Goal: Task Accomplishment & Management: Use online tool/utility

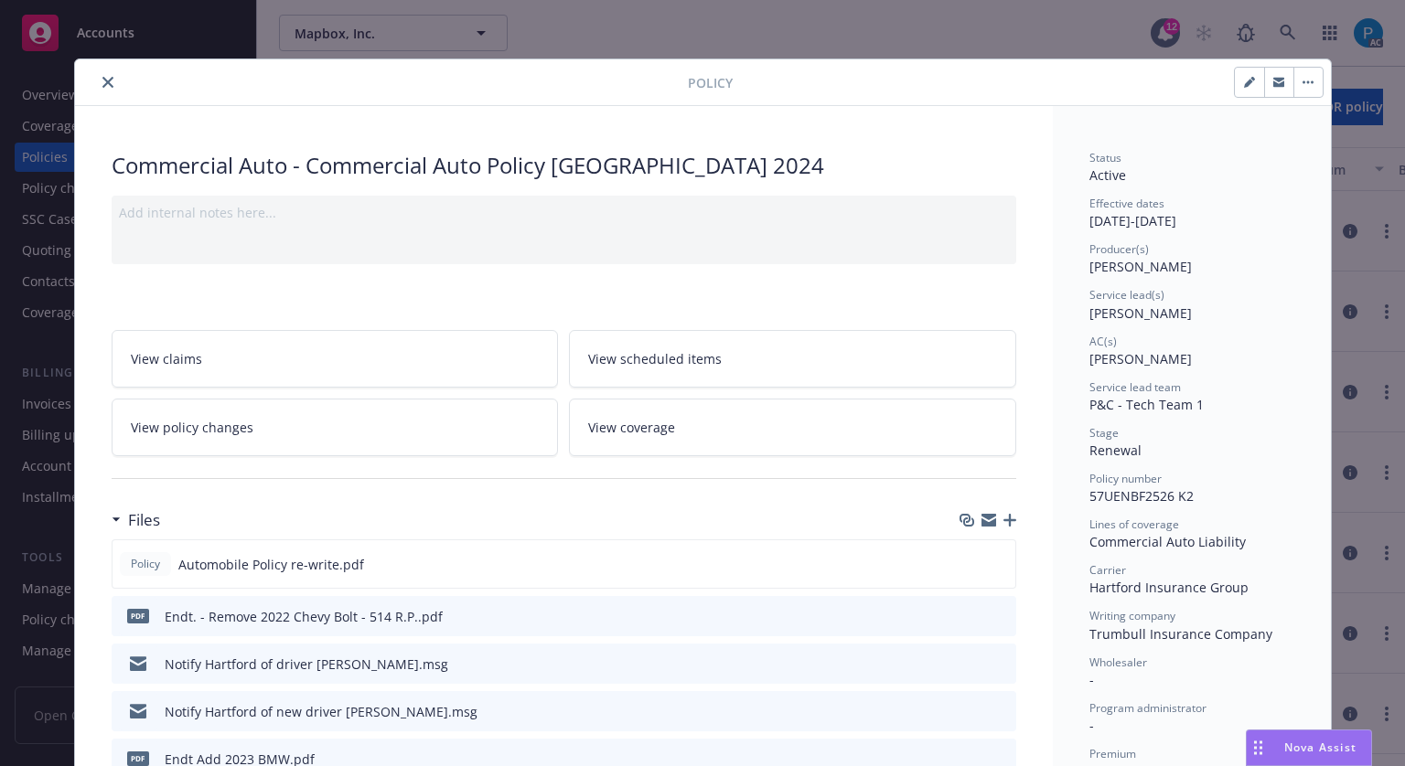
click at [103, 83] on icon "close" at bounding box center [107, 82] width 11 height 11
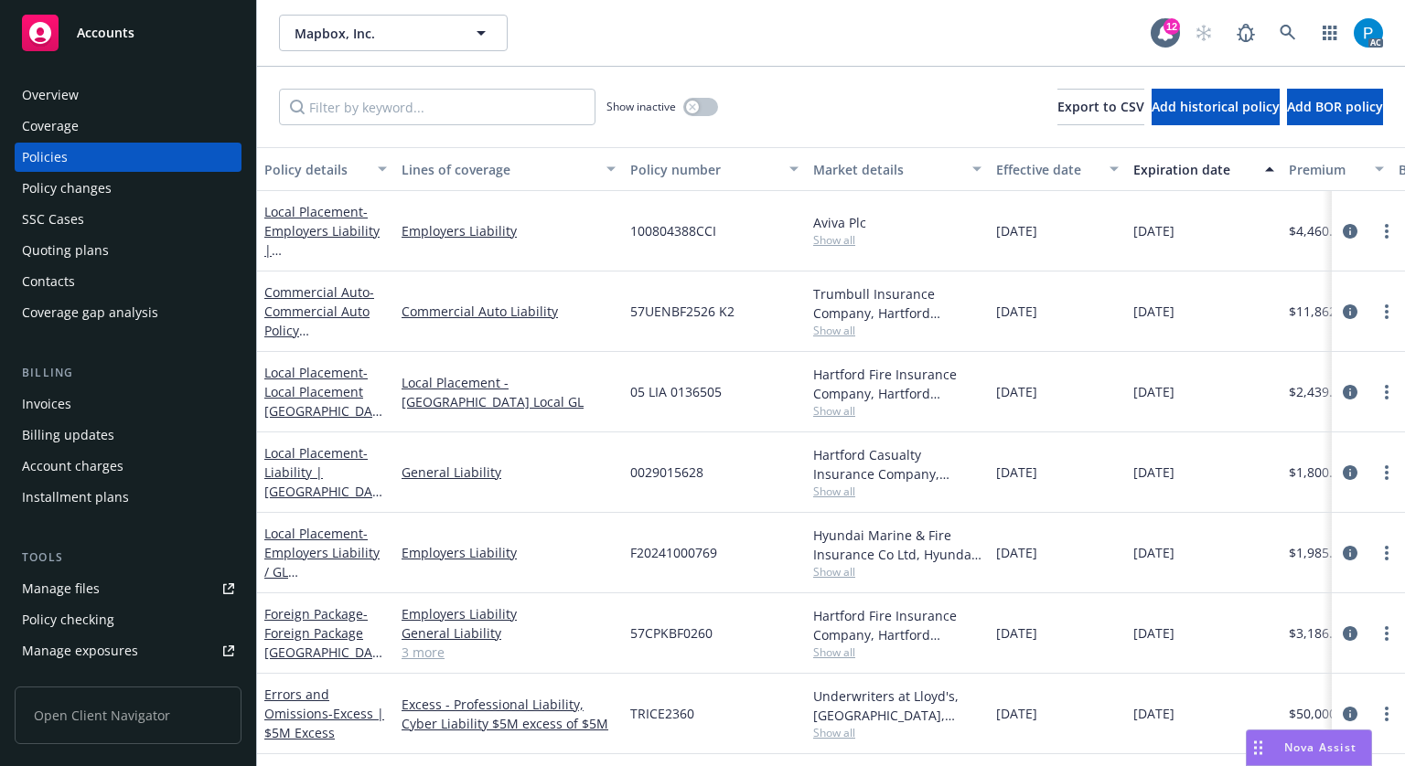
click at [106, 391] on div "Invoices" at bounding box center [128, 404] width 212 height 29
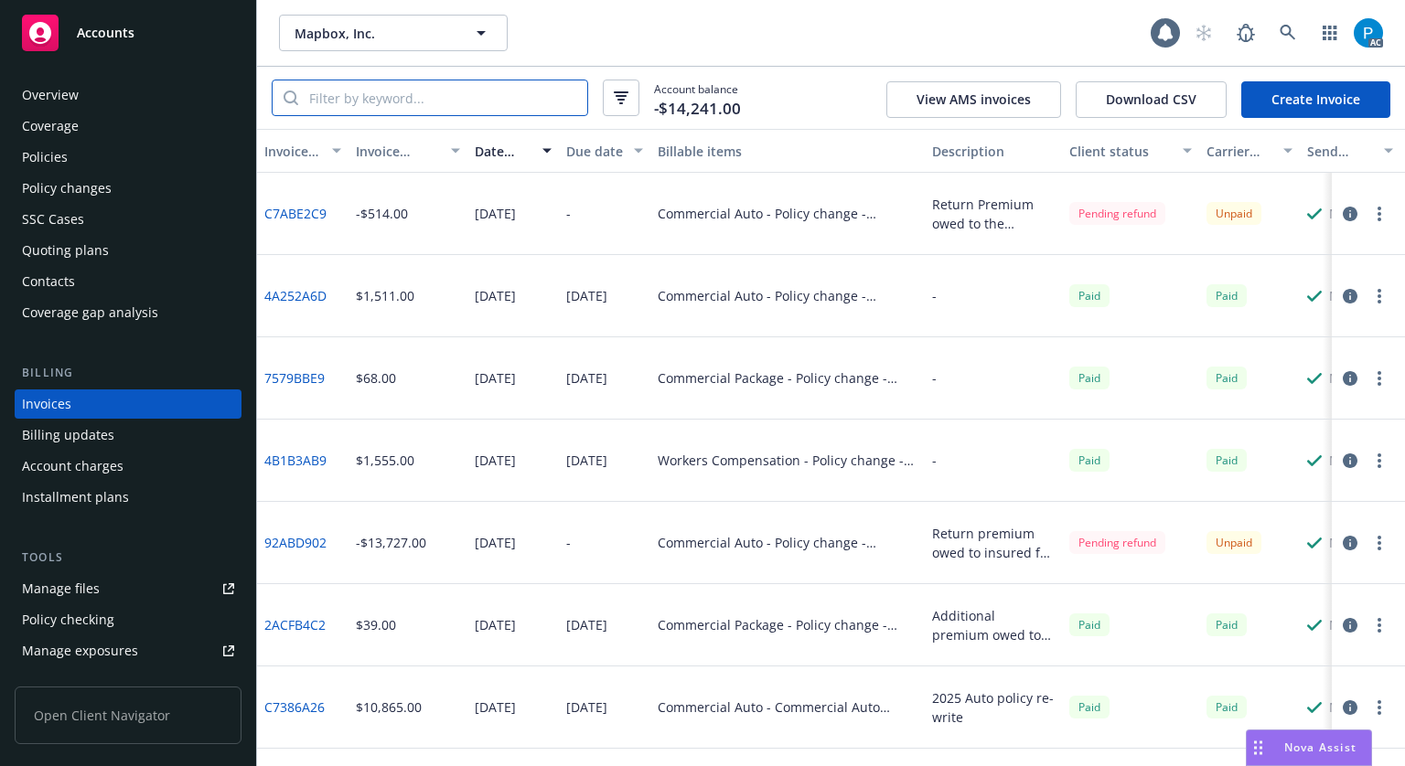
click at [399, 80] on input "search" at bounding box center [442, 97] width 289 height 35
paste input "57UENBF2526 K2"
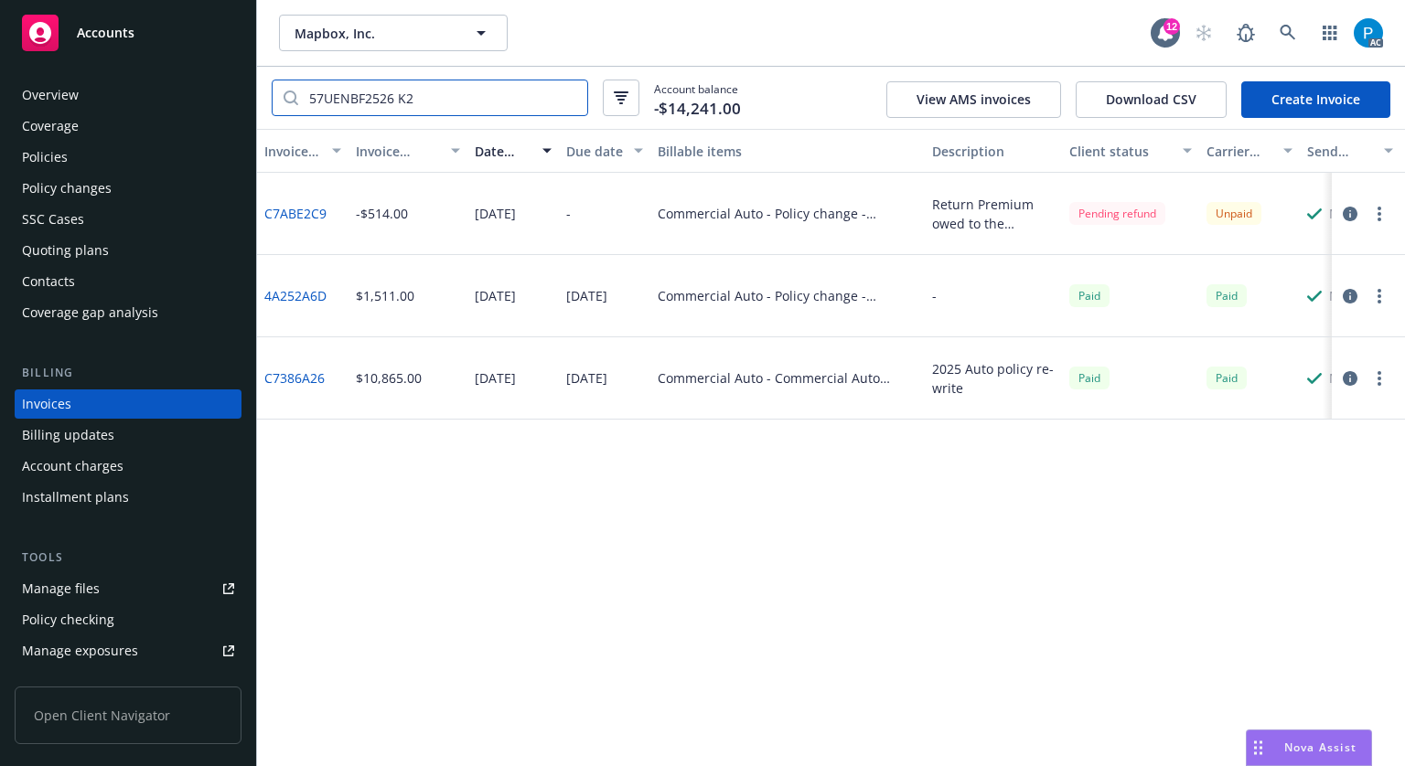
type input "57UENBF2526 K2"
click at [1344, 217] on icon "button" at bounding box center [1349, 214] width 15 height 15
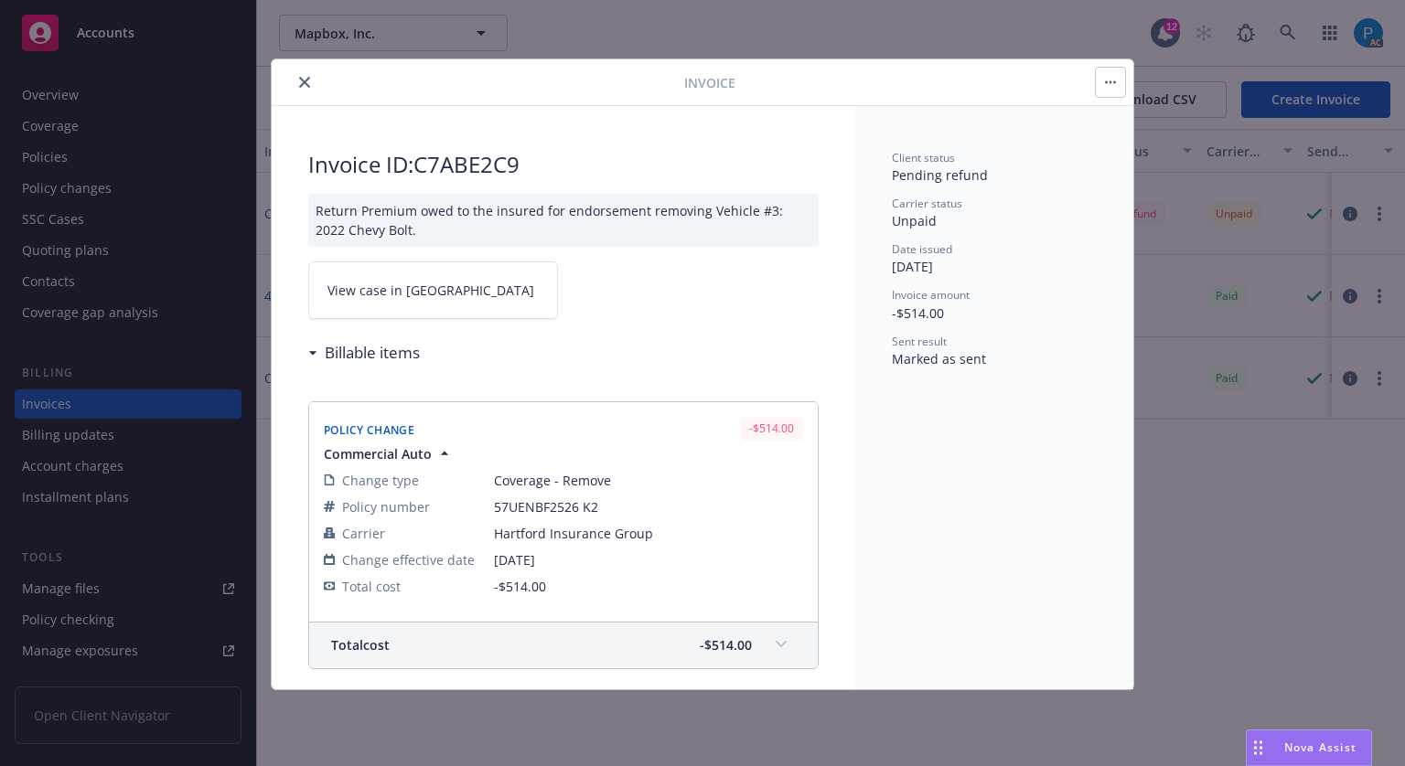
click at [401, 289] on span "View case in [GEOGRAPHIC_DATA]" at bounding box center [430, 290] width 207 height 19
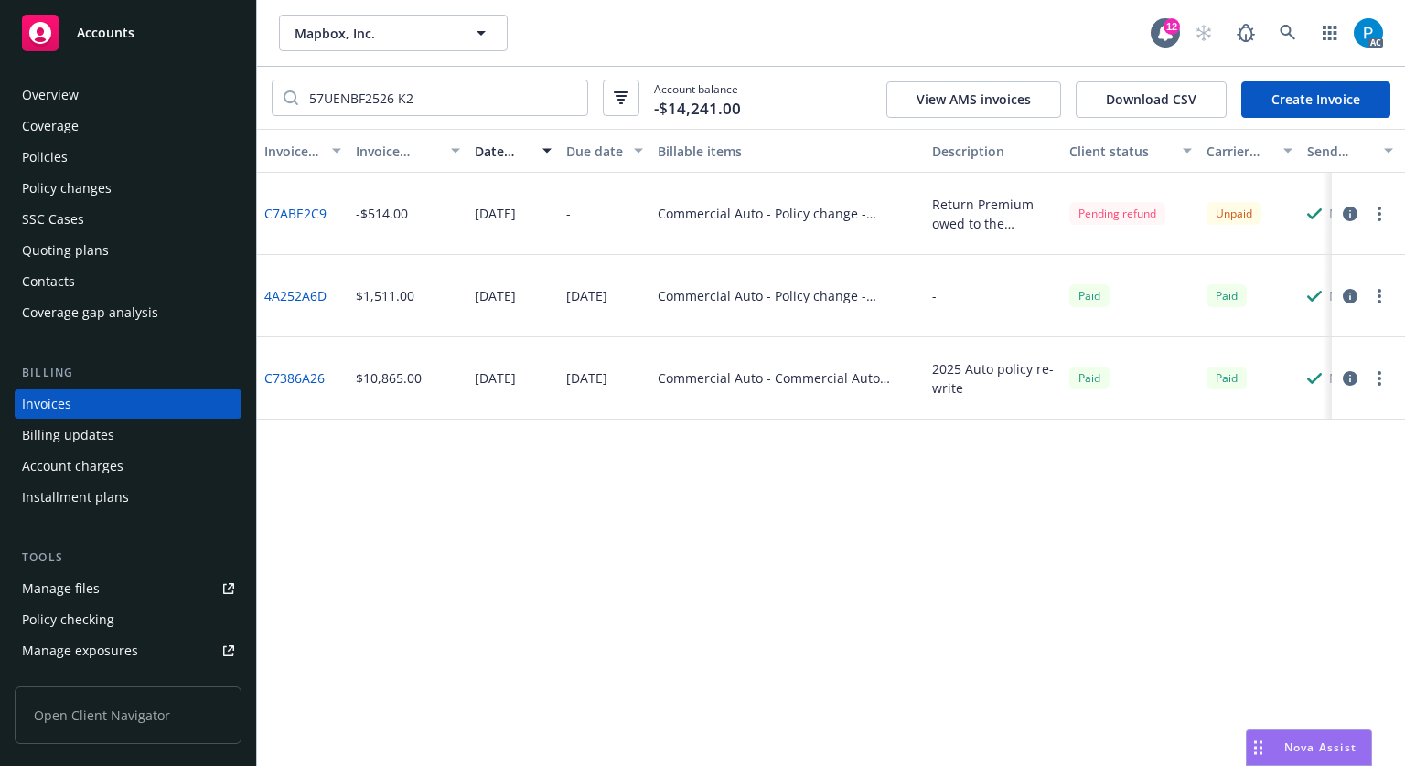
click at [138, 25] on div "Accounts" at bounding box center [128, 33] width 212 height 37
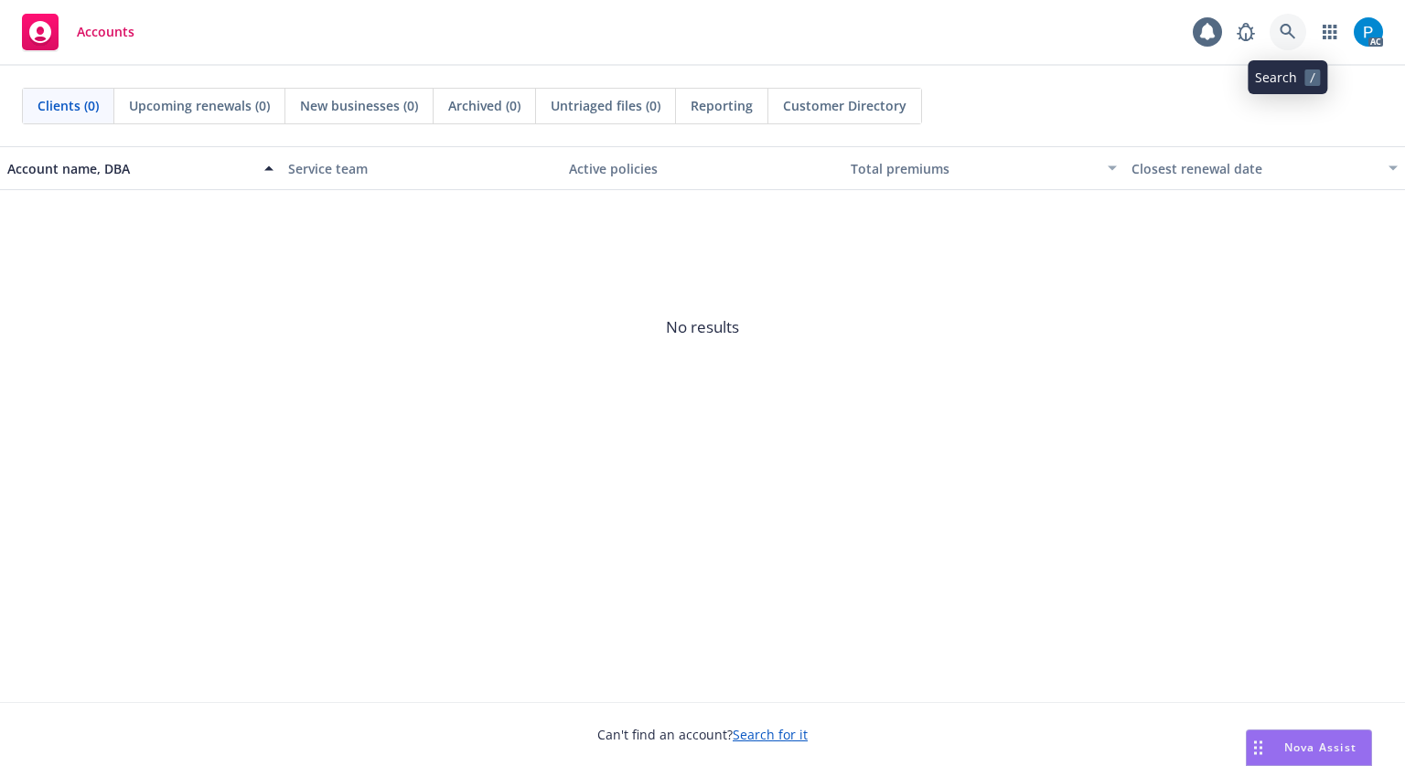
click at [1287, 31] on icon at bounding box center [1287, 32] width 16 height 16
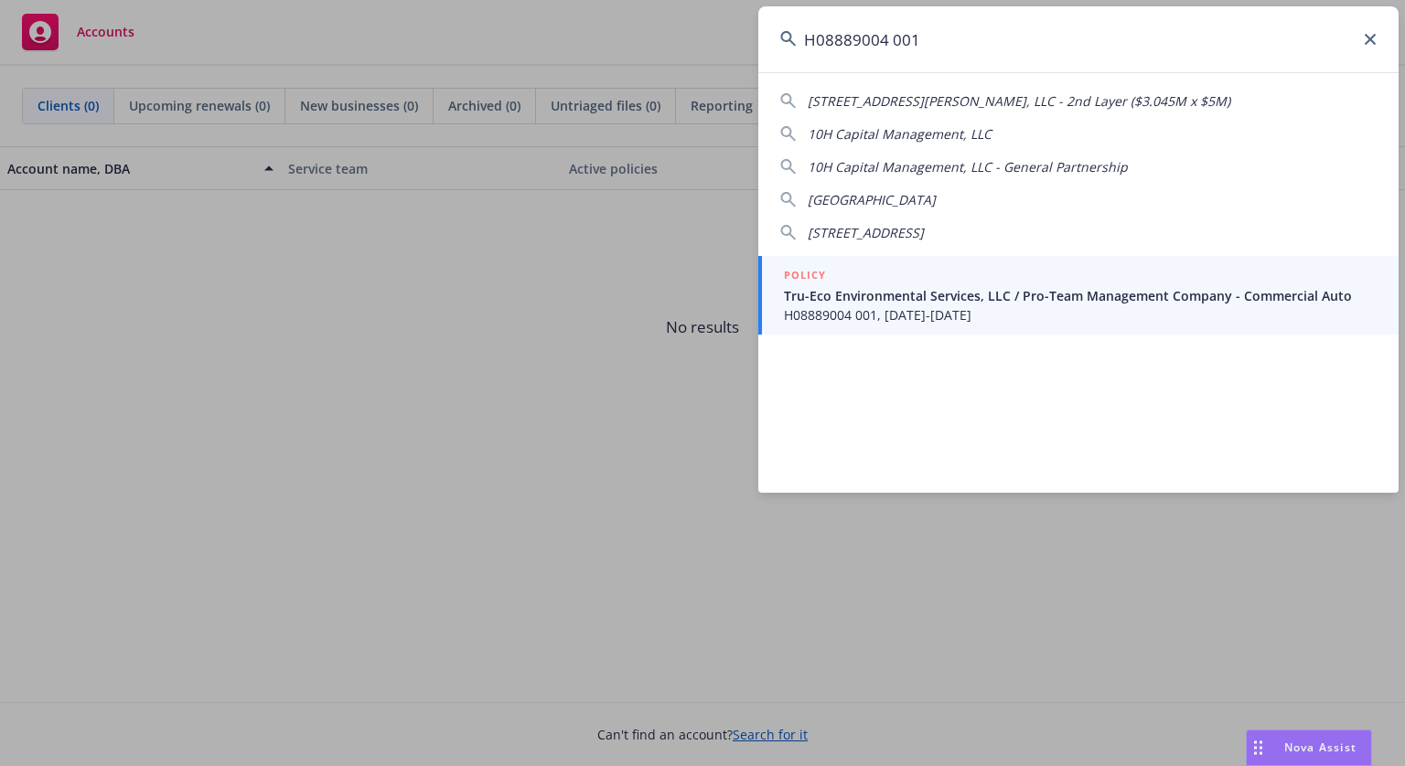
type input "H08889004 001"
click at [950, 305] on div "POLICY Tru-Eco Environmental Services, LLC / Pro-Team Management Company - Comm…" at bounding box center [1080, 295] width 593 height 59
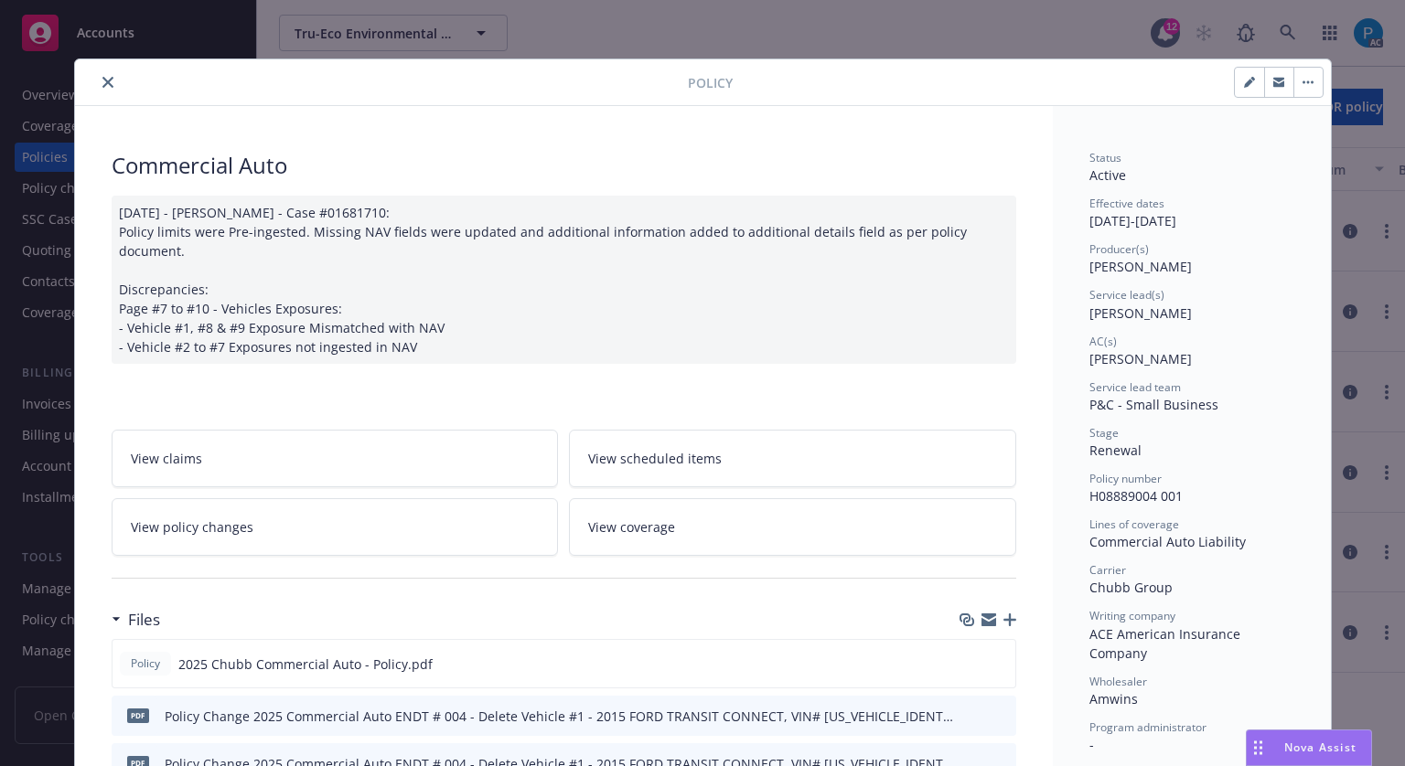
click at [102, 83] on icon "close" at bounding box center [107, 82] width 11 height 11
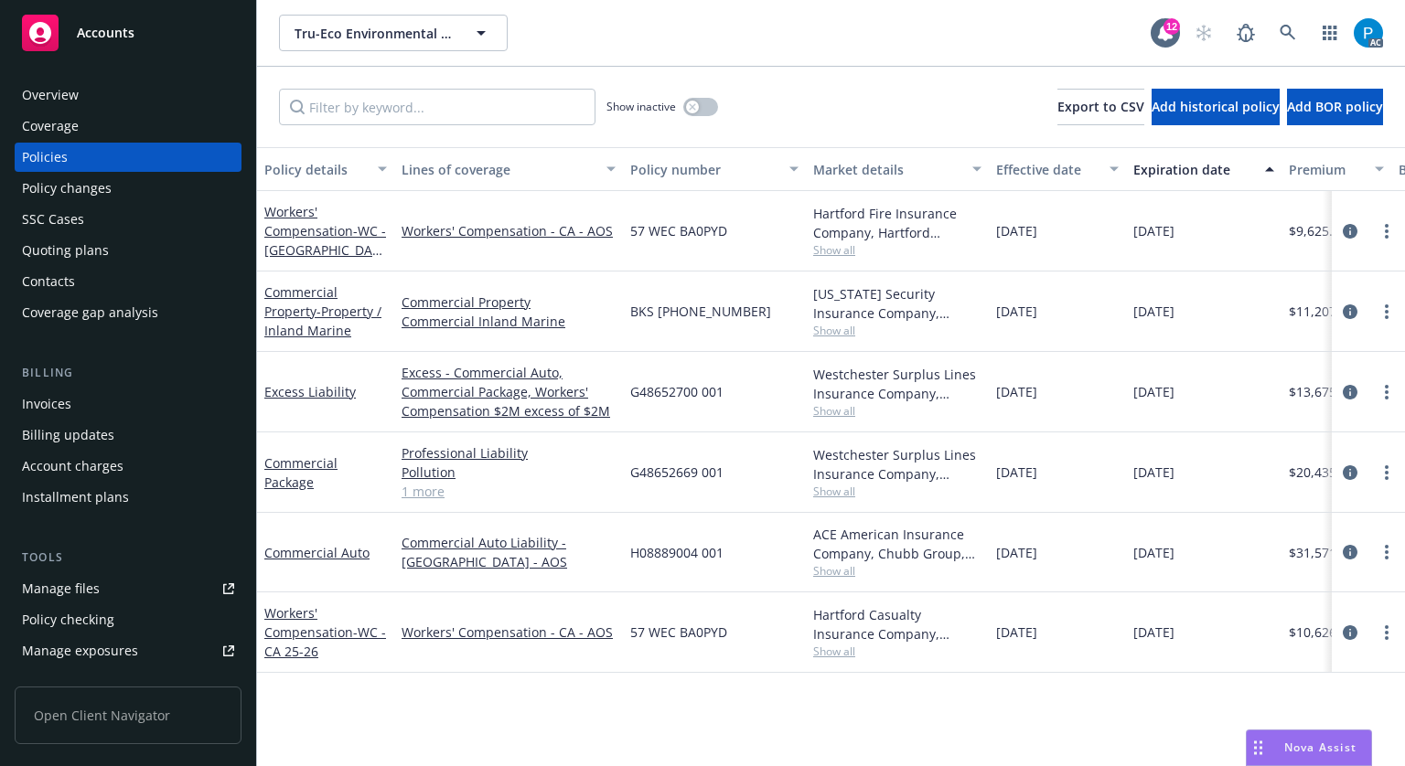
click at [55, 399] on div "Invoices" at bounding box center [46, 404] width 49 height 29
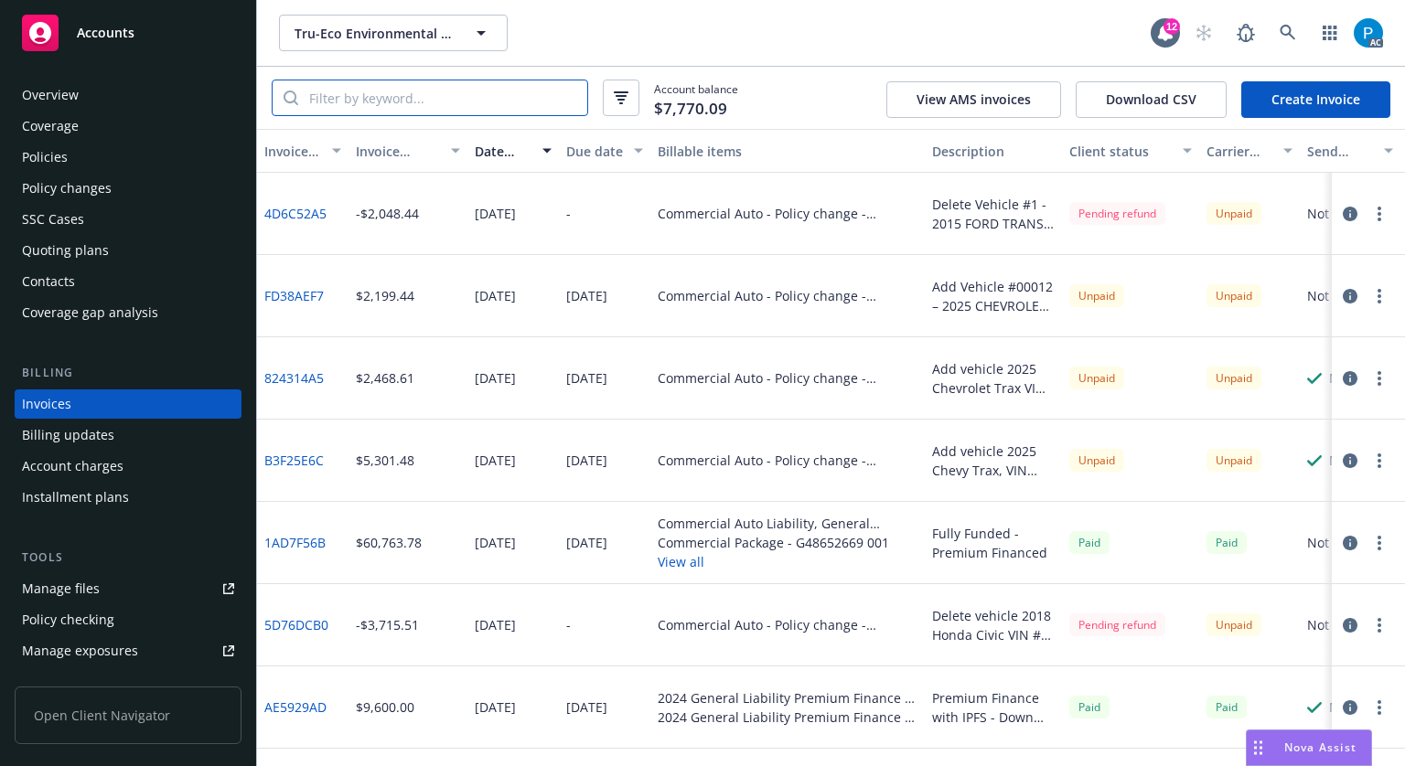
click at [439, 99] on input "search" at bounding box center [442, 97] width 289 height 35
paste input "H08889004 001"
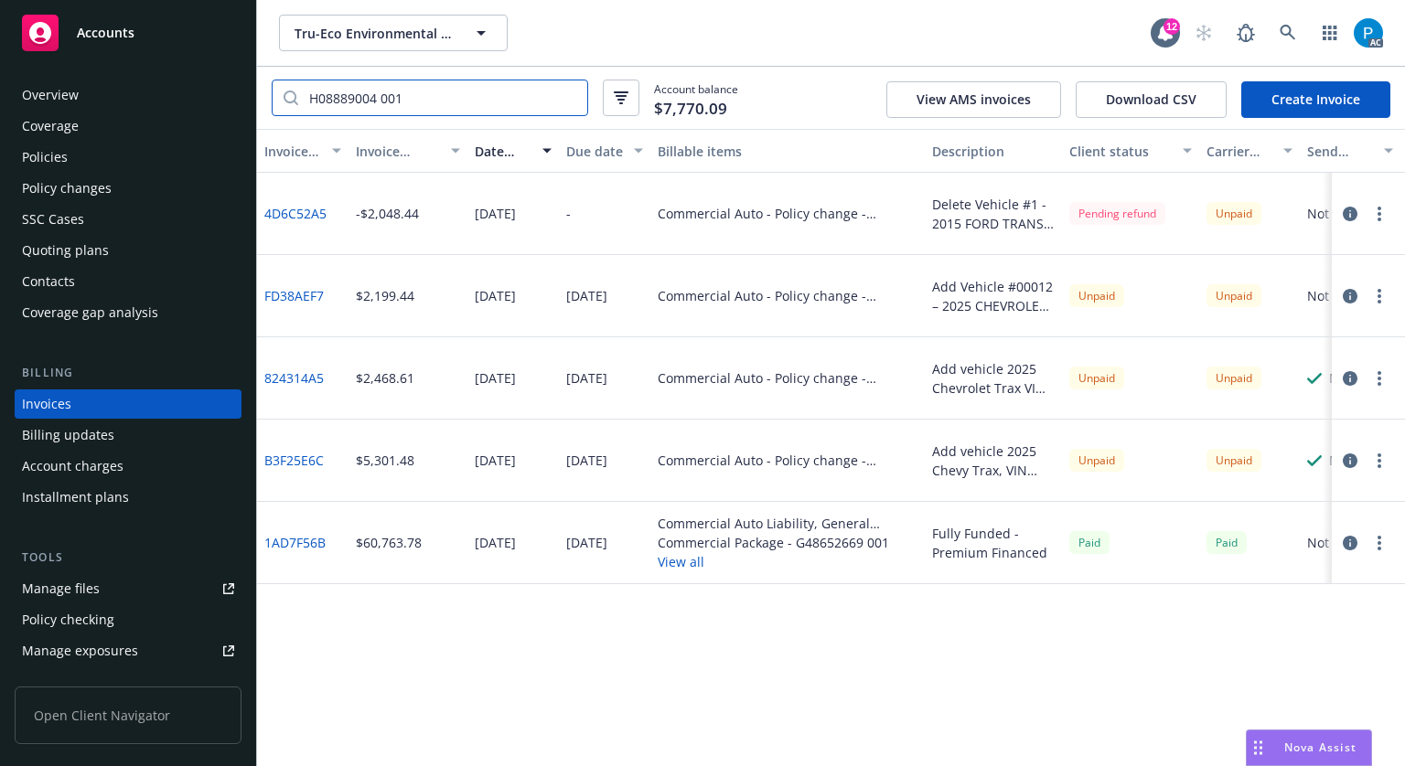
type input "H08889004 001"
click at [82, 160] on div "Policies" at bounding box center [128, 157] width 212 height 29
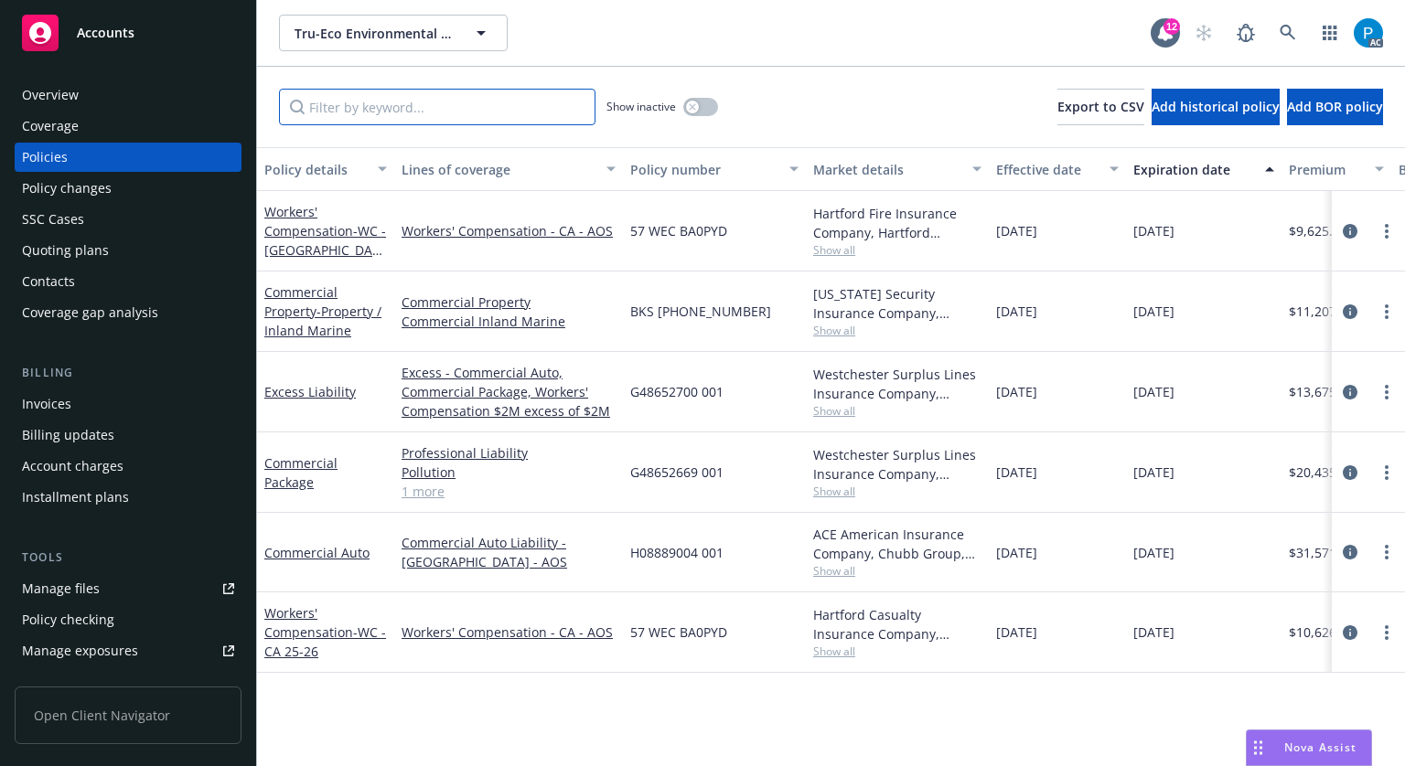
click at [393, 102] on input "Filter by keyword..." at bounding box center [437, 107] width 316 height 37
paste input "H08889004 001"
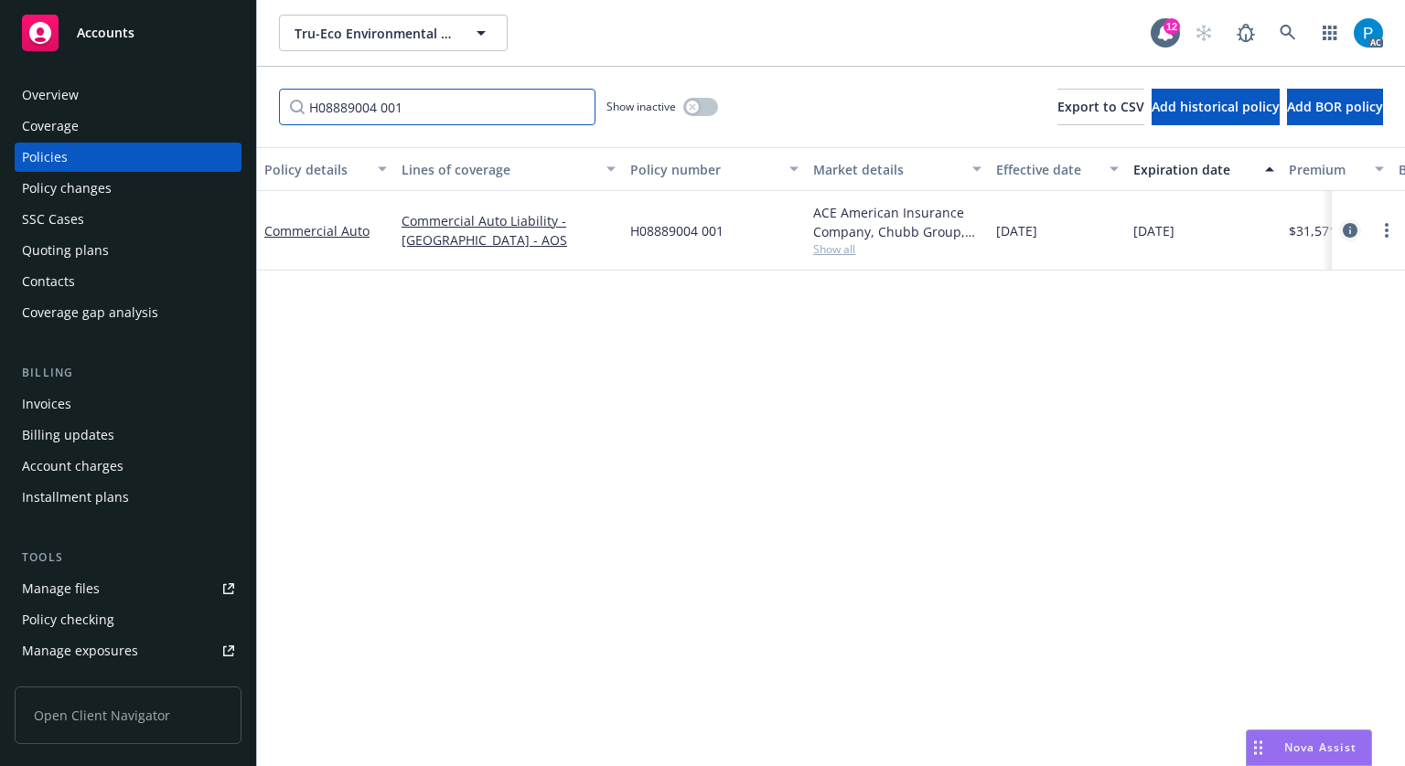
type input "H08889004 001"
click at [1342, 226] on icon "circleInformation" at bounding box center [1349, 230] width 15 height 15
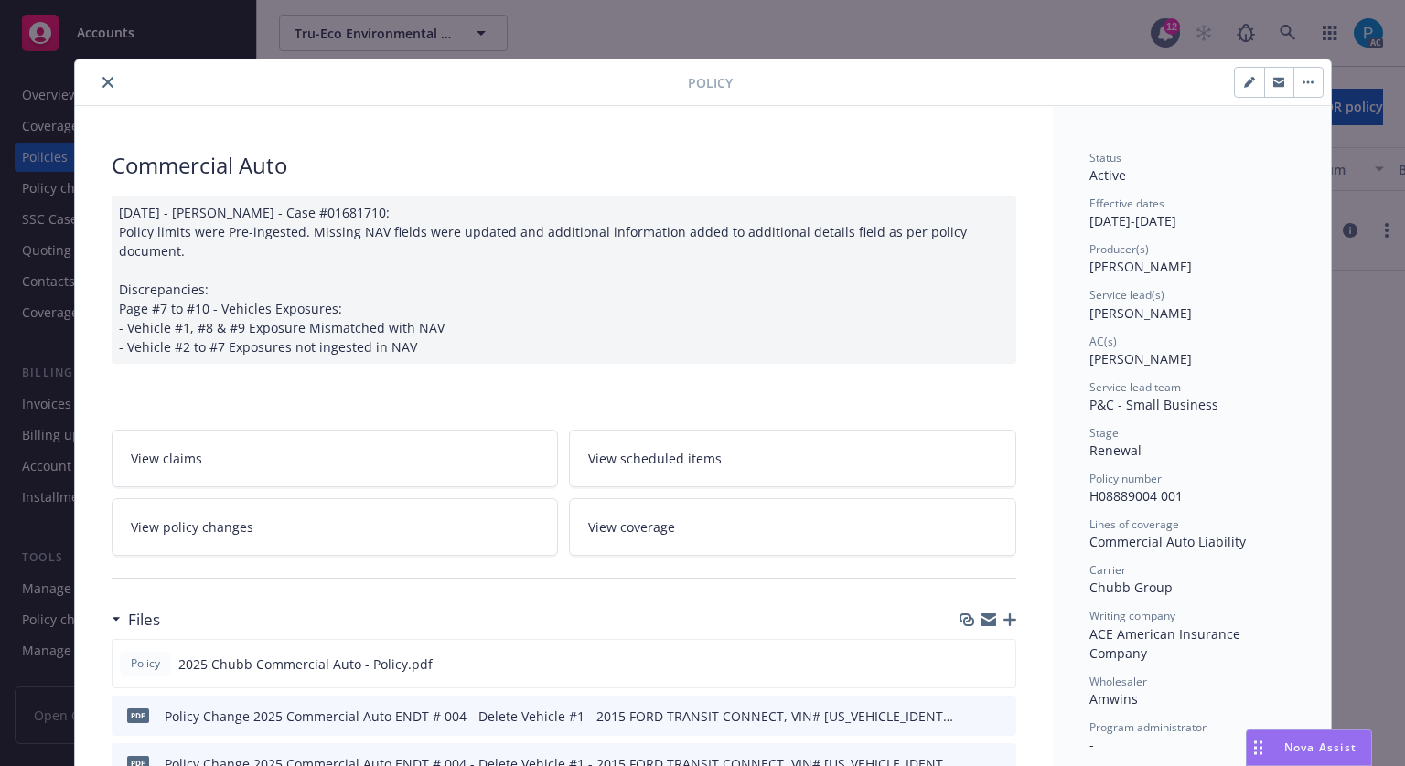
scroll to position [55, 0]
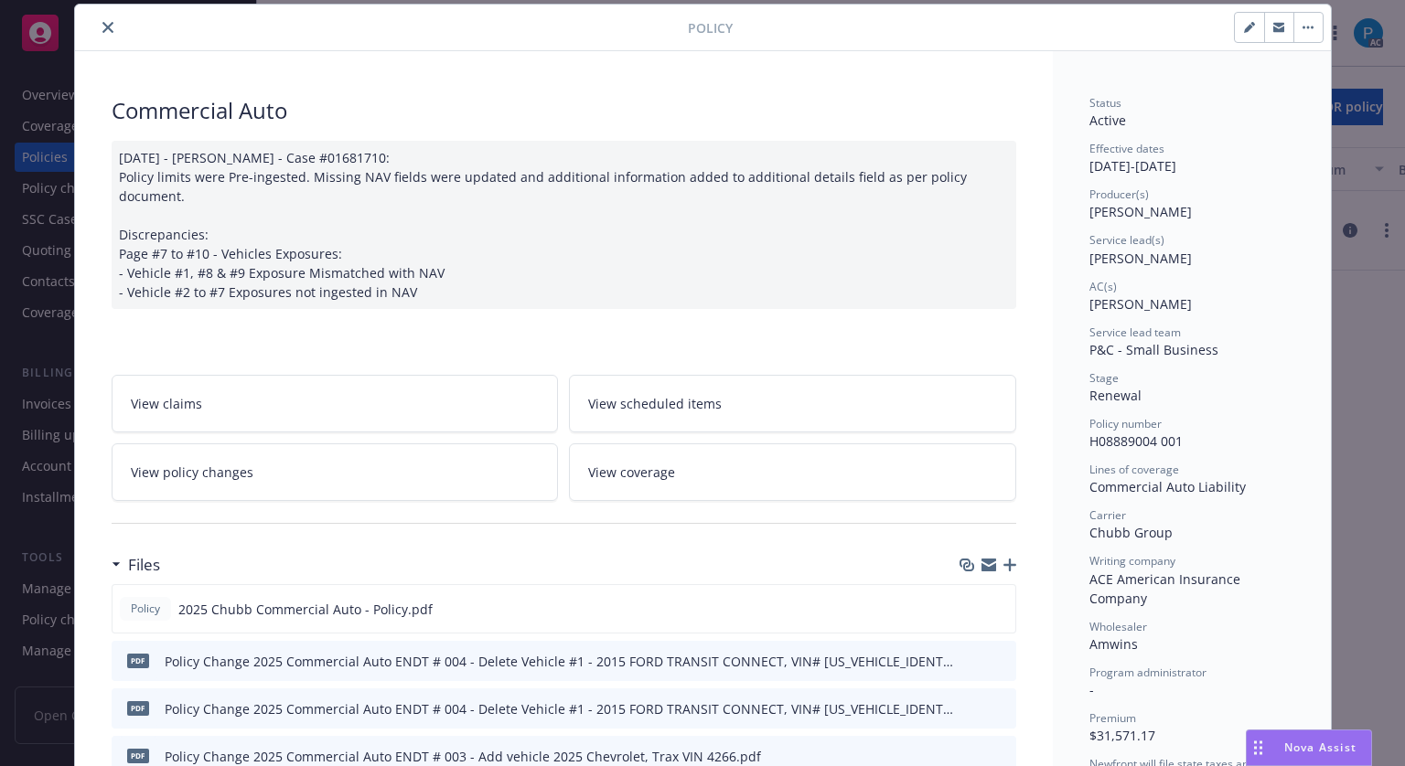
click at [106, 16] on div at bounding box center [384, 27] width 605 height 22
click at [102, 31] on icon "close" at bounding box center [107, 27] width 11 height 11
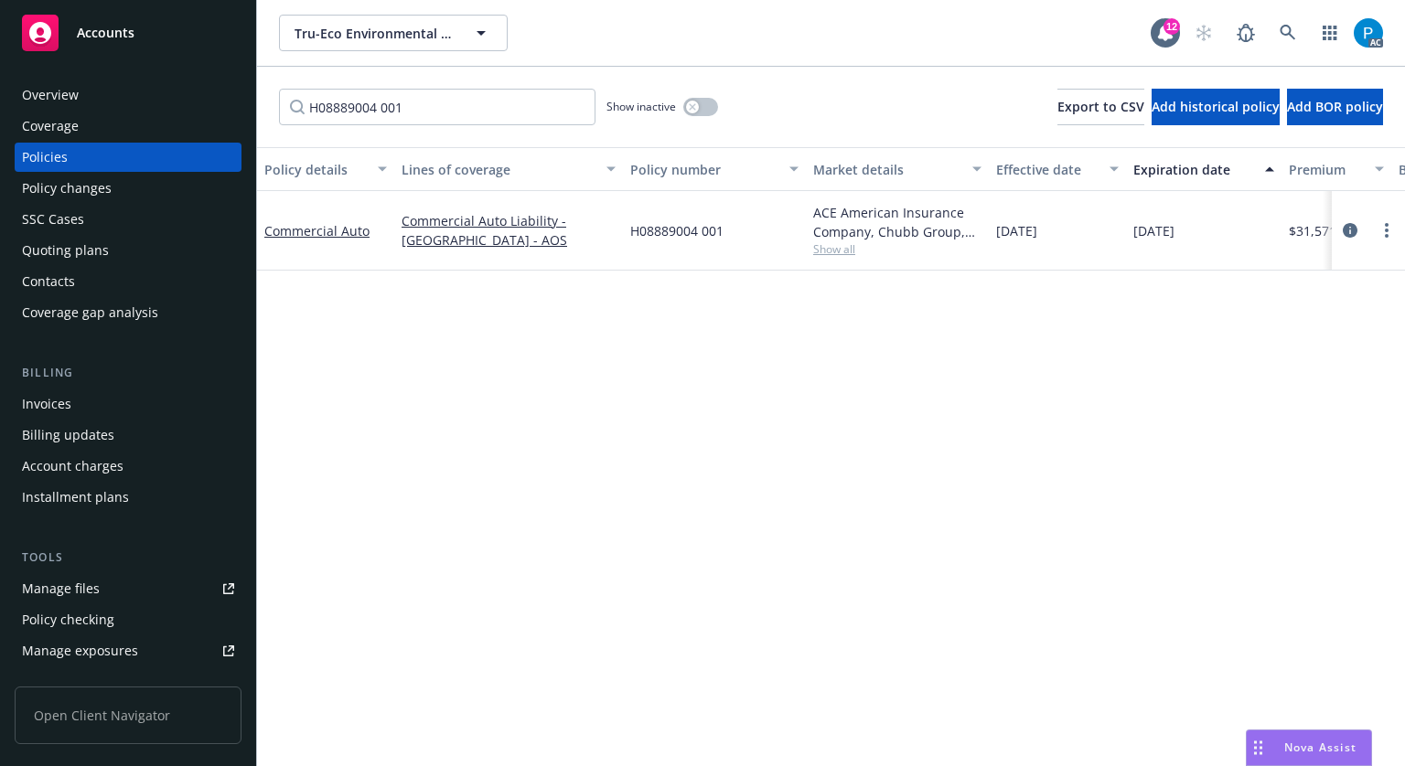
click at [134, 37] on div "Accounts" at bounding box center [128, 33] width 212 height 37
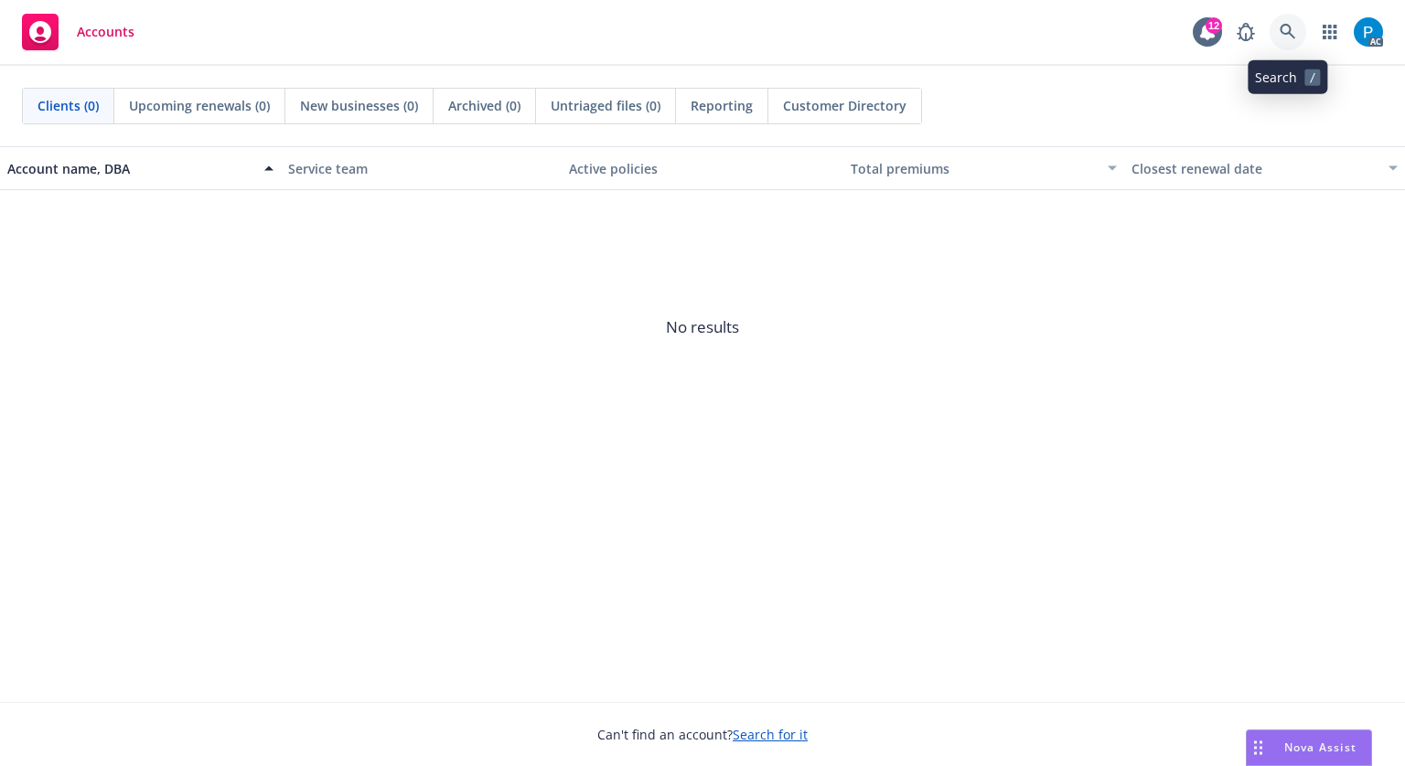
click at [1299, 20] on link at bounding box center [1287, 32] width 37 height 37
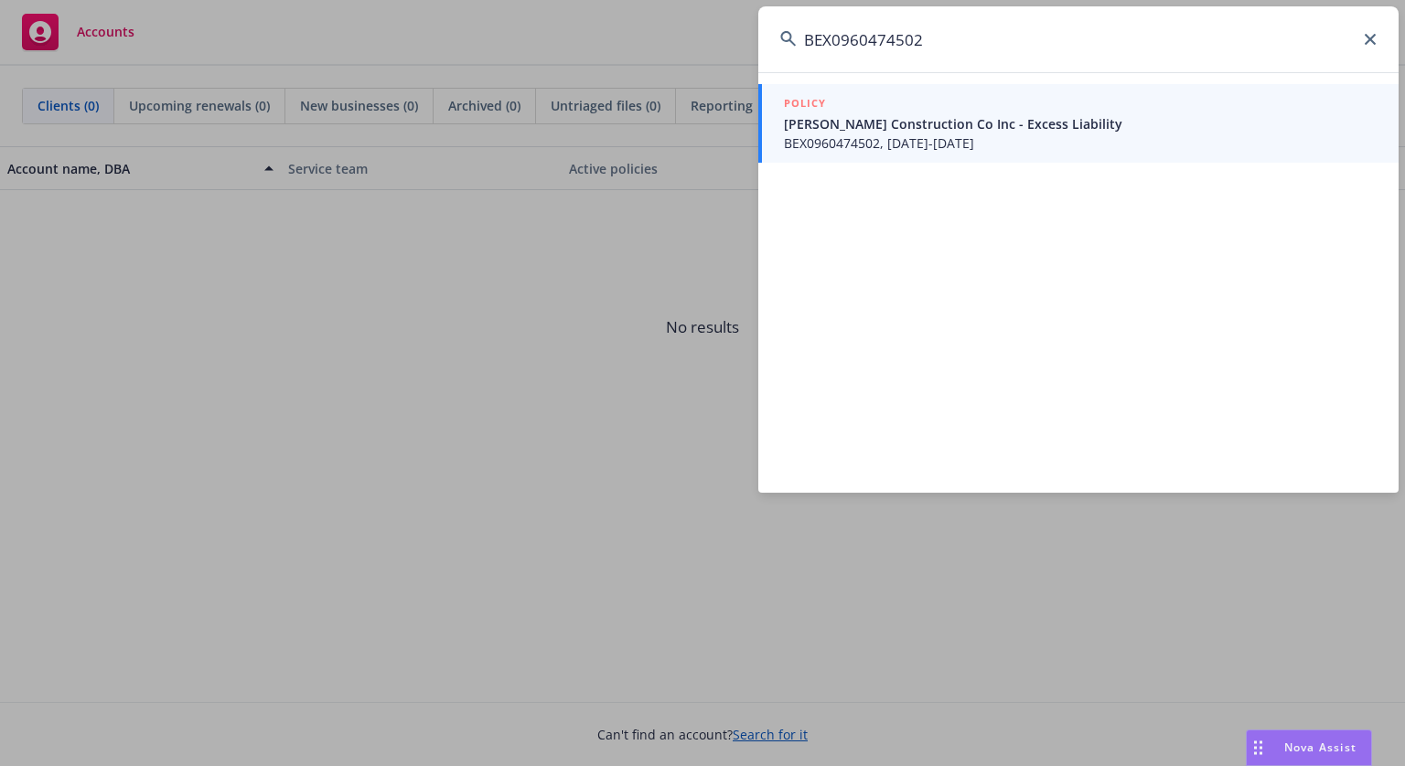
type input "BEX0960474502"
click at [970, 116] on span "[PERSON_NAME] Construction Co Inc - Excess Liability" at bounding box center [1080, 123] width 593 height 19
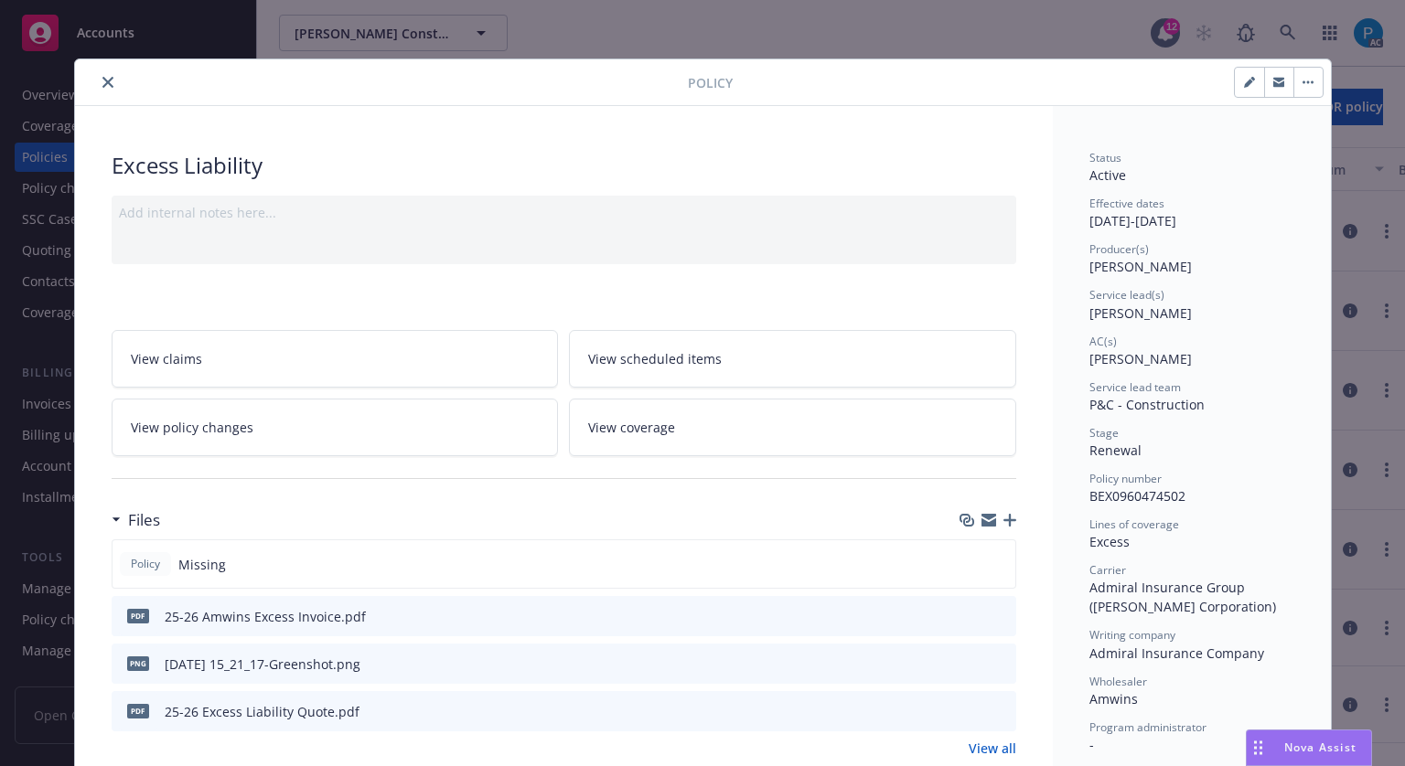
click at [102, 83] on icon "close" at bounding box center [107, 82] width 11 height 11
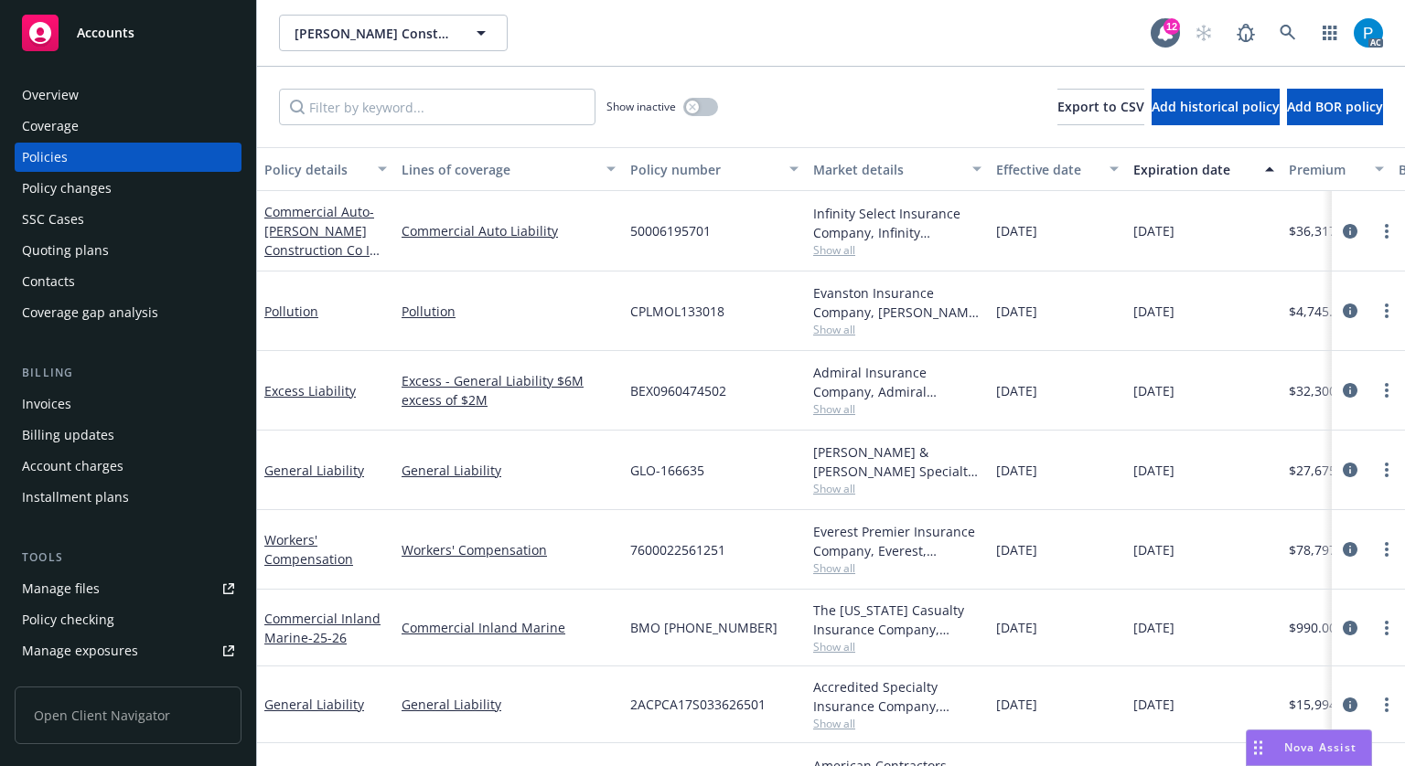
click at [113, 401] on div "Invoices" at bounding box center [128, 404] width 212 height 29
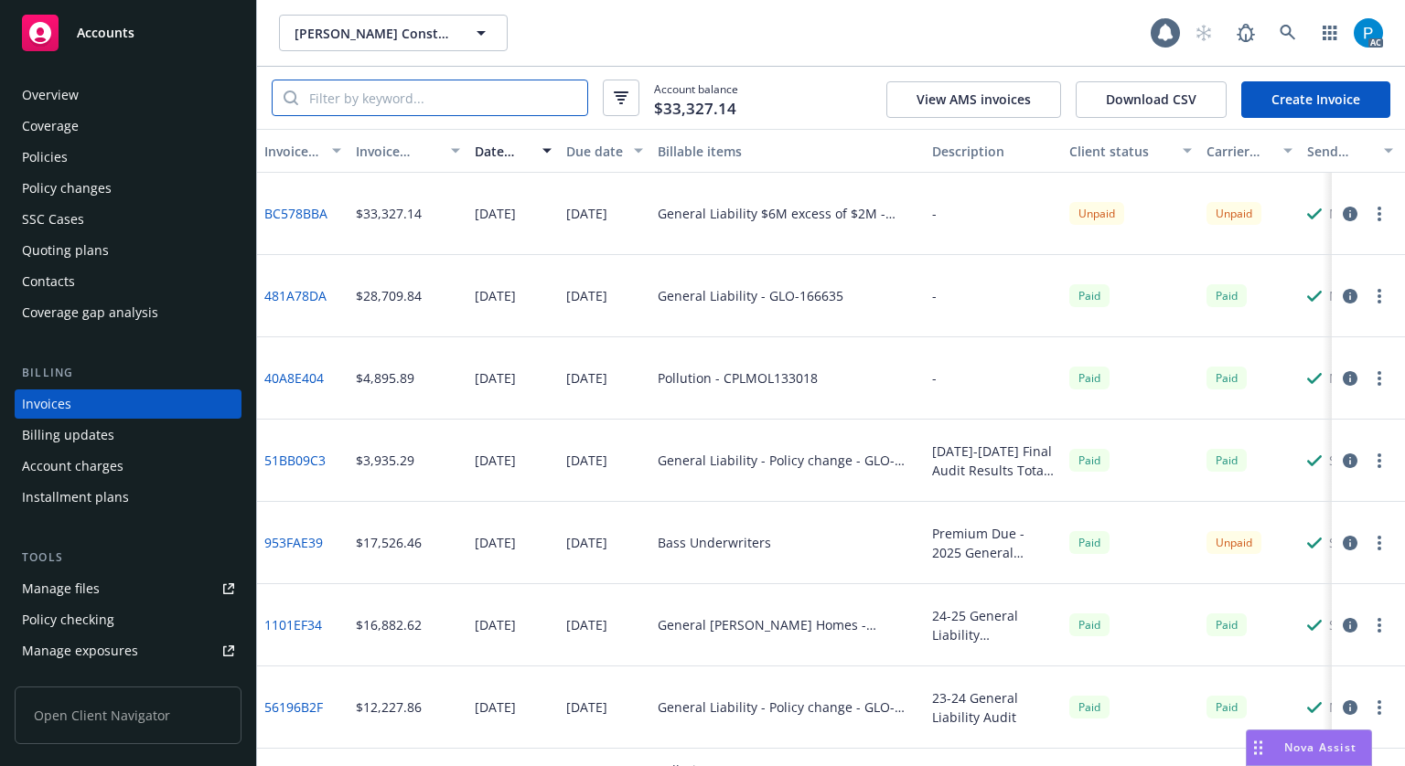
click at [474, 94] on input "search" at bounding box center [442, 97] width 289 height 35
paste input "BEX0960474502"
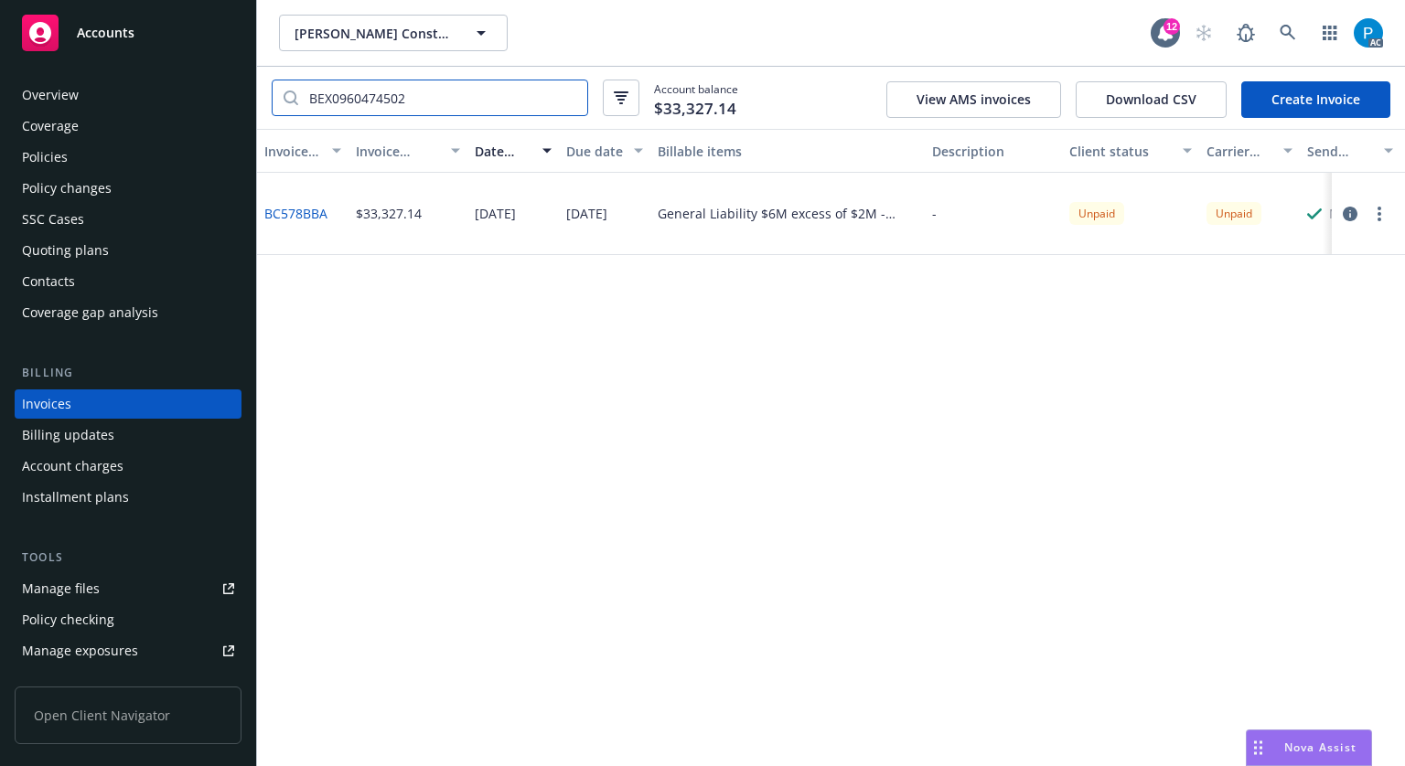
type input "BEX0960474502"
click at [191, 28] on div "Accounts" at bounding box center [128, 33] width 212 height 37
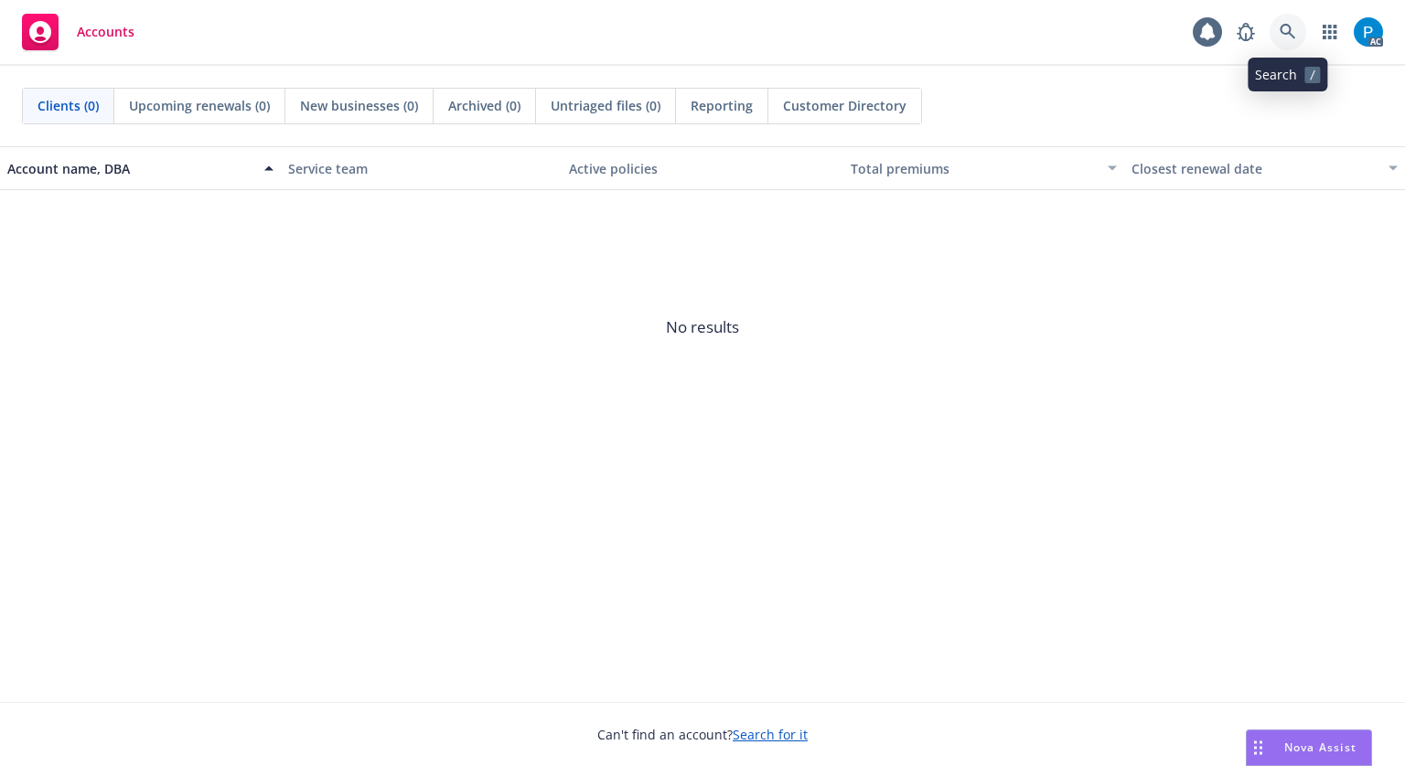
click at [1284, 33] on icon at bounding box center [1287, 32] width 16 height 16
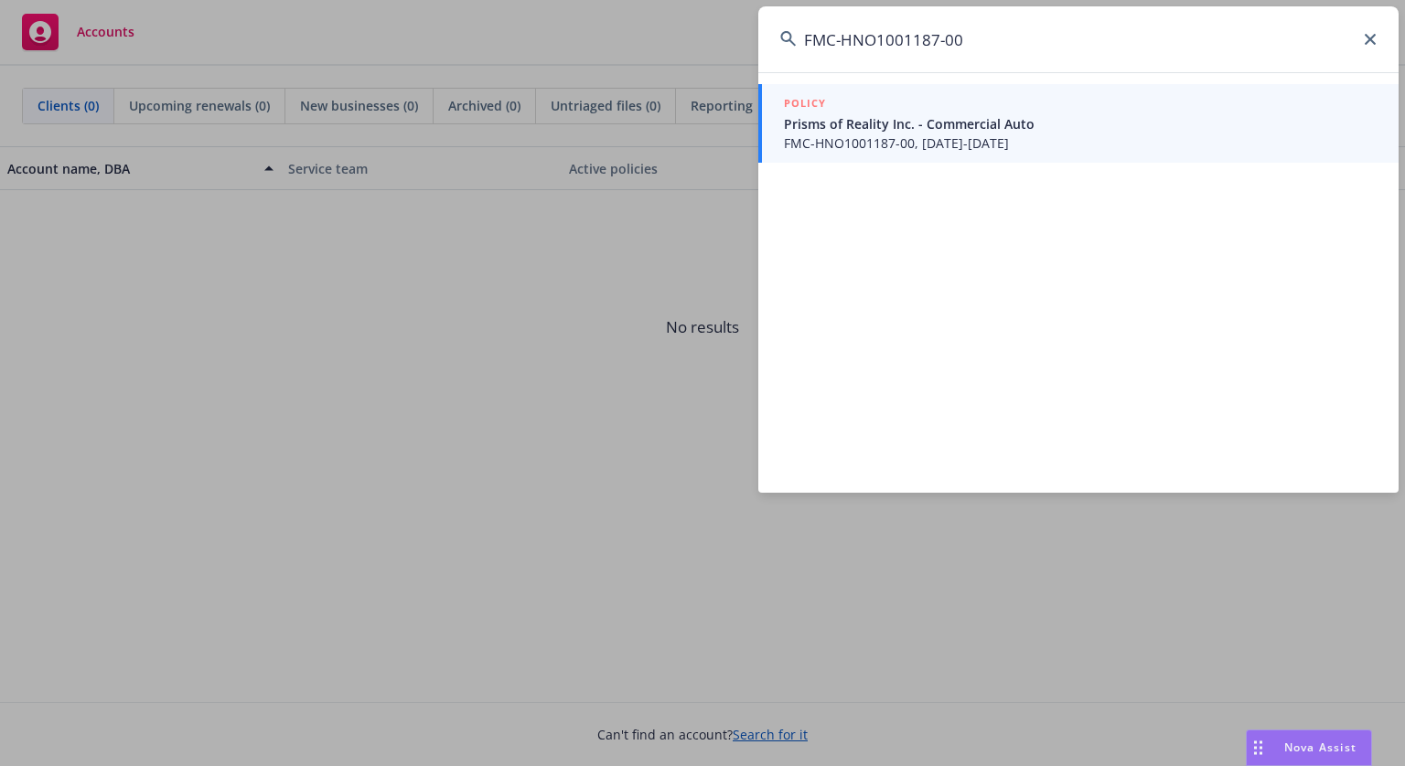
type input "FMC-HNO1001187-00"
click at [1010, 117] on span "Prisms of Reality Inc. - Commercial Auto" at bounding box center [1080, 123] width 593 height 19
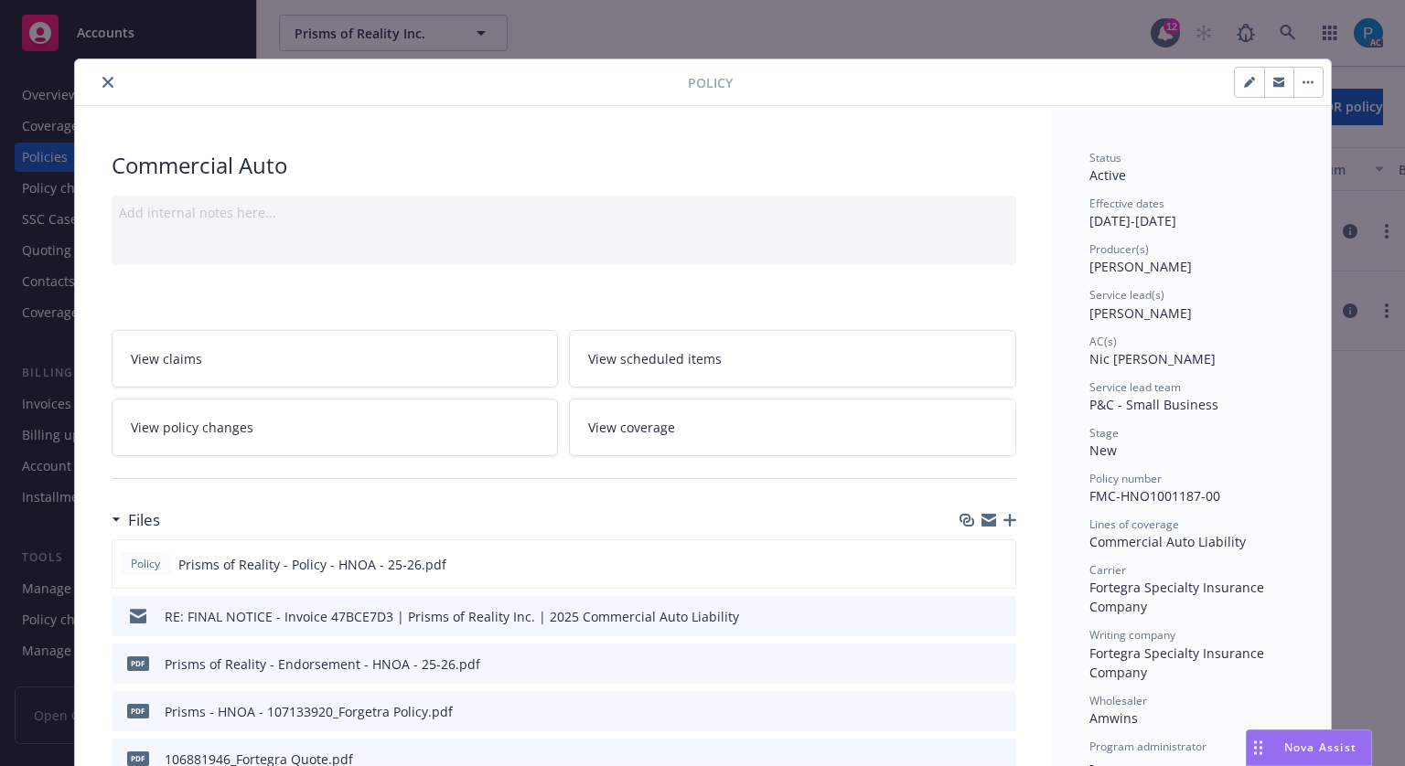
click at [102, 84] on icon "close" at bounding box center [107, 82] width 11 height 11
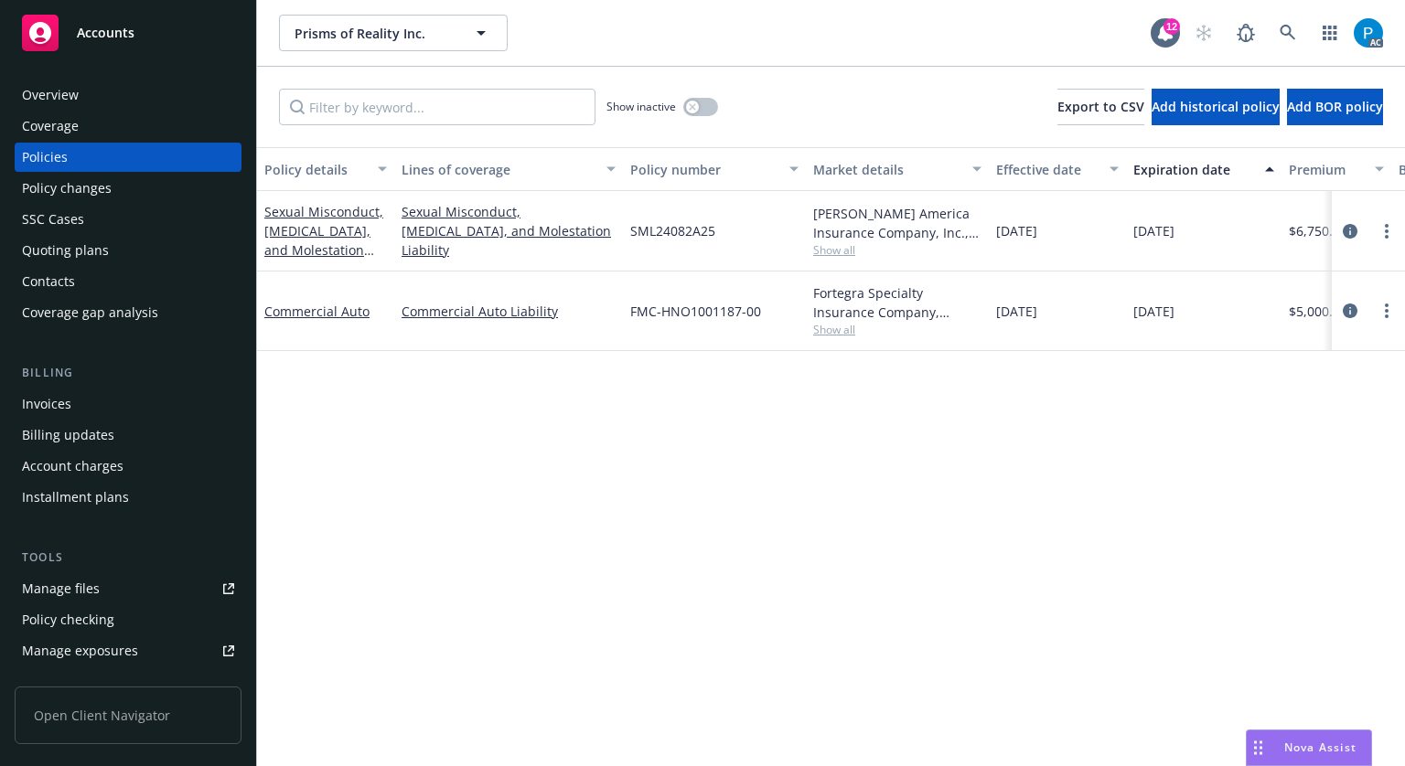
click at [42, 404] on div "Invoices" at bounding box center [46, 404] width 49 height 29
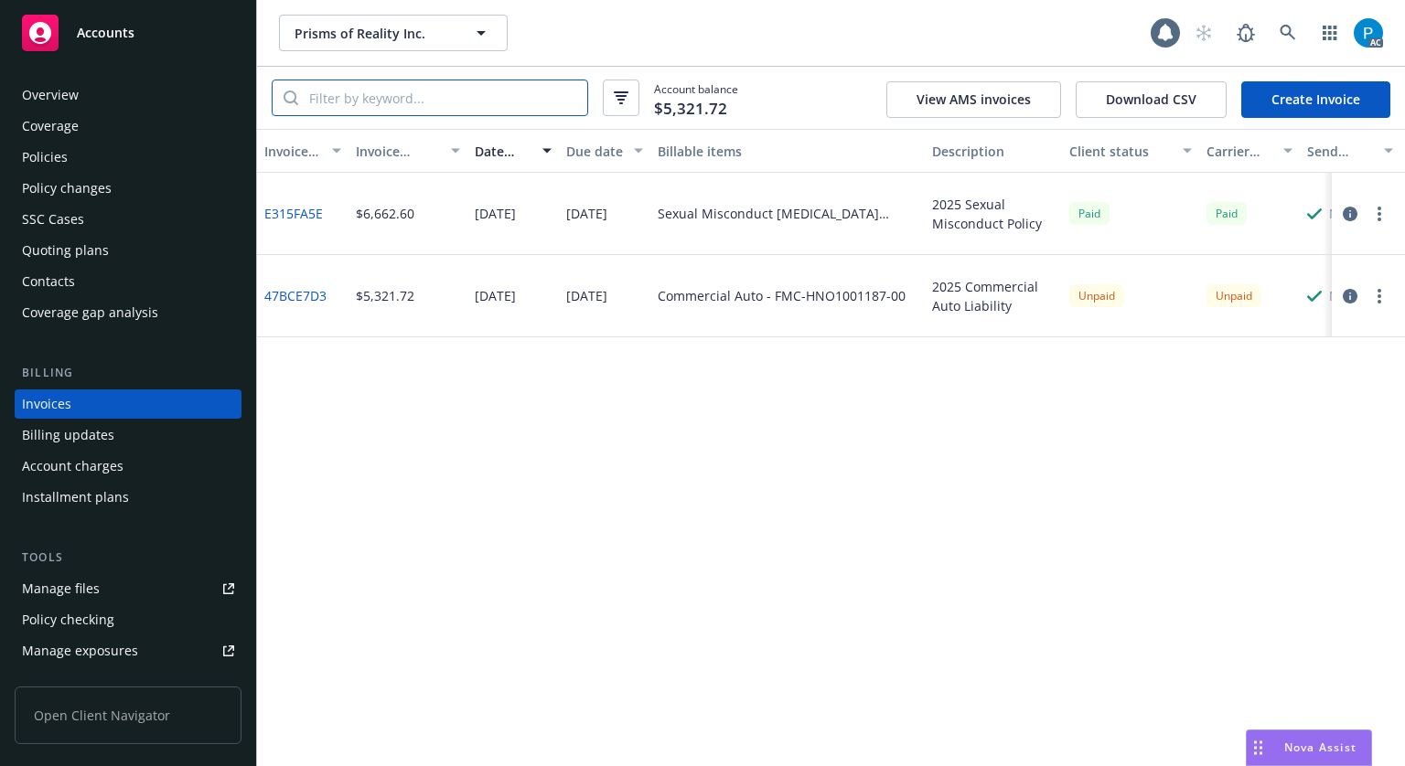
click at [364, 91] on input "search" at bounding box center [442, 97] width 289 height 35
paste input "FMC-HNO1001187-00"
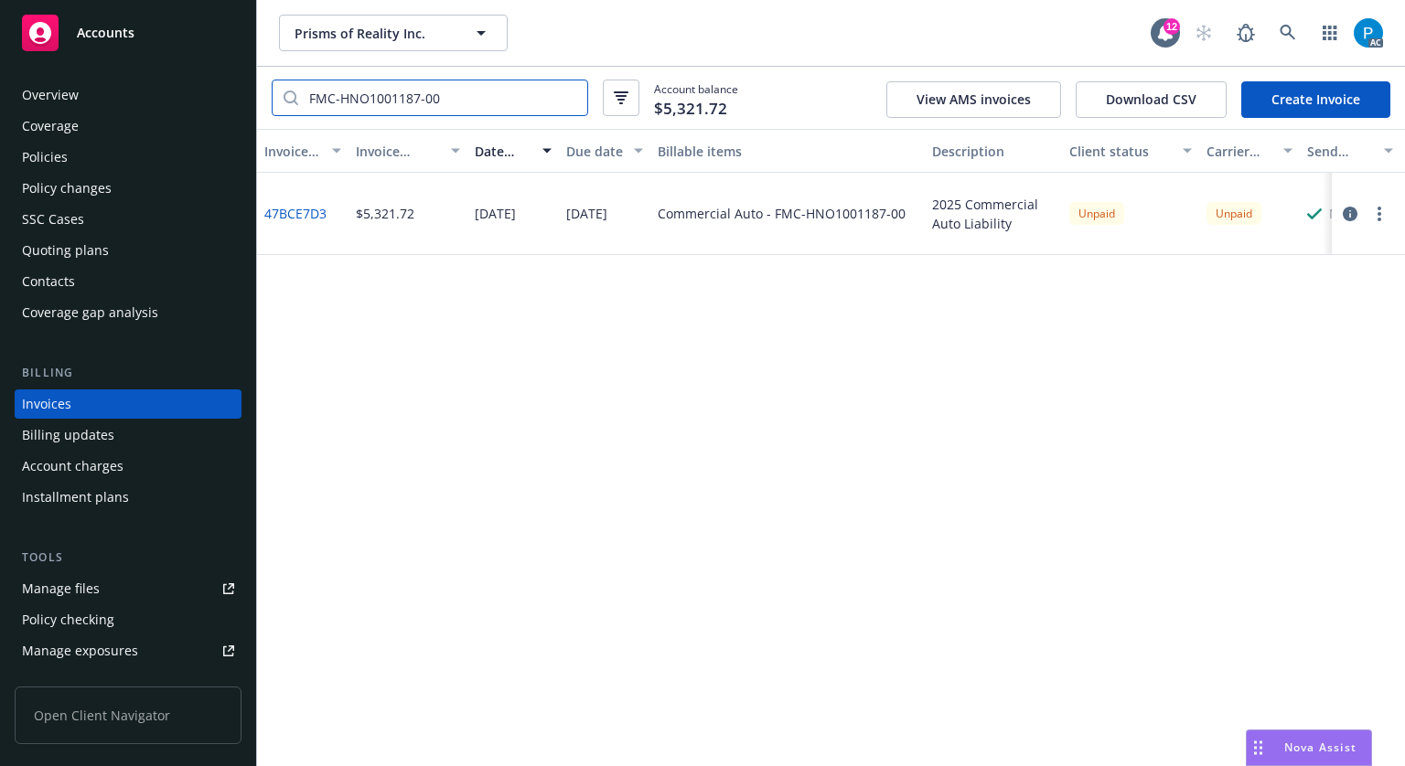
type input "FMC-HNO1001187-00"
click at [118, 144] on div "Policies" at bounding box center [128, 157] width 212 height 29
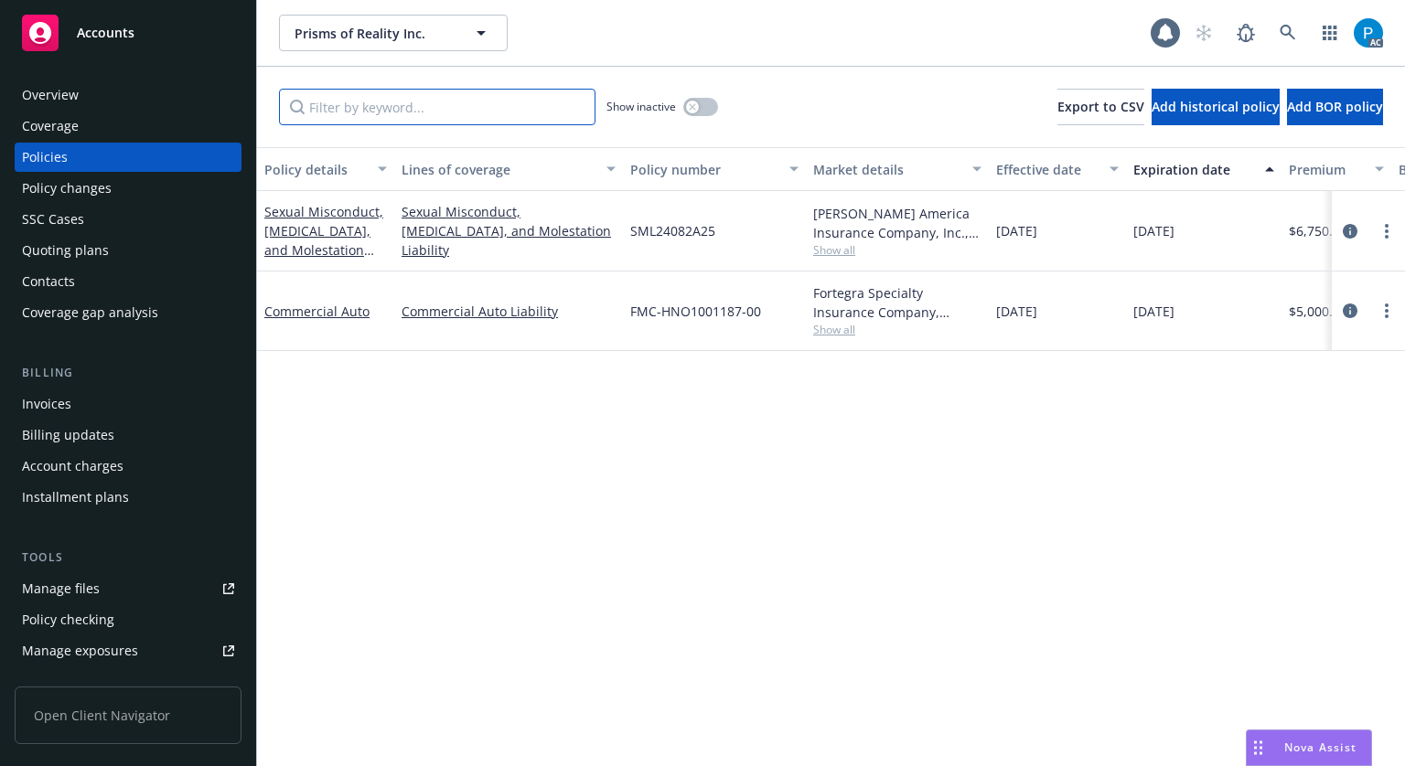
click at [429, 115] on input "Filter by keyword..." at bounding box center [437, 107] width 316 height 37
paste input "FMC-HNO1001187-00"
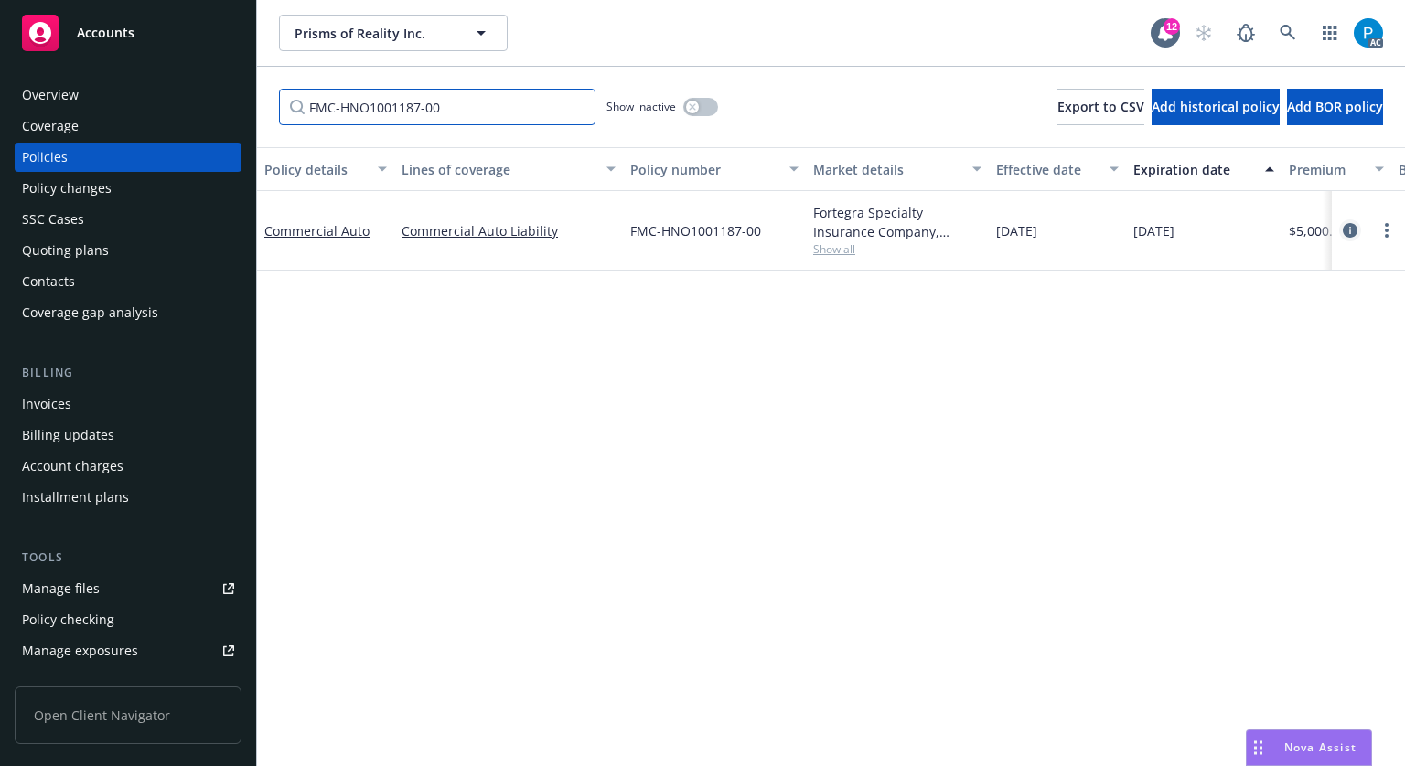
type input "FMC-HNO1001187-00"
click at [1339, 226] on link "circleInformation" at bounding box center [1350, 230] width 22 height 22
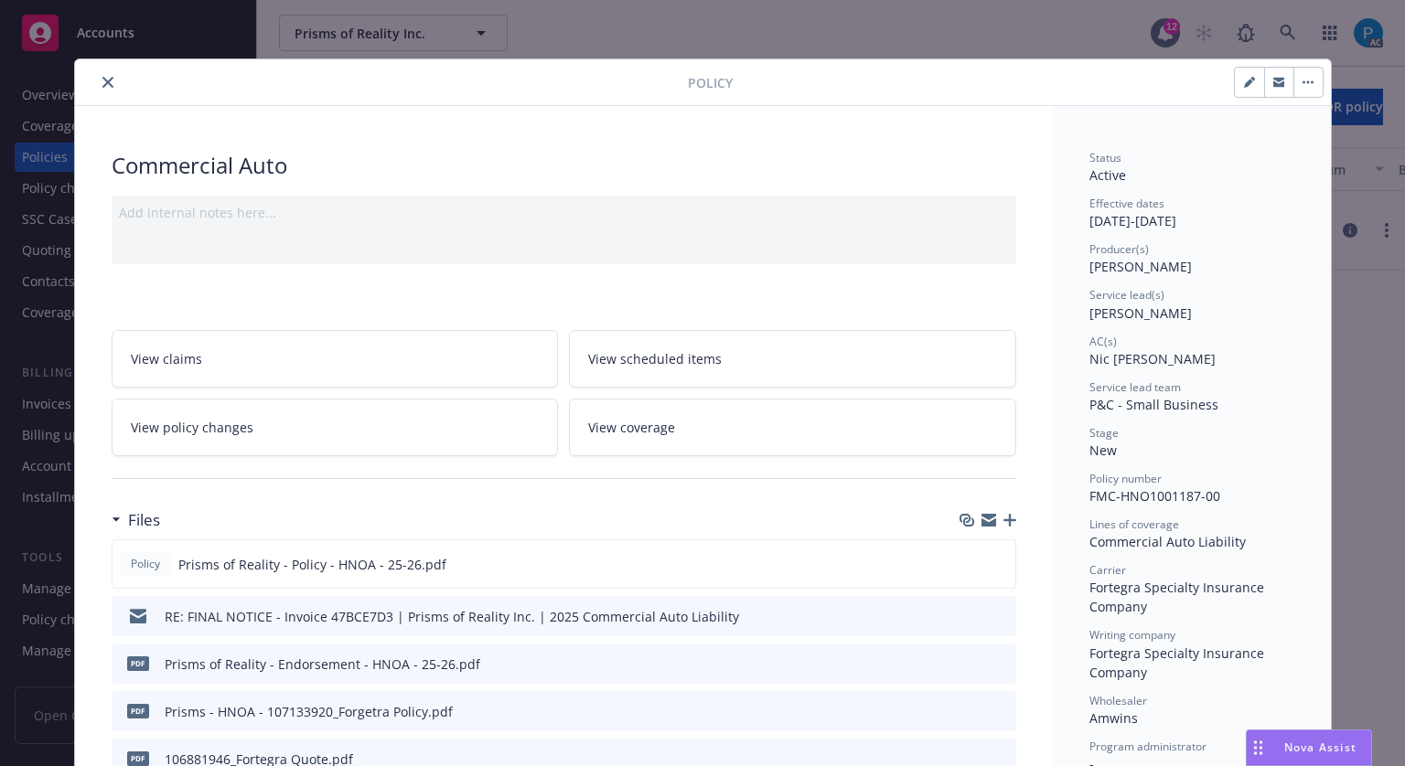
scroll to position [55, 0]
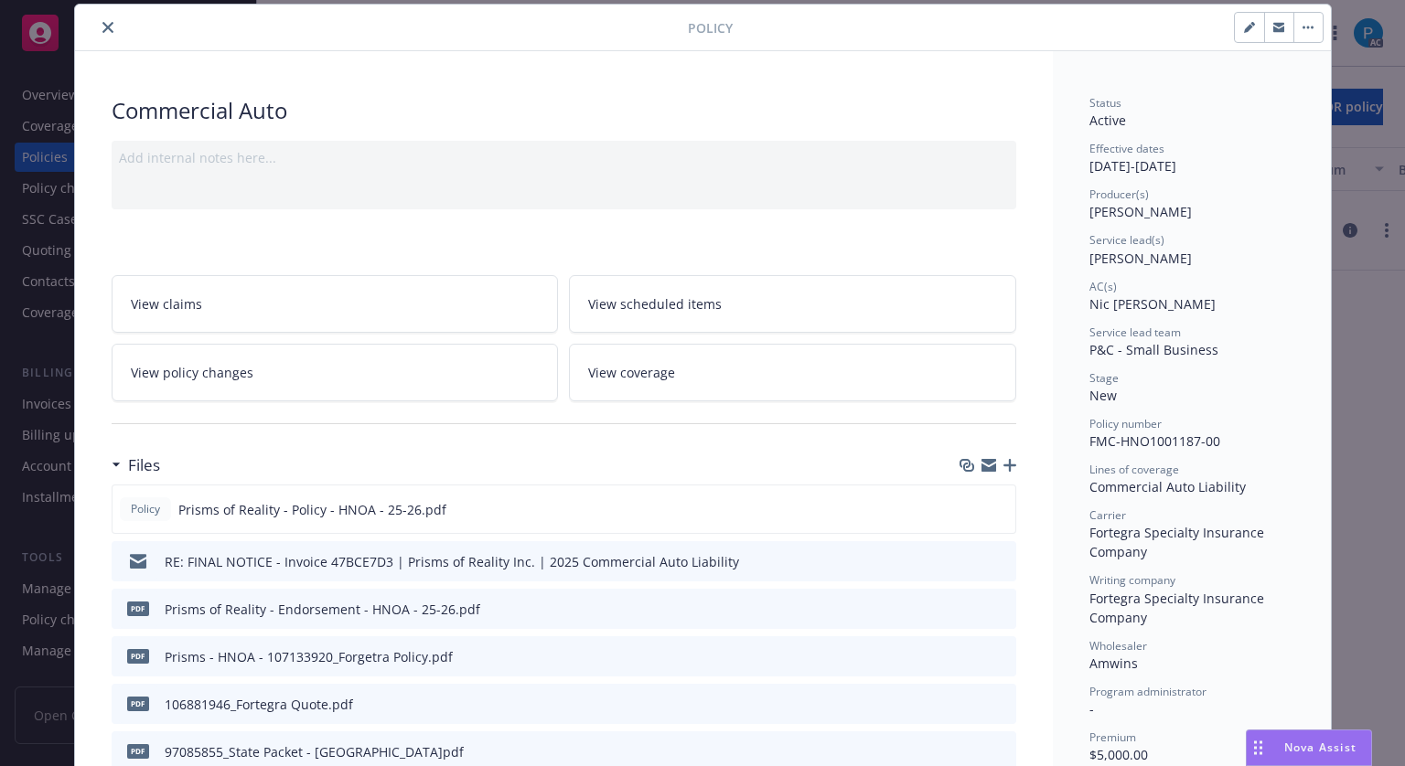
click at [102, 20] on button "close" at bounding box center [108, 27] width 22 height 22
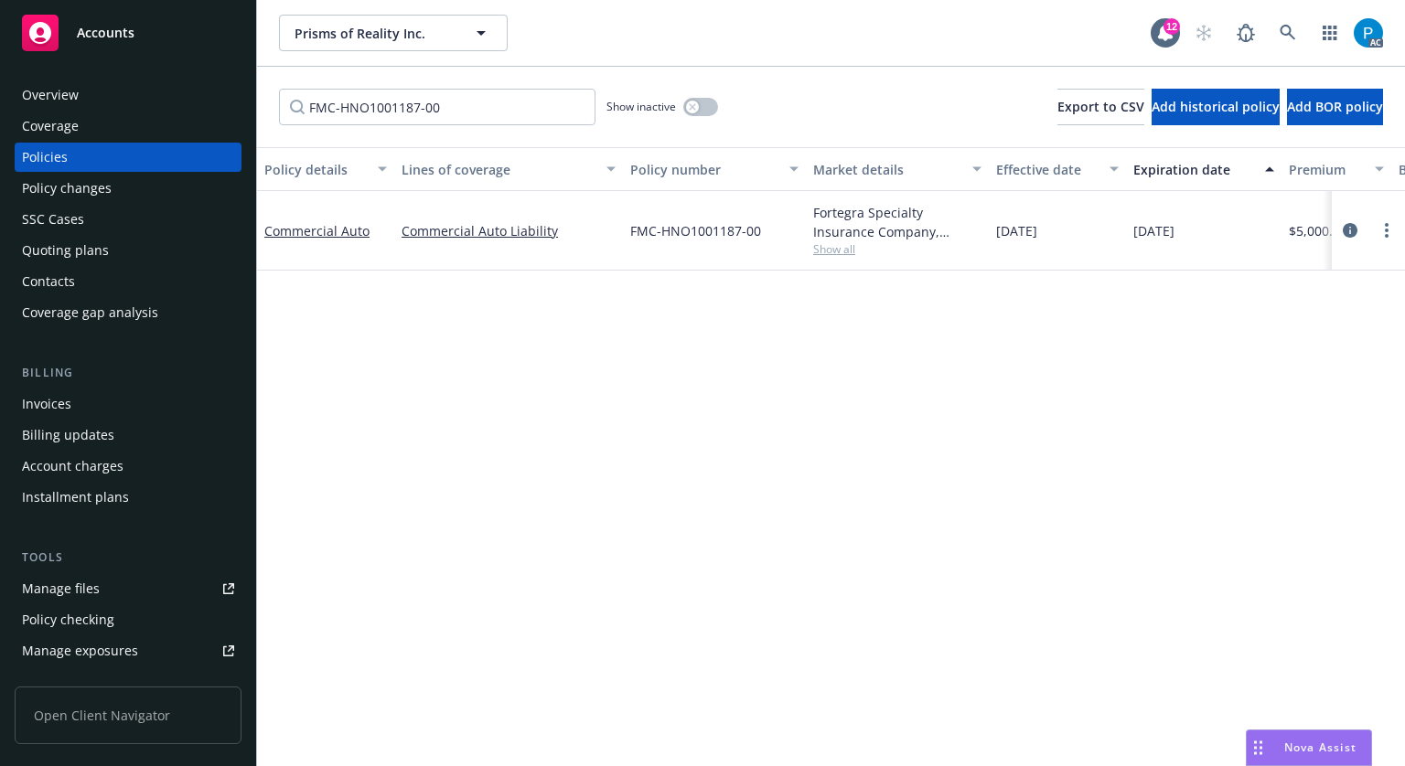
click at [139, 38] on div "Accounts" at bounding box center [128, 33] width 212 height 37
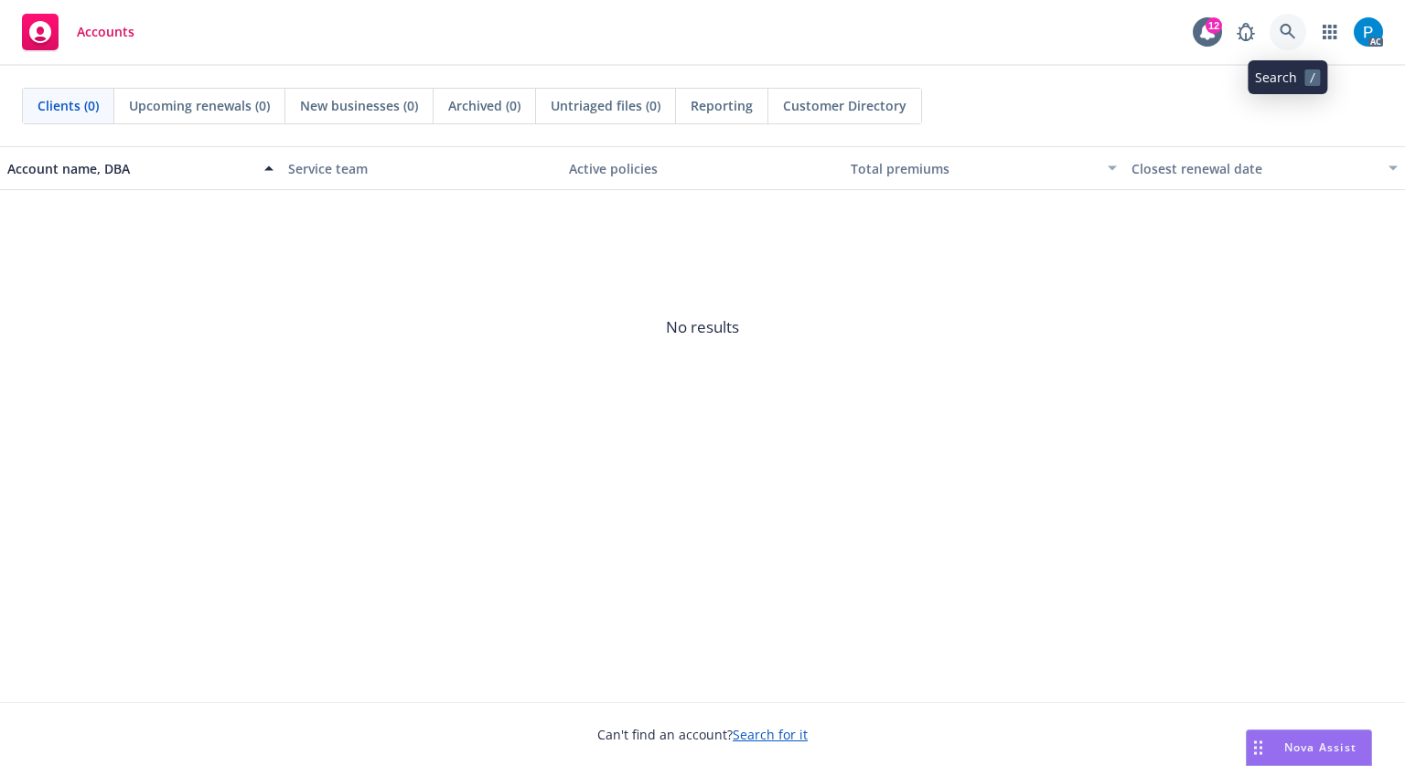
click at [1277, 38] on link at bounding box center [1287, 32] width 37 height 37
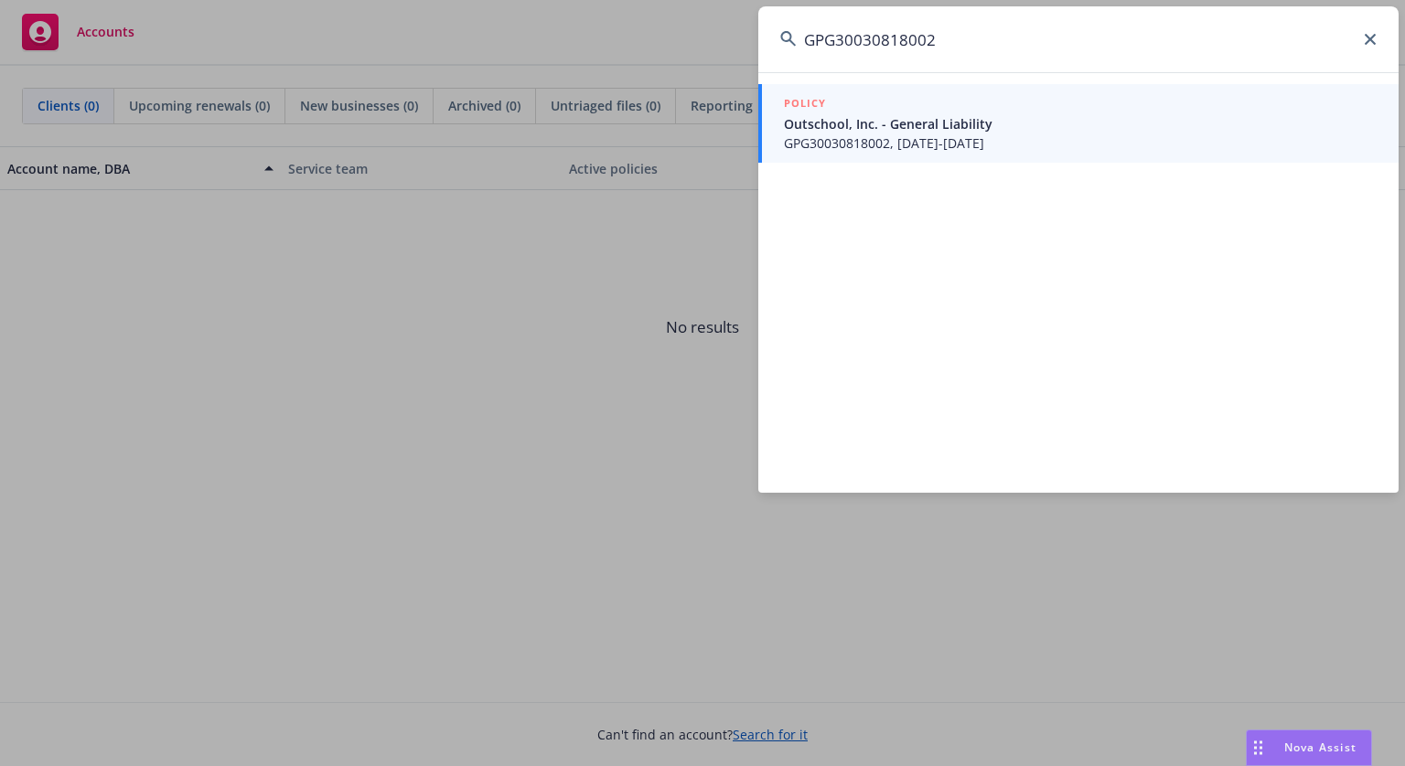
type input "GPG30030818002"
click at [1000, 112] on div "POLICY" at bounding box center [1080, 104] width 593 height 20
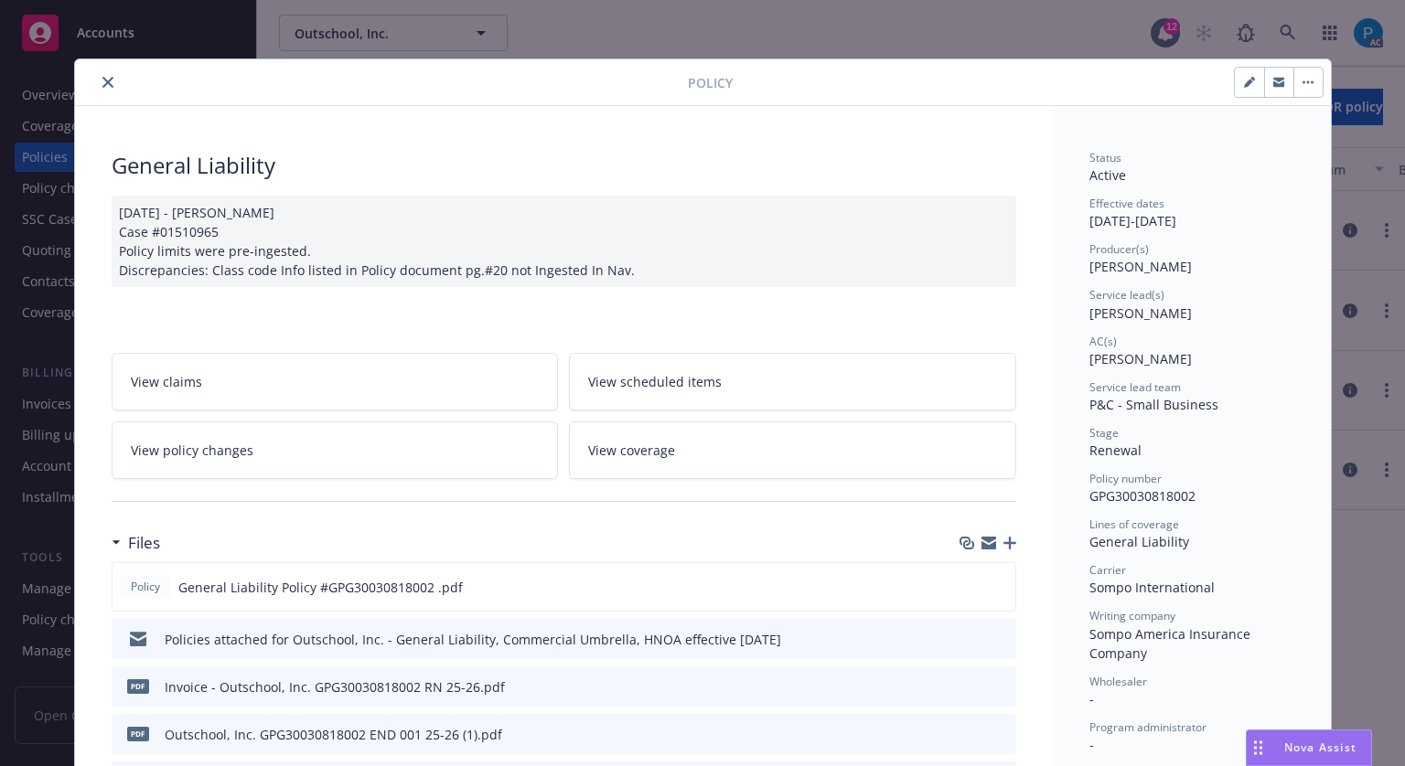
click at [102, 85] on icon "close" at bounding box center [107, 82] width 11 height 11
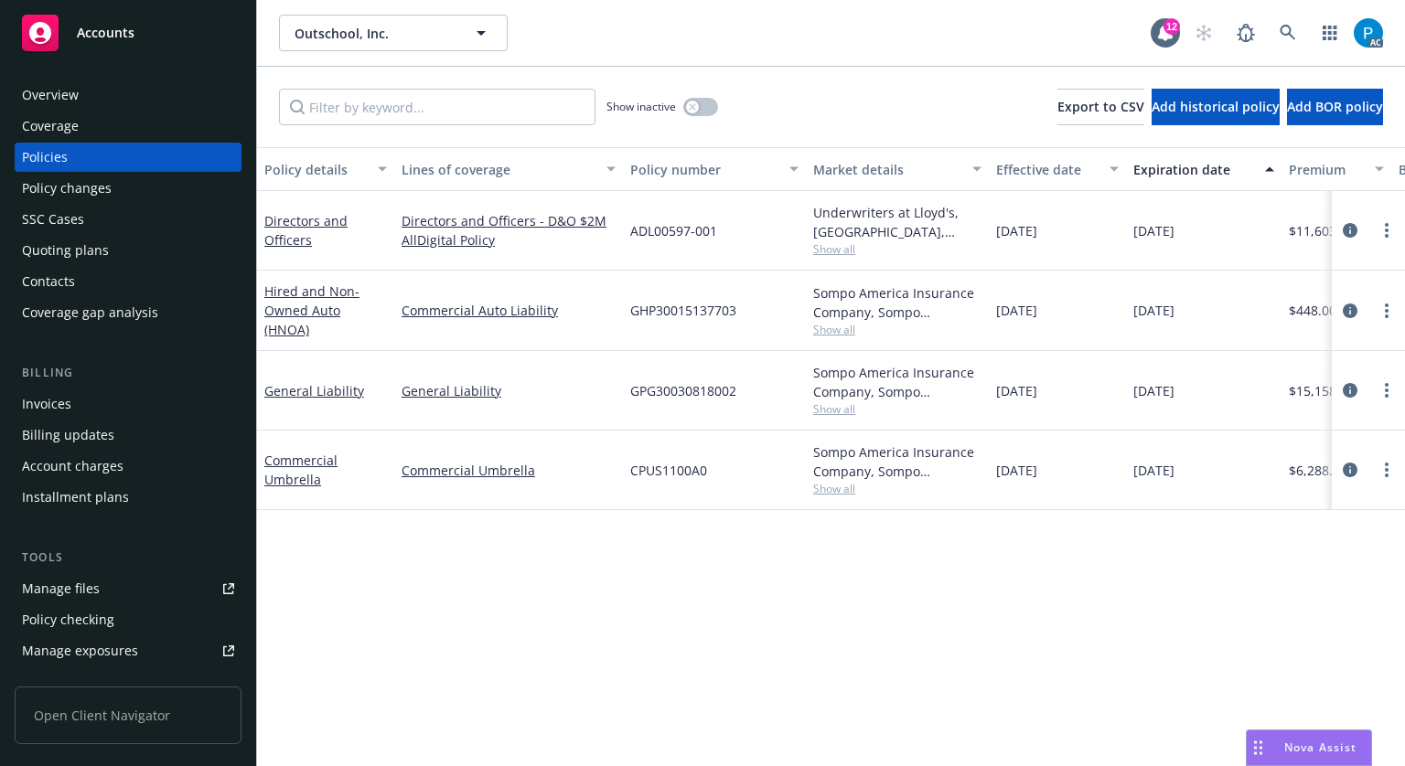
click at [79, 402] on div "Invoices" at bounding box center [128, 404] width 212 height 29
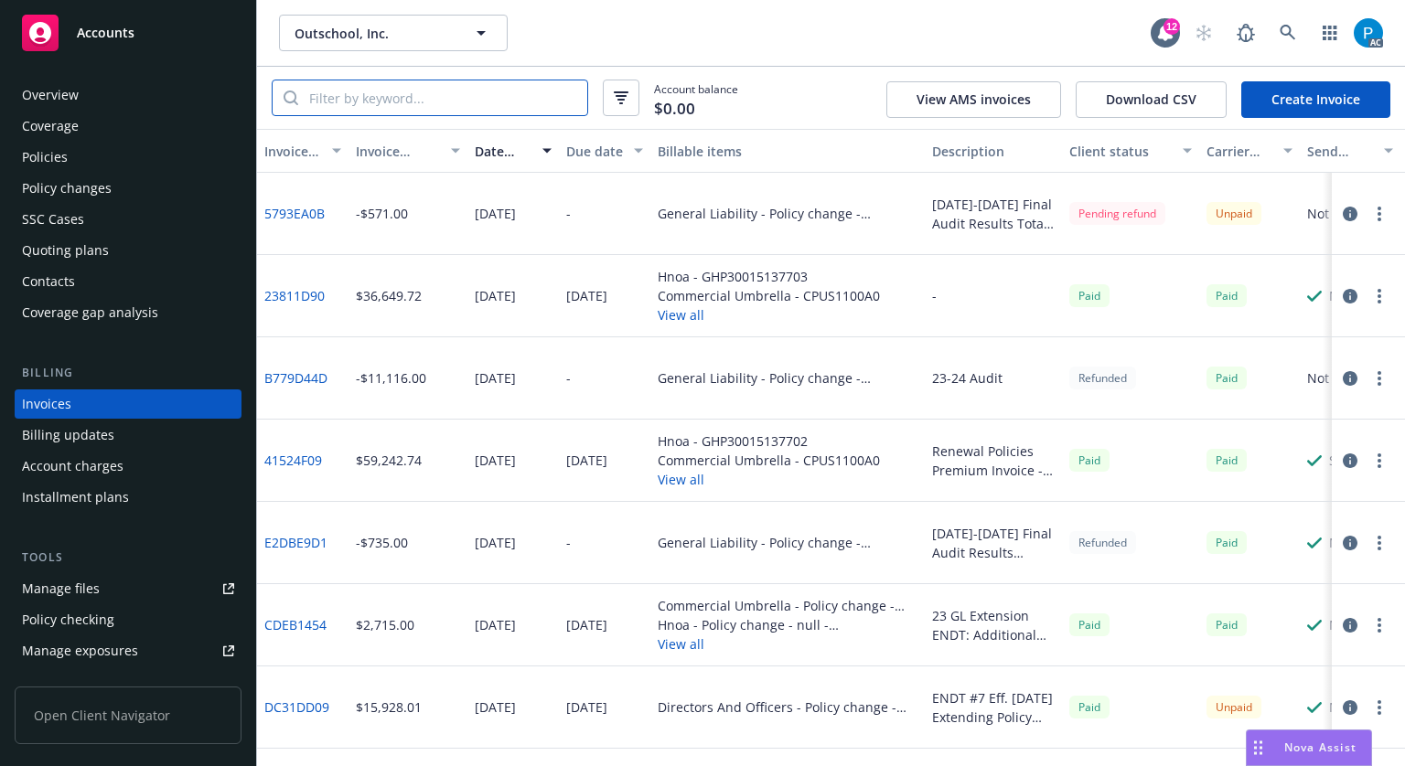
click at [432, 102] on input "search" at bounding box center [442, 97] width 289 height 35
paste input "GPG30030818002"
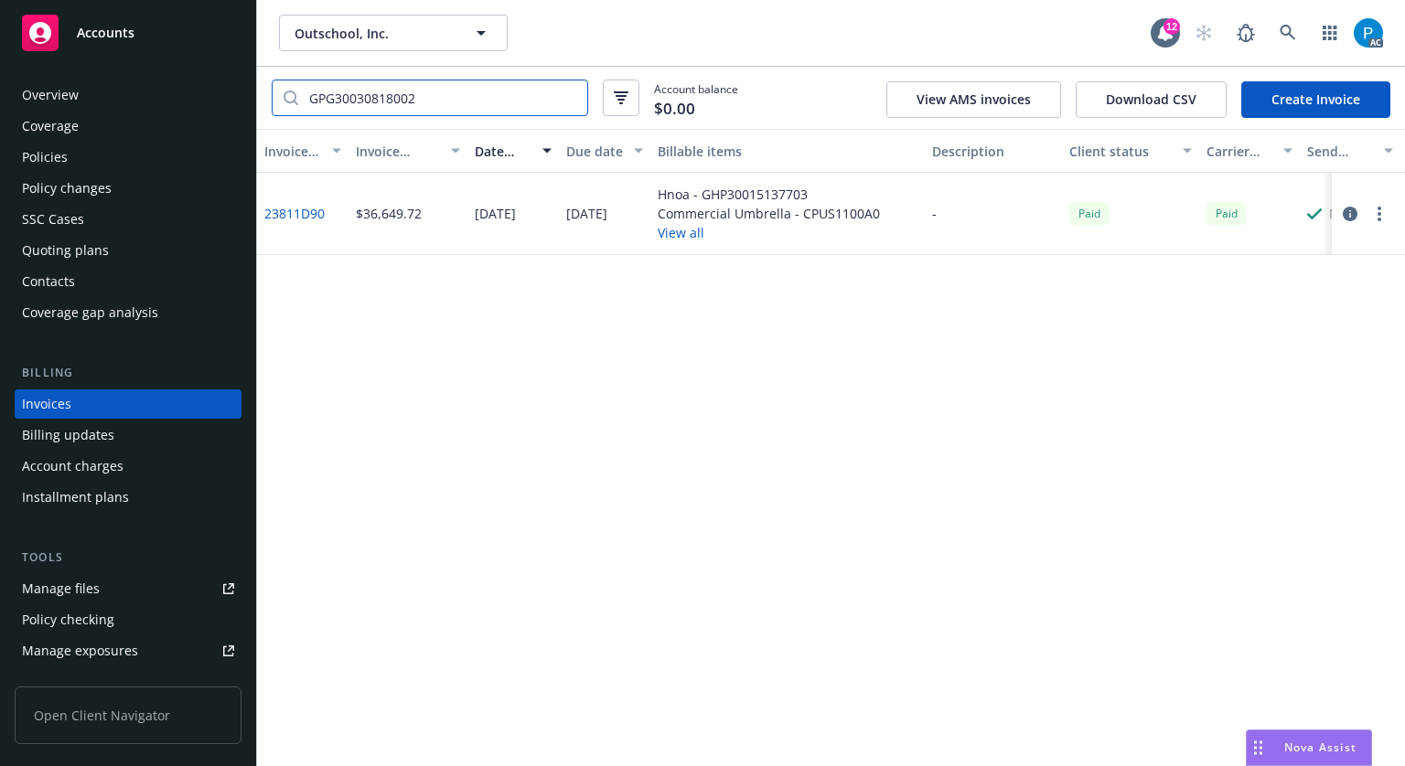
type input "GPG30030818002"
click at [208, 43] on div "Accounts" at bounding box center [128, 33] width 212 height 37
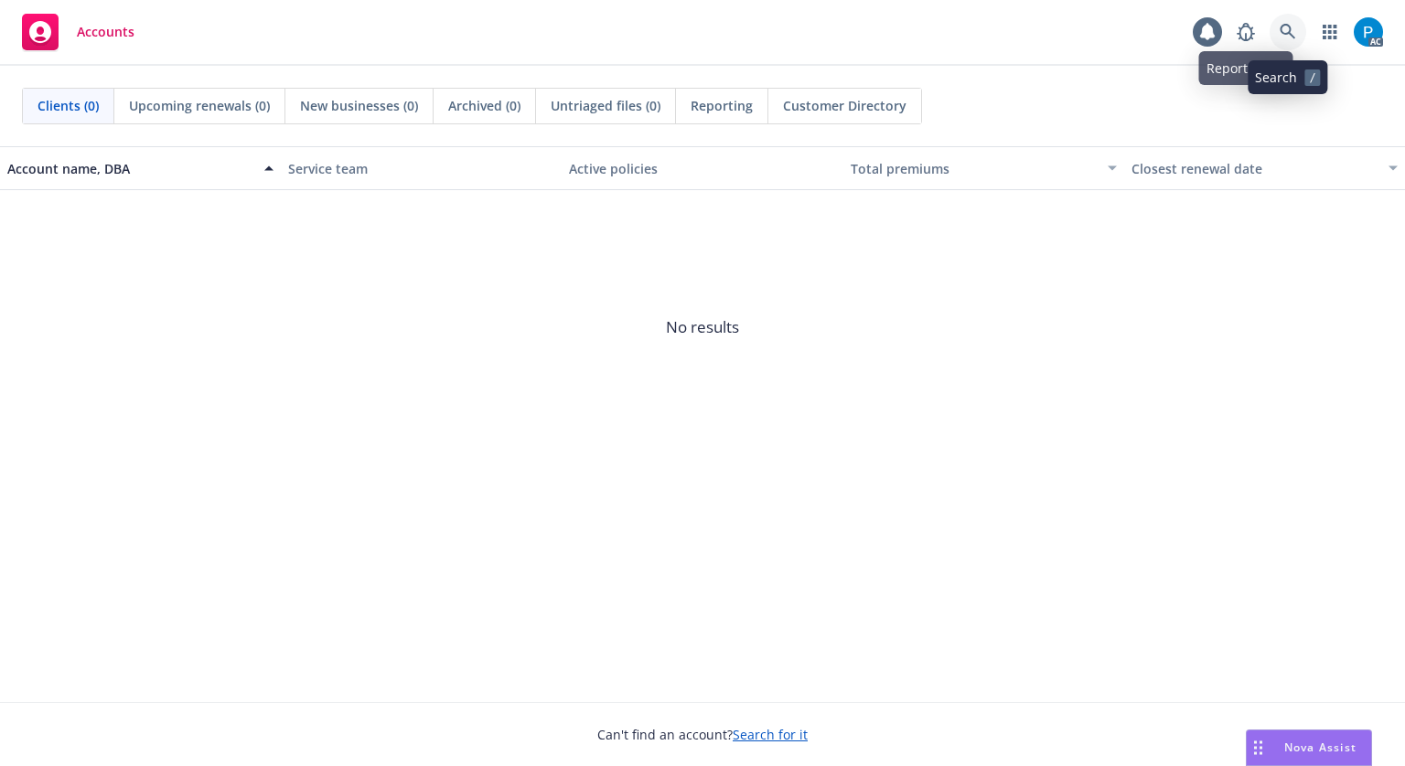
click at [1289, 27] on icon at bounding box center [1287, 32] width 16 height 16
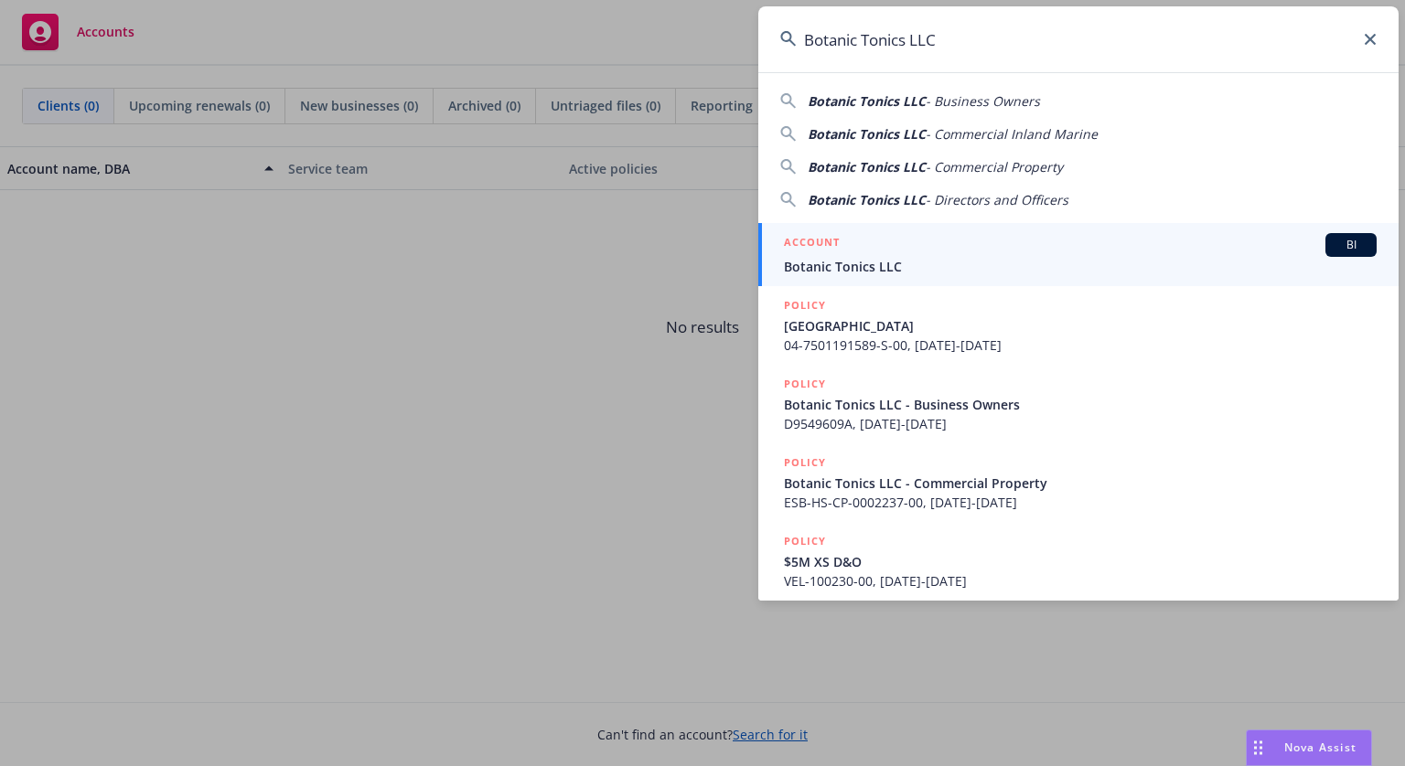
click at [965, 40] on input "Botanic Tonics LLC" at bounding box center [1078, 39] width 640 height 66
paste input "LHD945041"
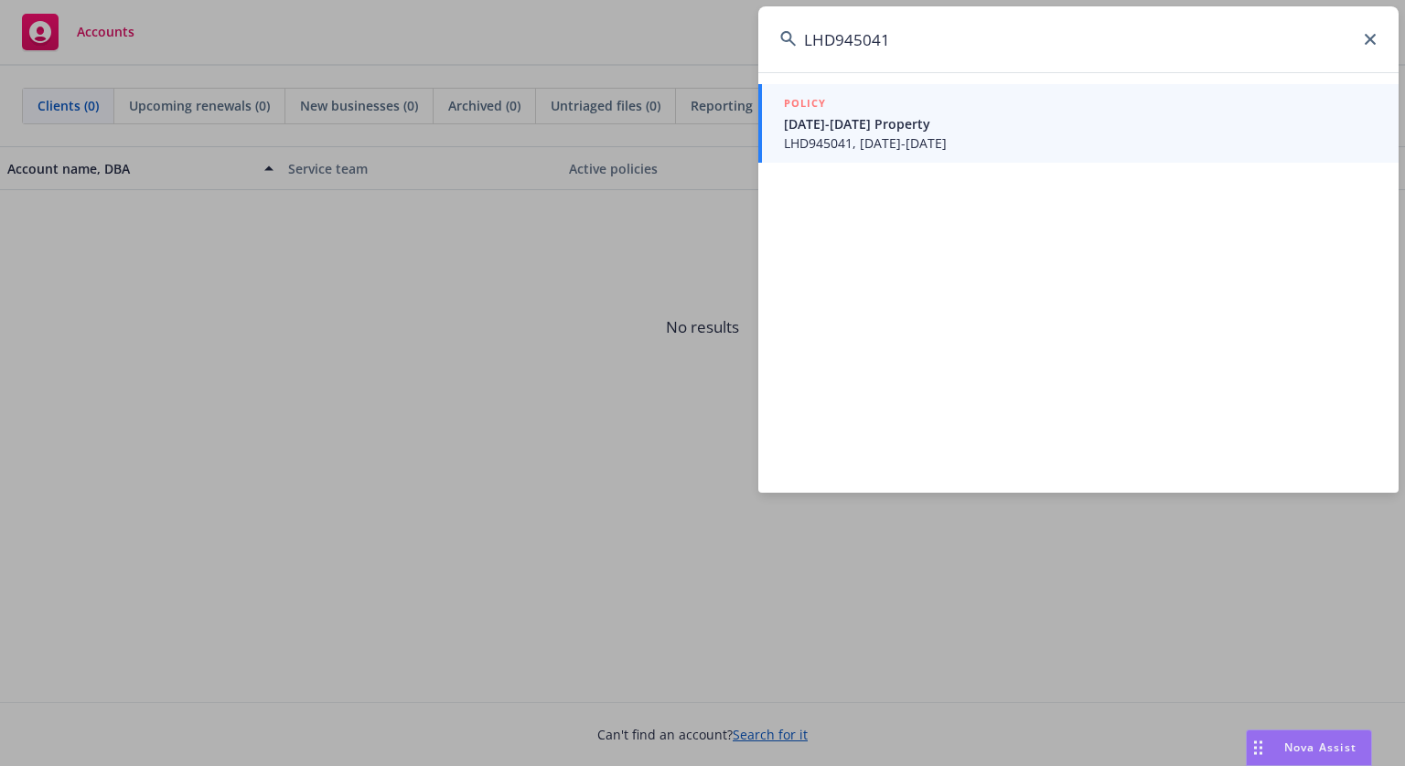
type input "LHD945041"
click at [860, 123] on span "[DATE]-[DATE] Property" at bounding box center [1080, 123] width 593 height 19
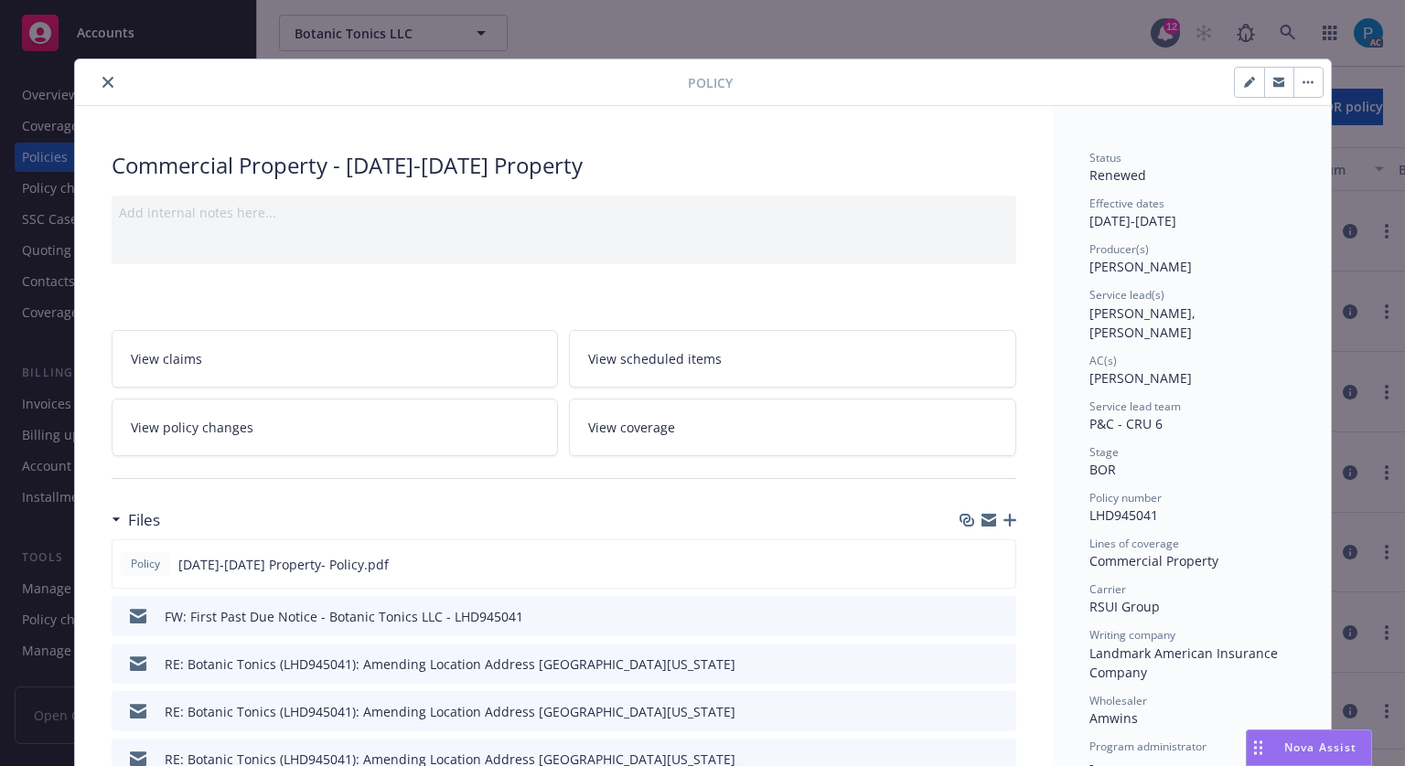
click at [102, 77] on icon "close" at bounding box center [107, 82] width 11 height 11
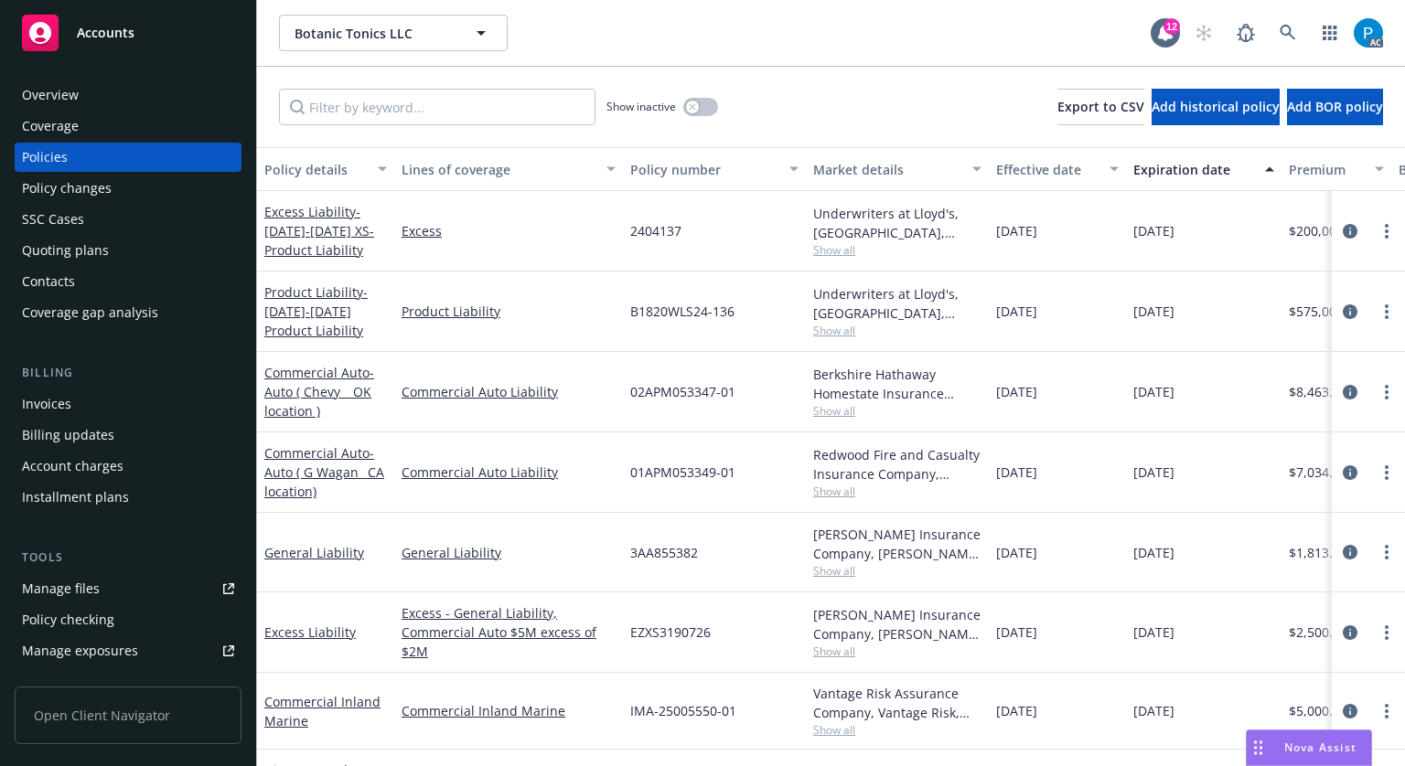
click at [51, 409] on div "Invoices" at bounding box center [46, 404] width 49 height 29
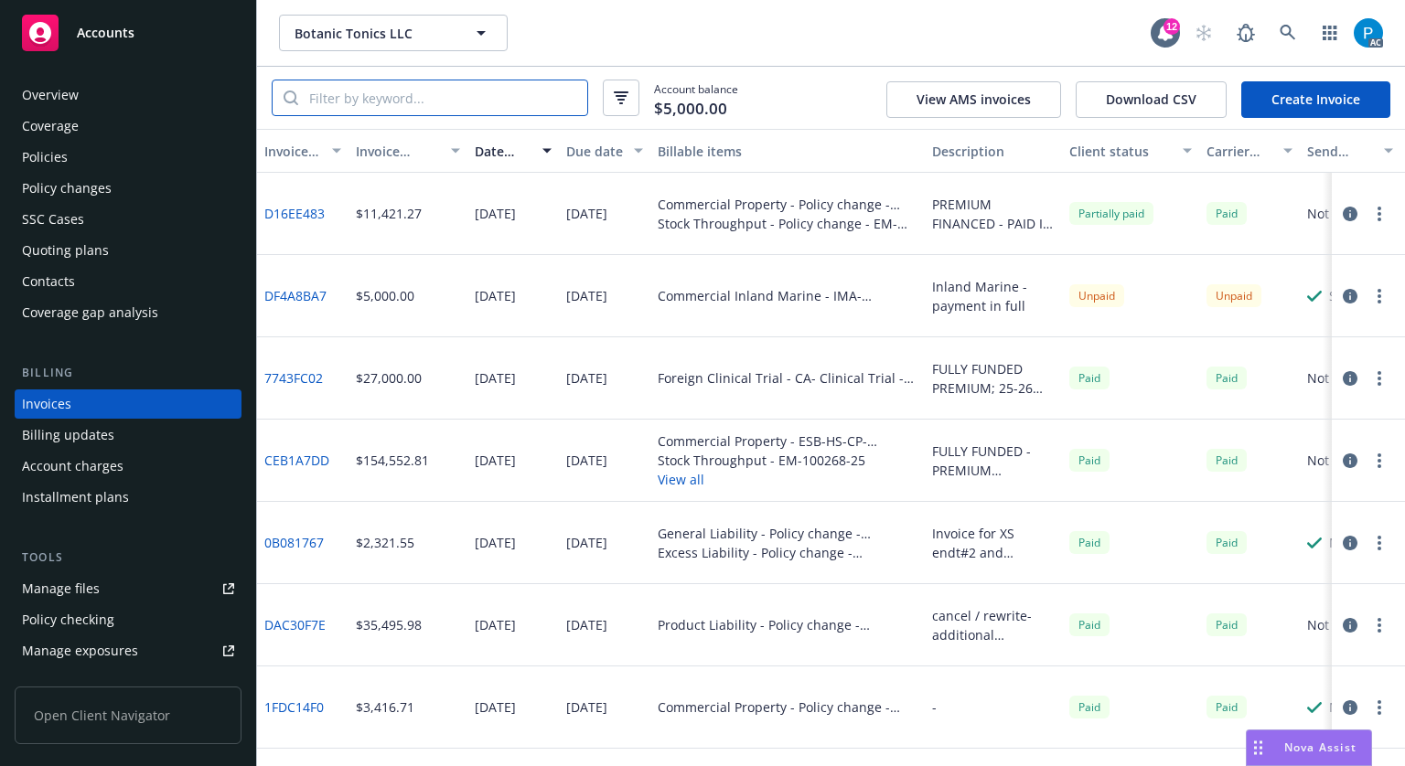
click at [466, 101] on input "search" at bounding box center [442, 97] width 289 height 35
paste input "LHD945041"
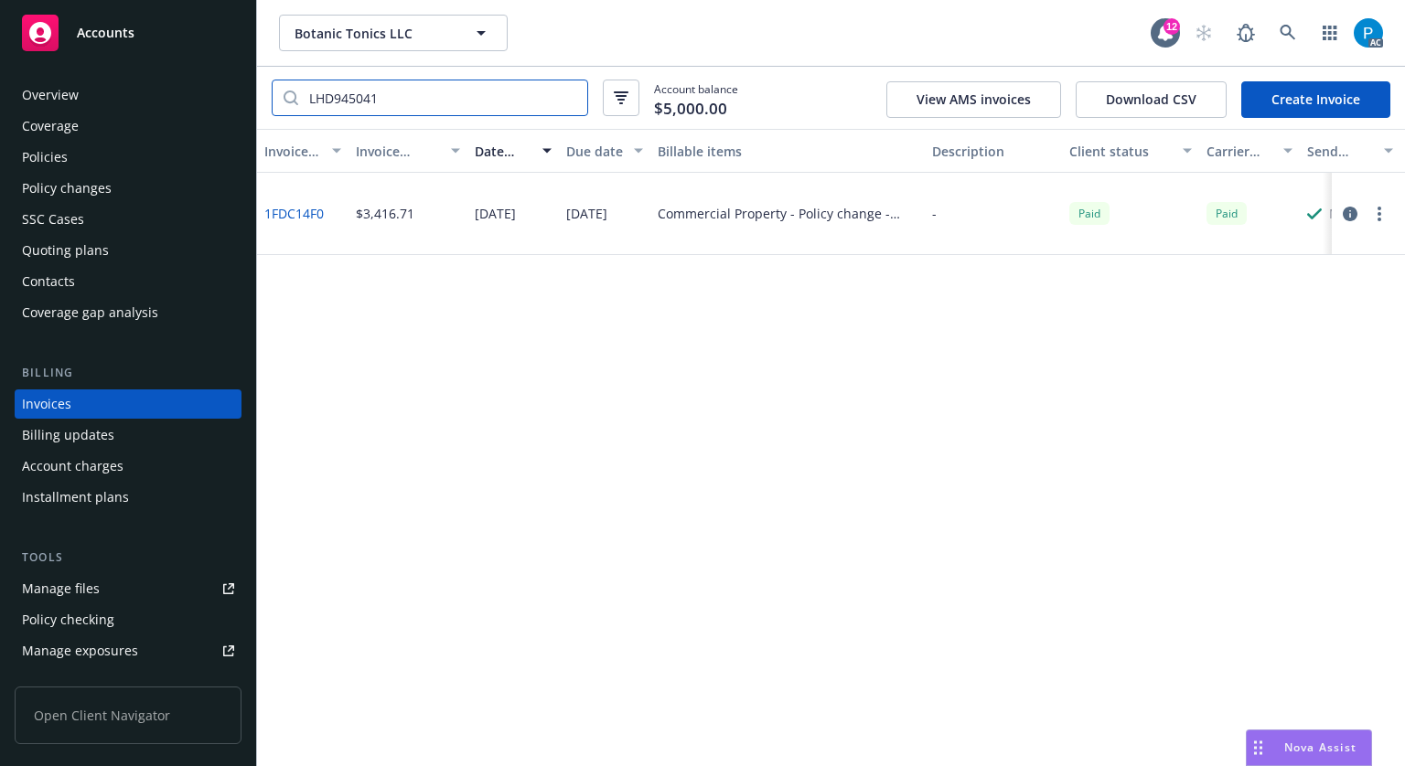
type input "LHD945041"
click at [69, 157] on div "Policies" at bounding box center [128, 157] width 212 height 29
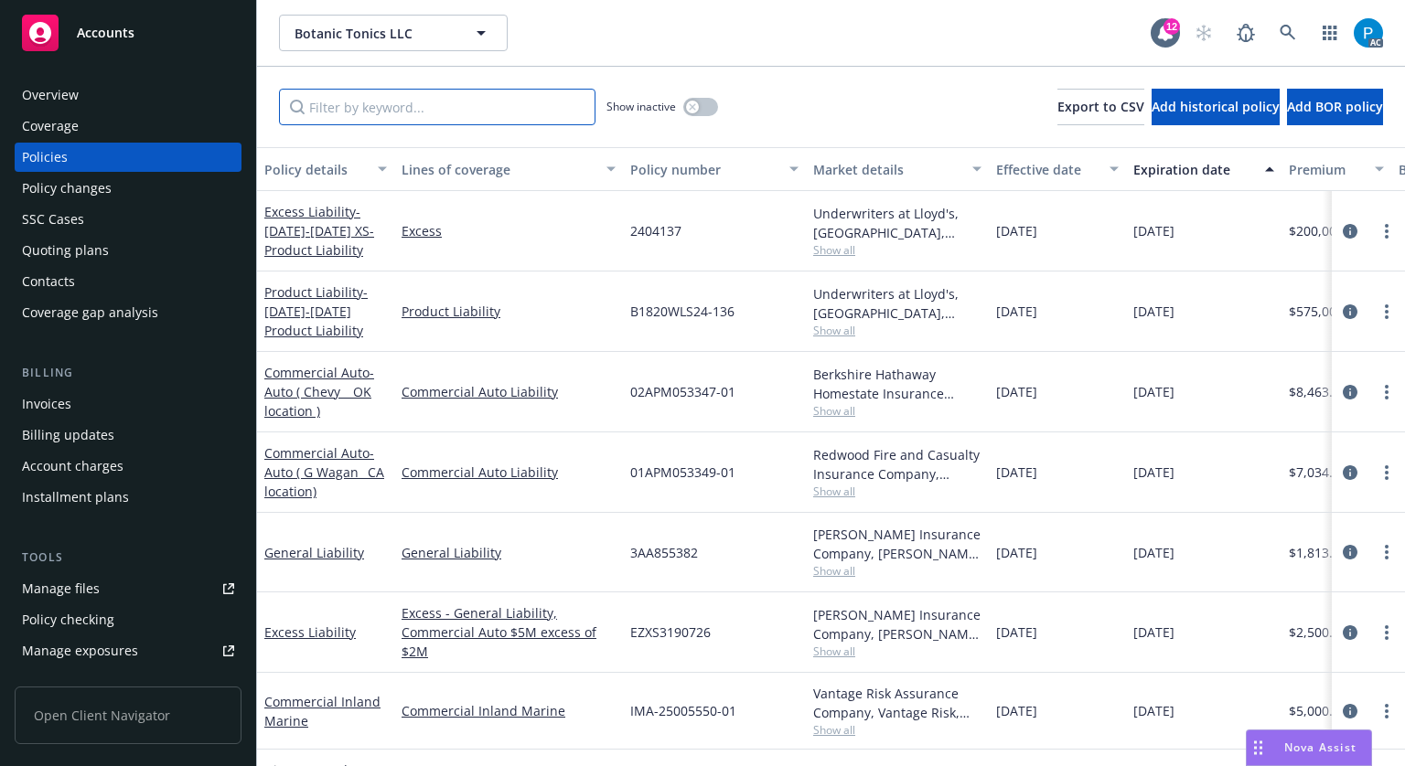
click at [432, 102] on input "Filter by keyword..." at bounding box center [437, 107] width 316 height 37
paste input "LHD945041"
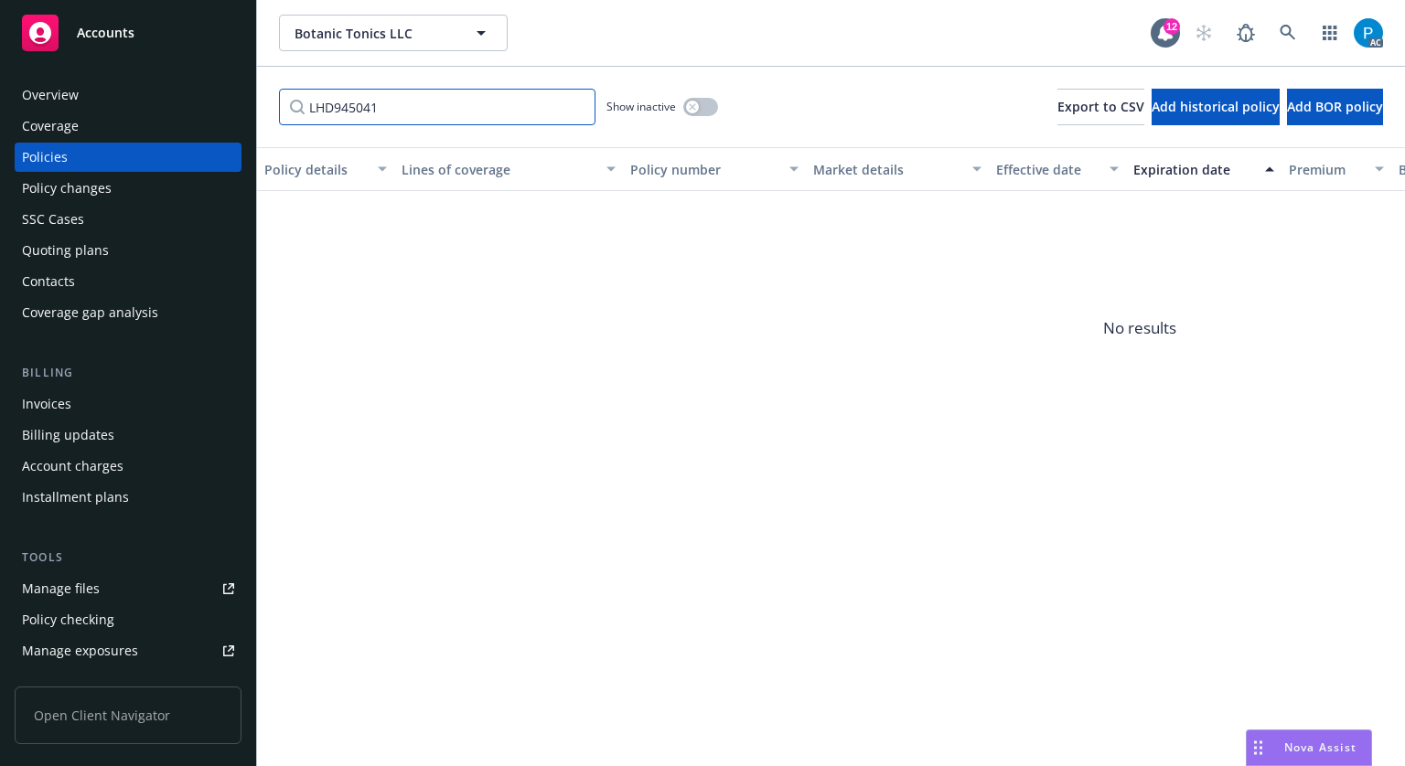
type input "LHD945041"
click at [112, 40] on span "Accounts" at bounding box center [106, 33] width 58 height 15
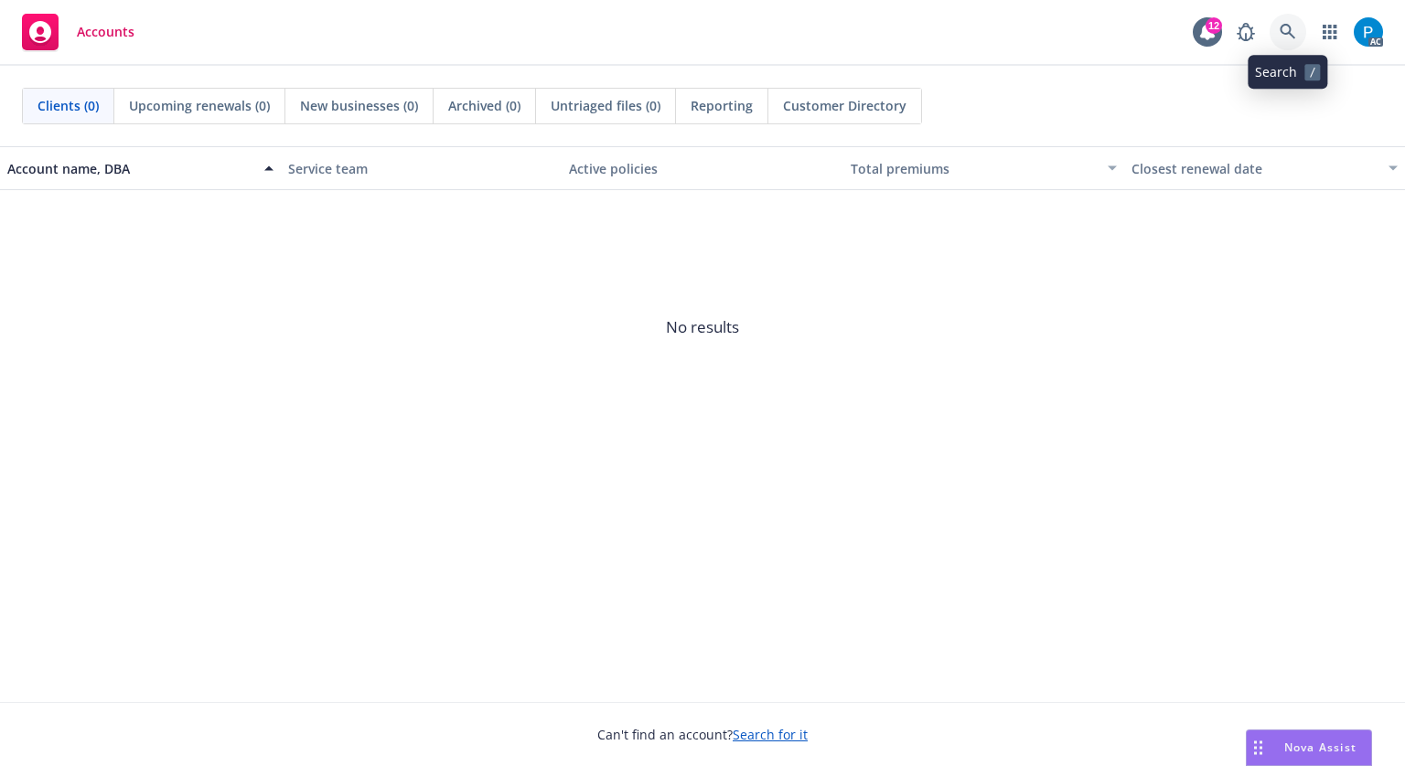
click at [1282, 18] on link at bounding box center [1287, 32] width 37 height 37
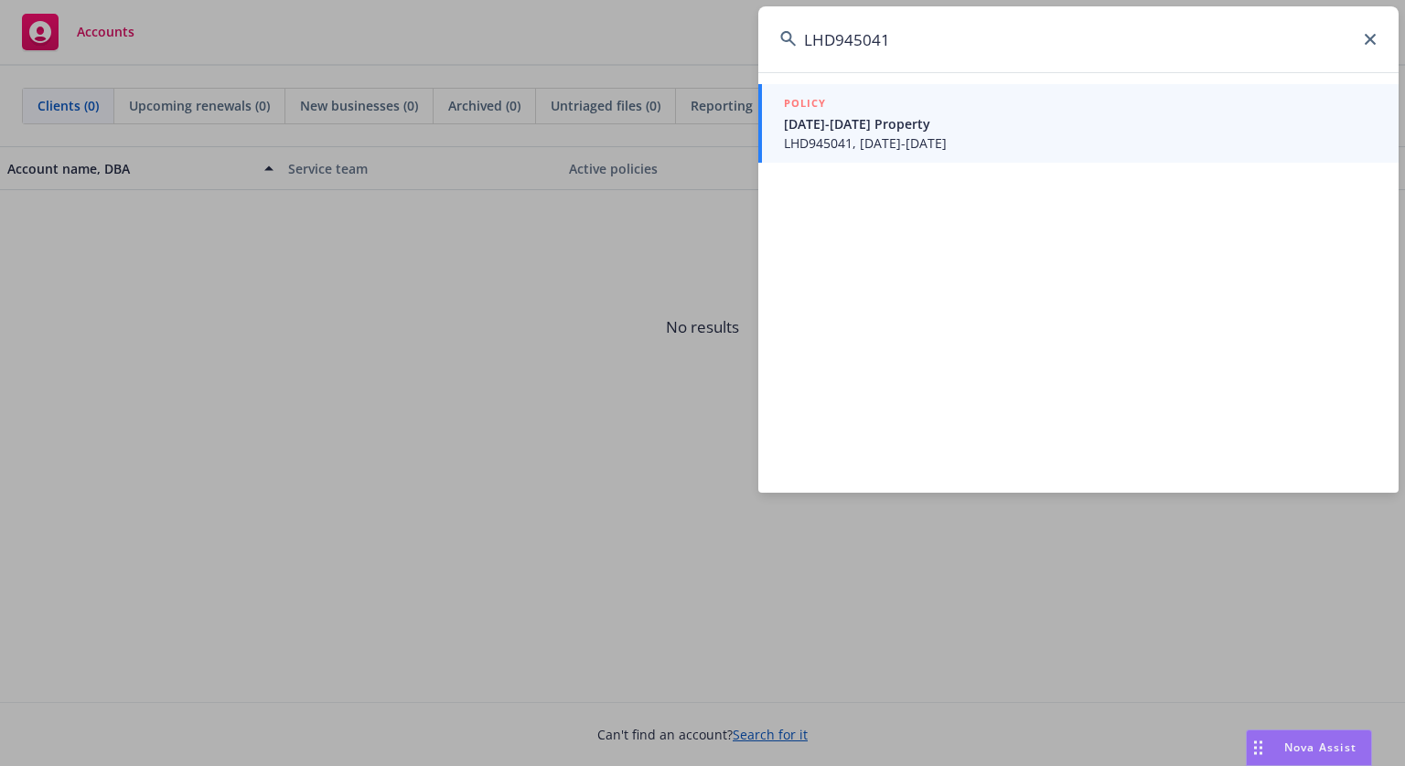
type input "LHD945041"
click at [958, 150] on span "LHD945041, [DATE]-[DATE]" at bounding box center [1080, 143] width 593 height 19
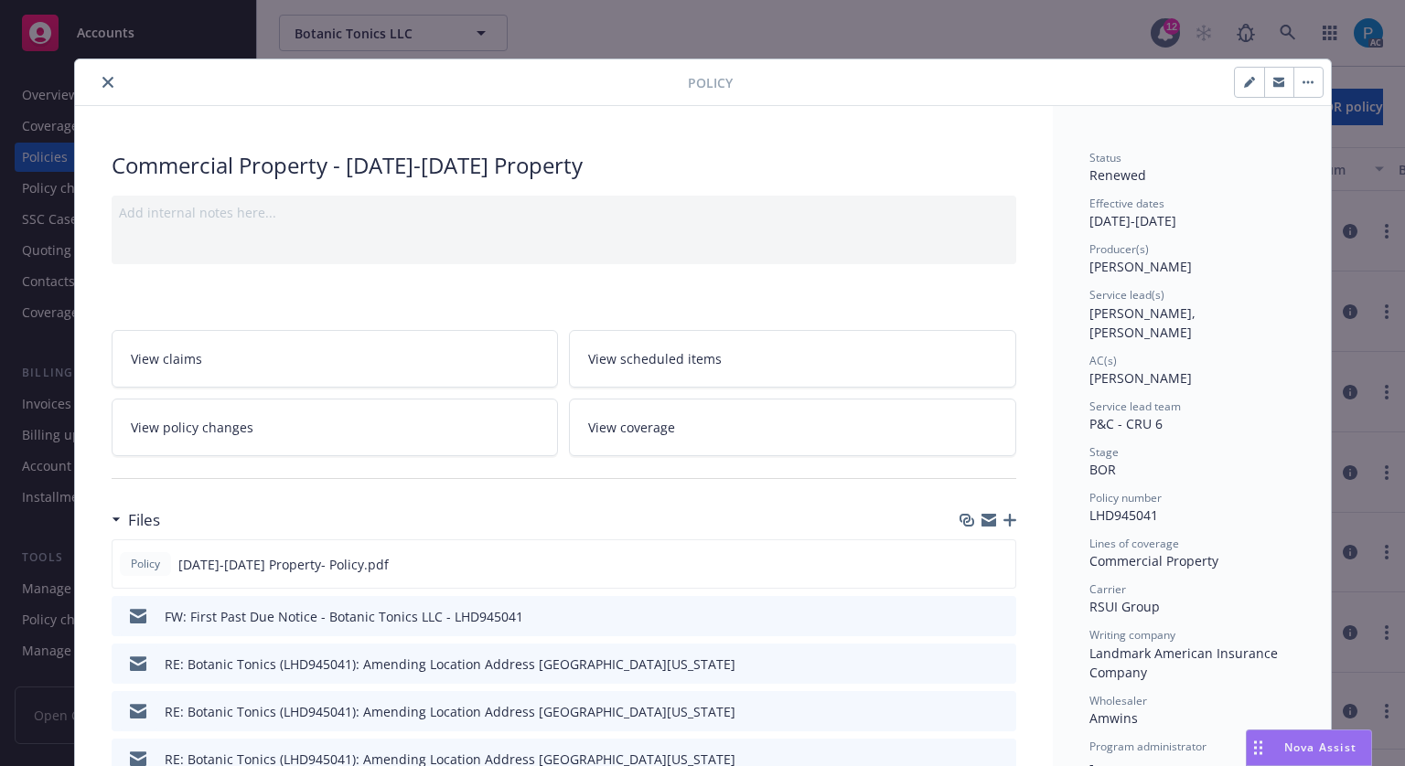
scroll to position [55, 0]
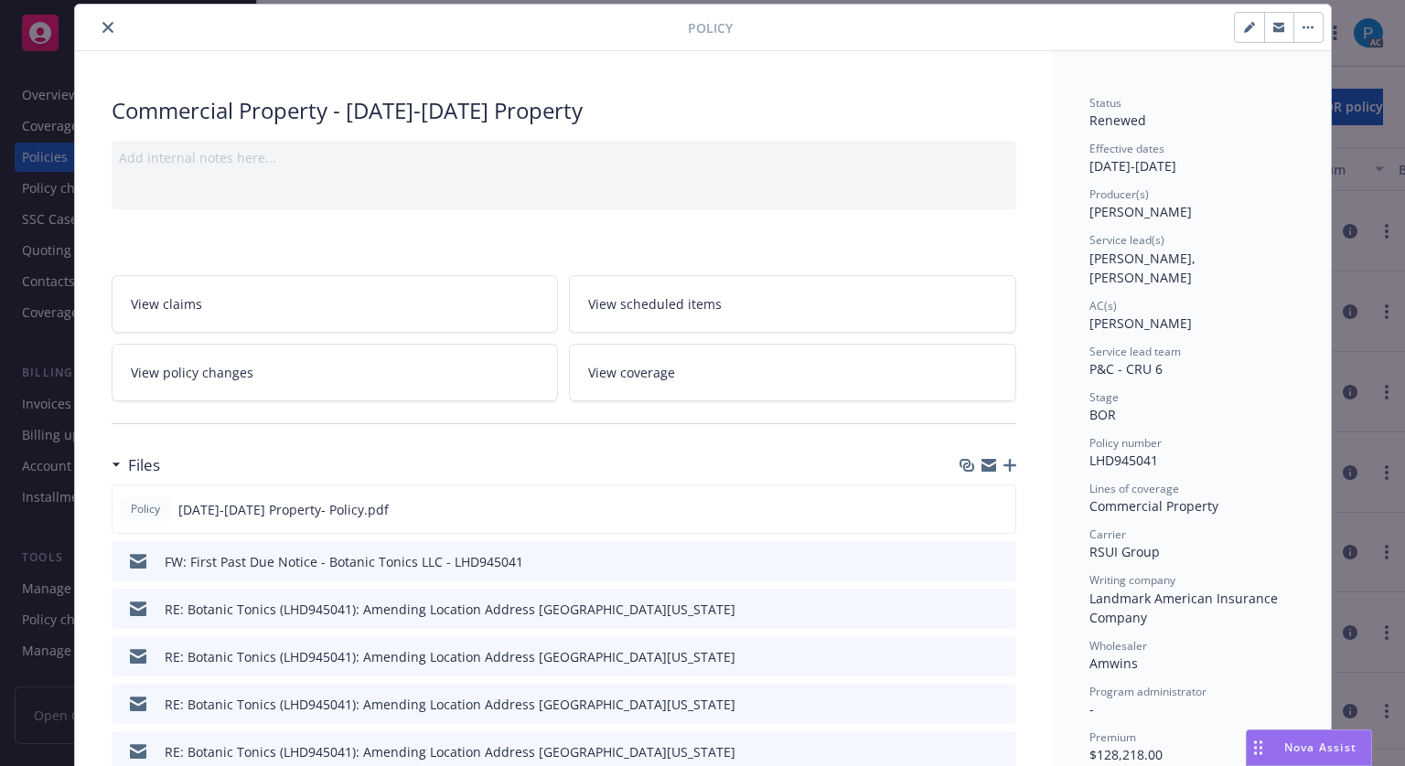
click at [102, 30] on icon "close" at bounding box center [107, 27] width 11 height 11
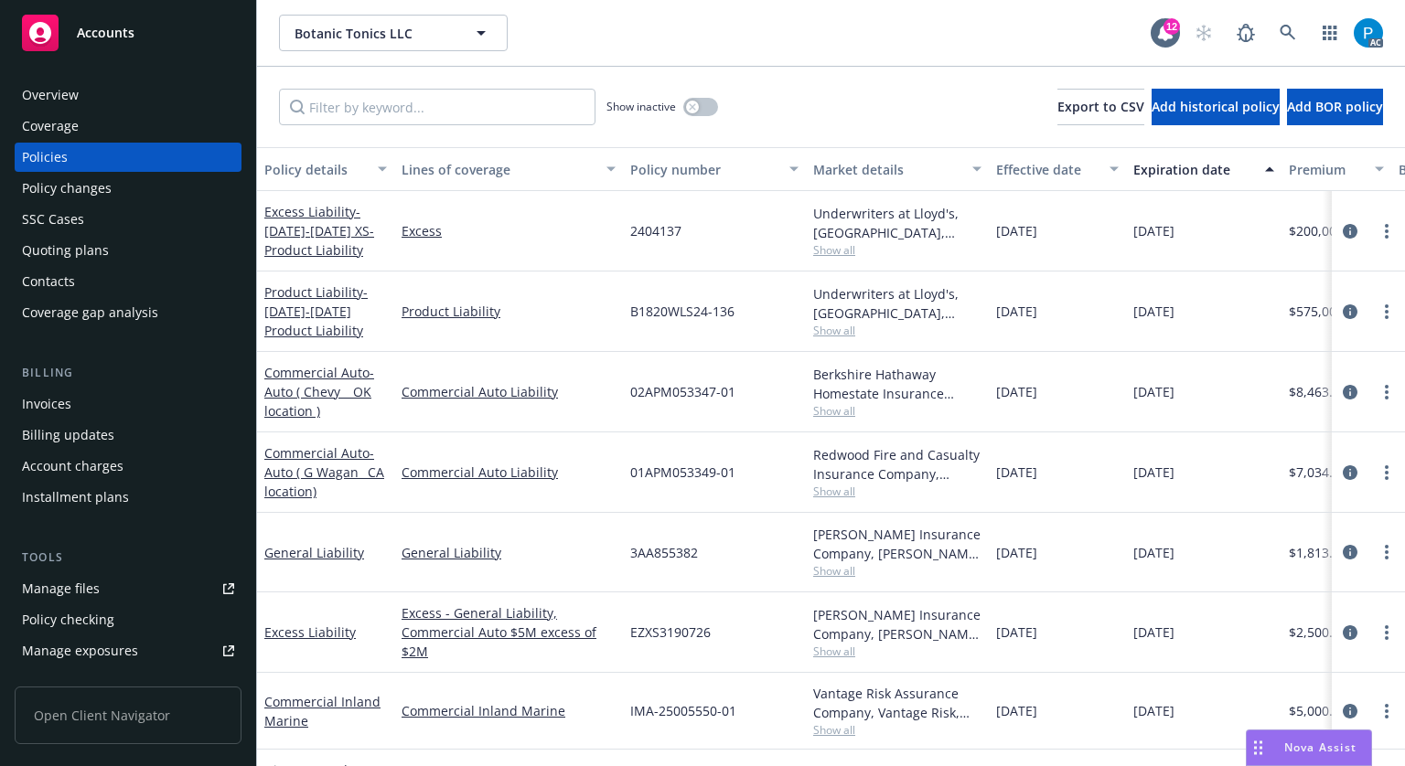
click at [97, 30] on span "Accounts" at bounding box center [106, 33] width 58 height 15
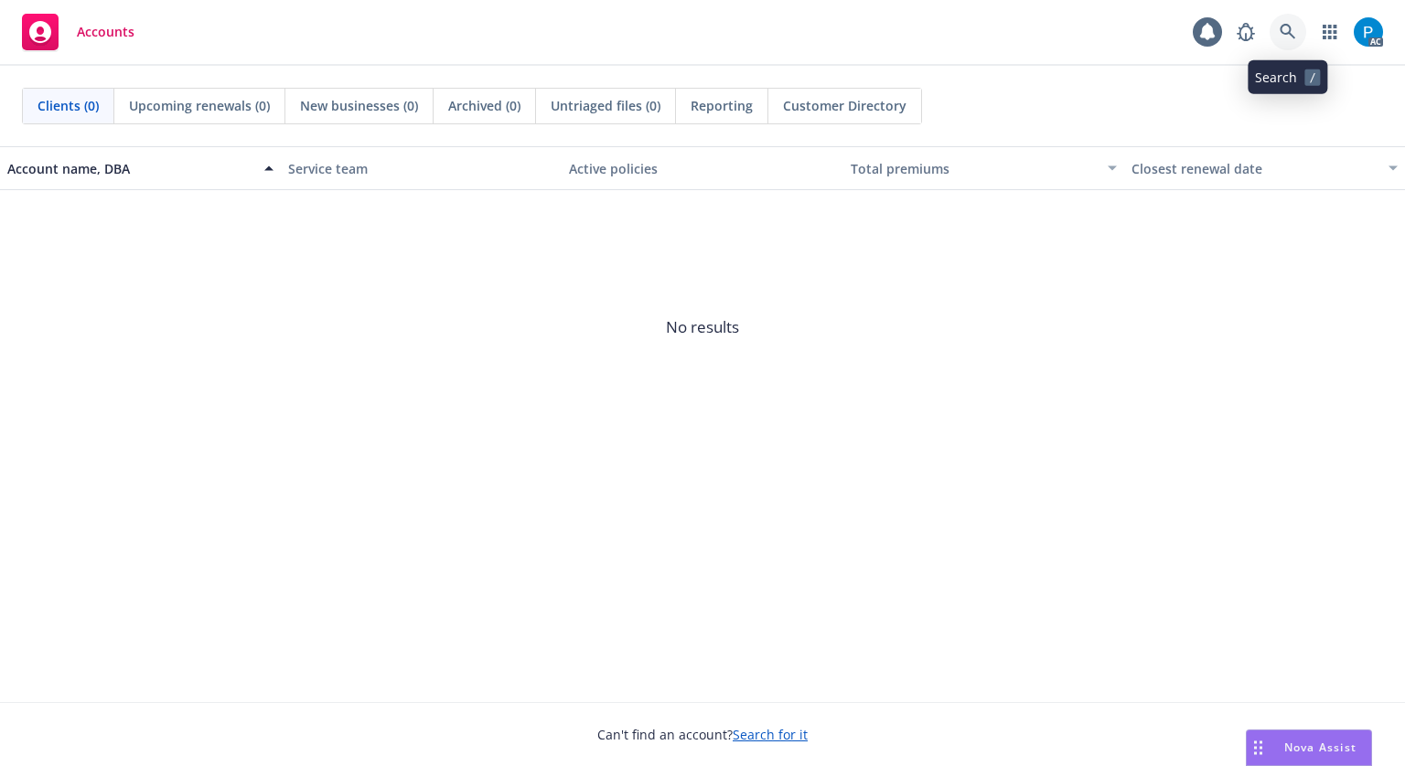
click at [1288, 32] on icon at bounding box center [1287, 32] width 16 height 16
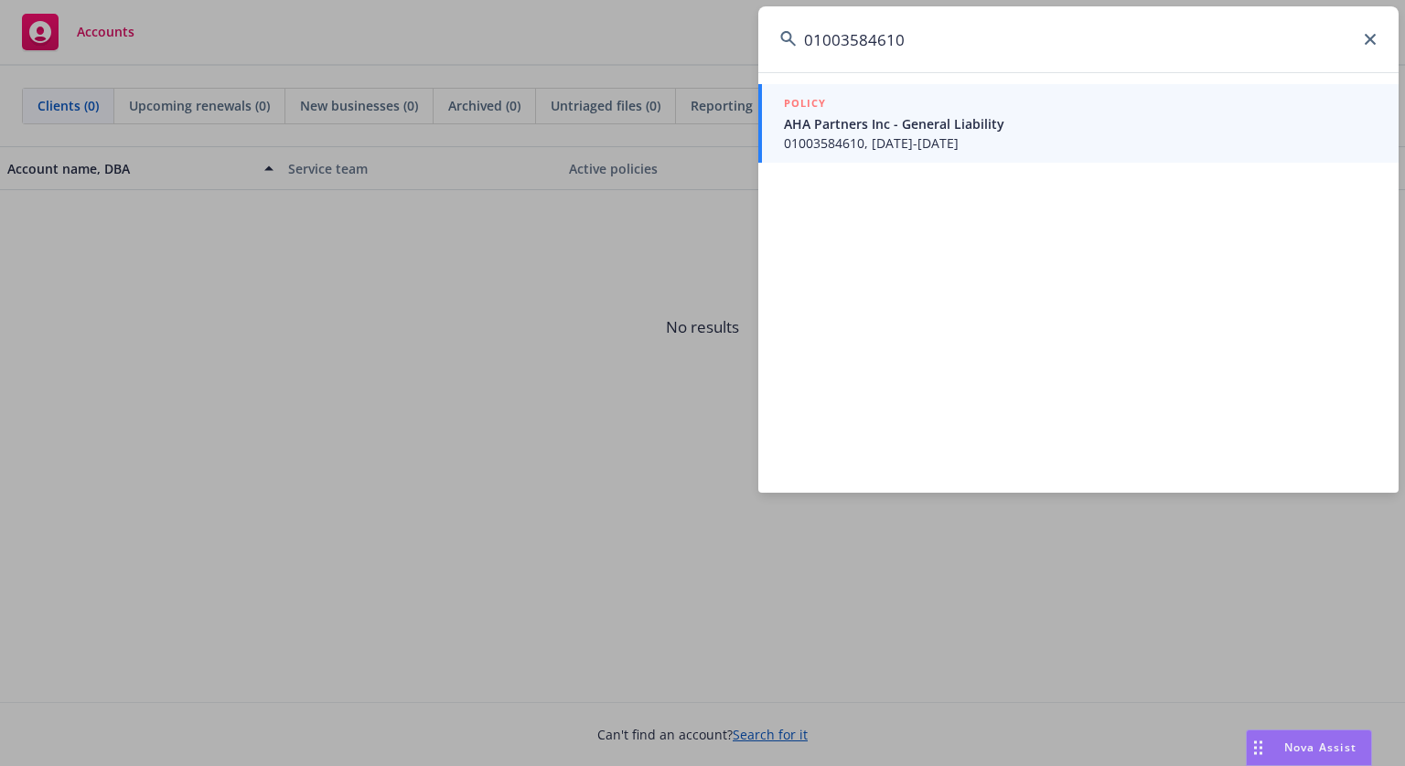
type input "01003584610"
click at [918, 137] on span "01003584610, [DATE]-[DATE]" at bounding box center [1080, 143] width 593 height 19
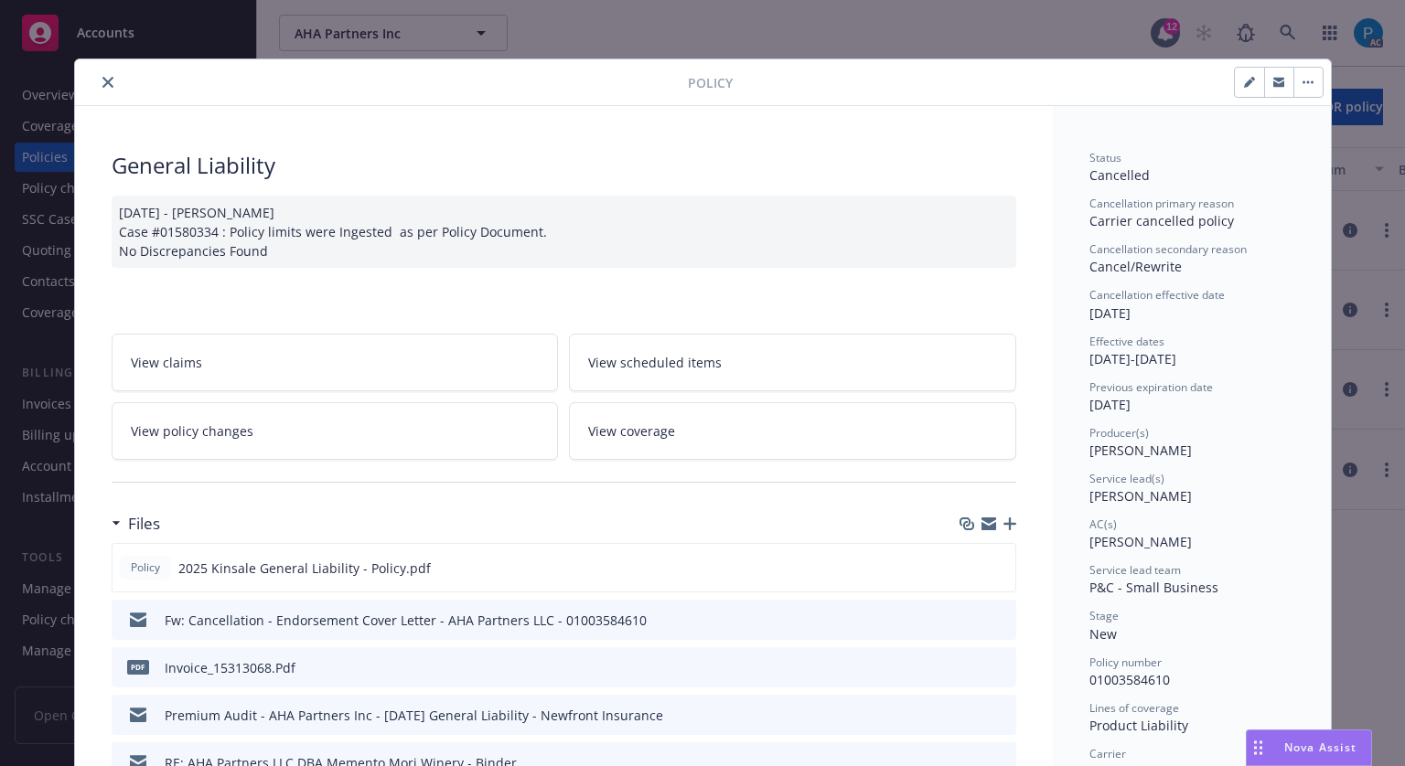
click at [97, 77] on button "close" at bounding box center [108, 82] width 22 height 22
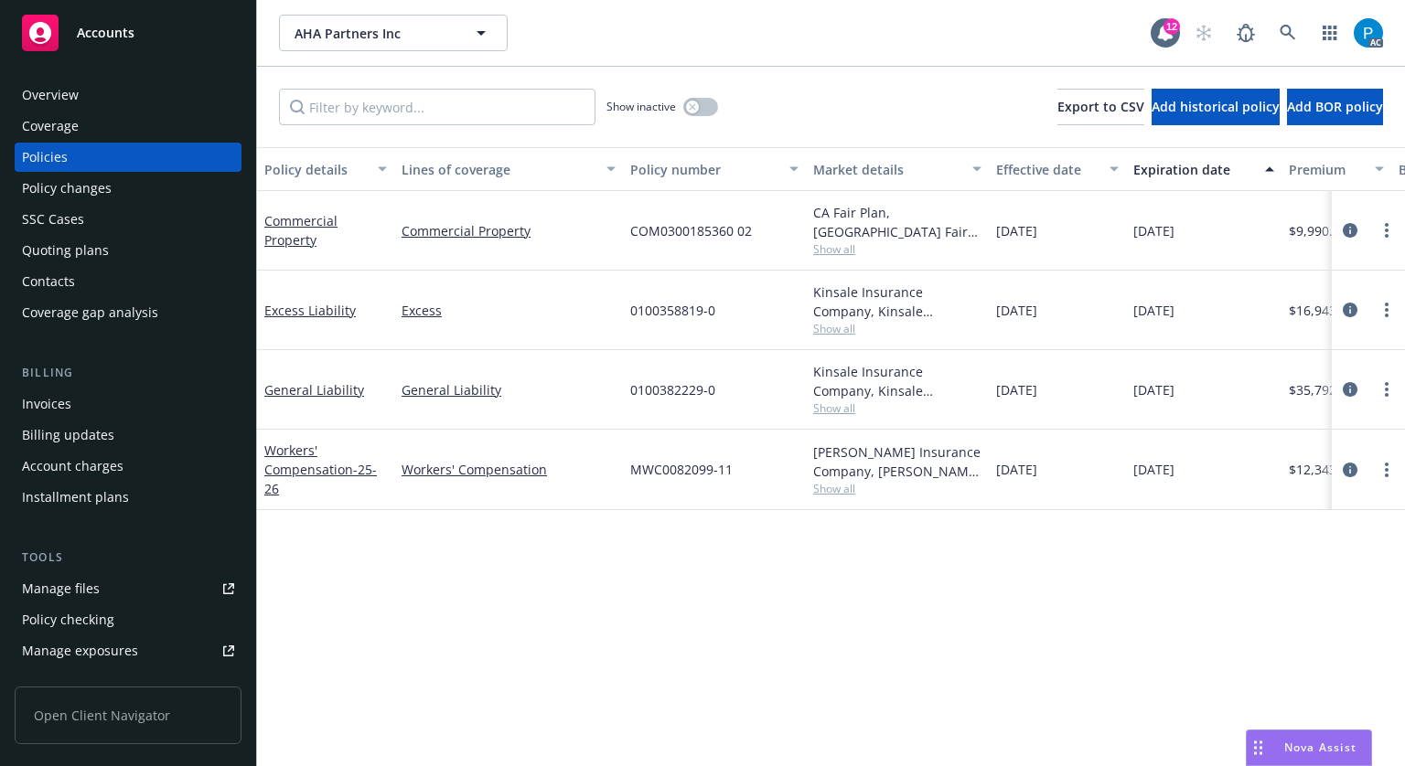
click at [54, 399] on div "Invoices" at bounding box center [46, 404] width 49 height 29
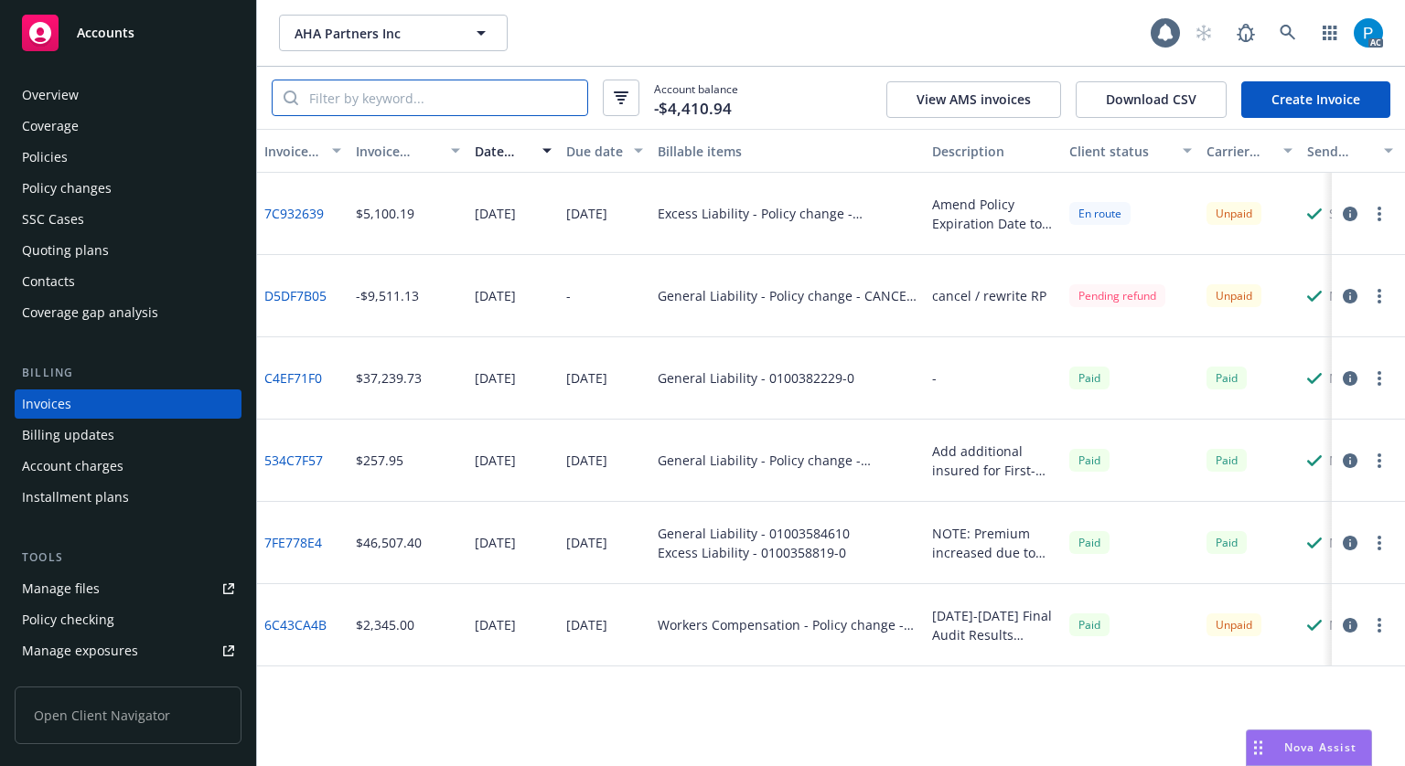
click at [384, 105] on input "search" at bounding box center [442, 97] width 289 height 35
paste input "01003584610"
type input "01003584610"
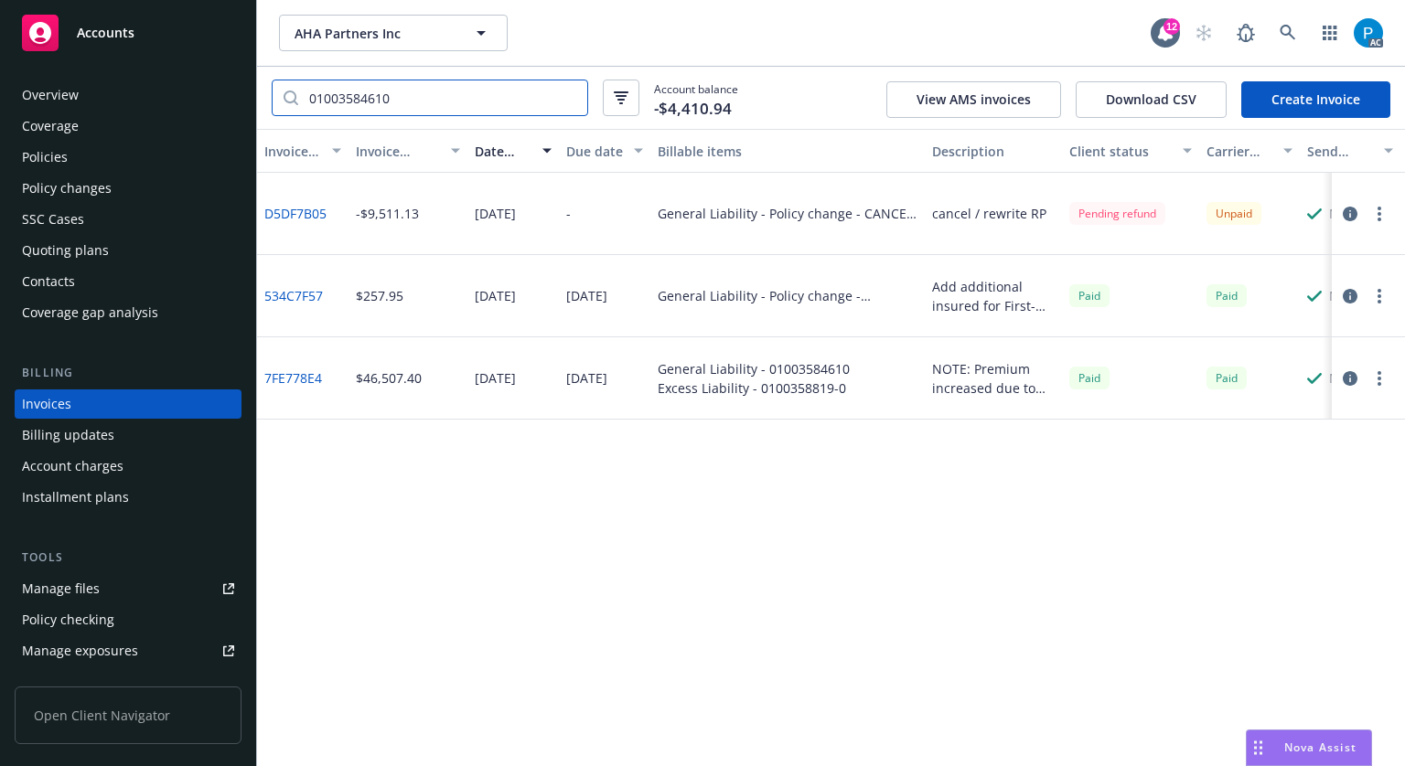
click at [571, 94] on input "01003584610" at bounding box center [442, 97] width 289 height 35
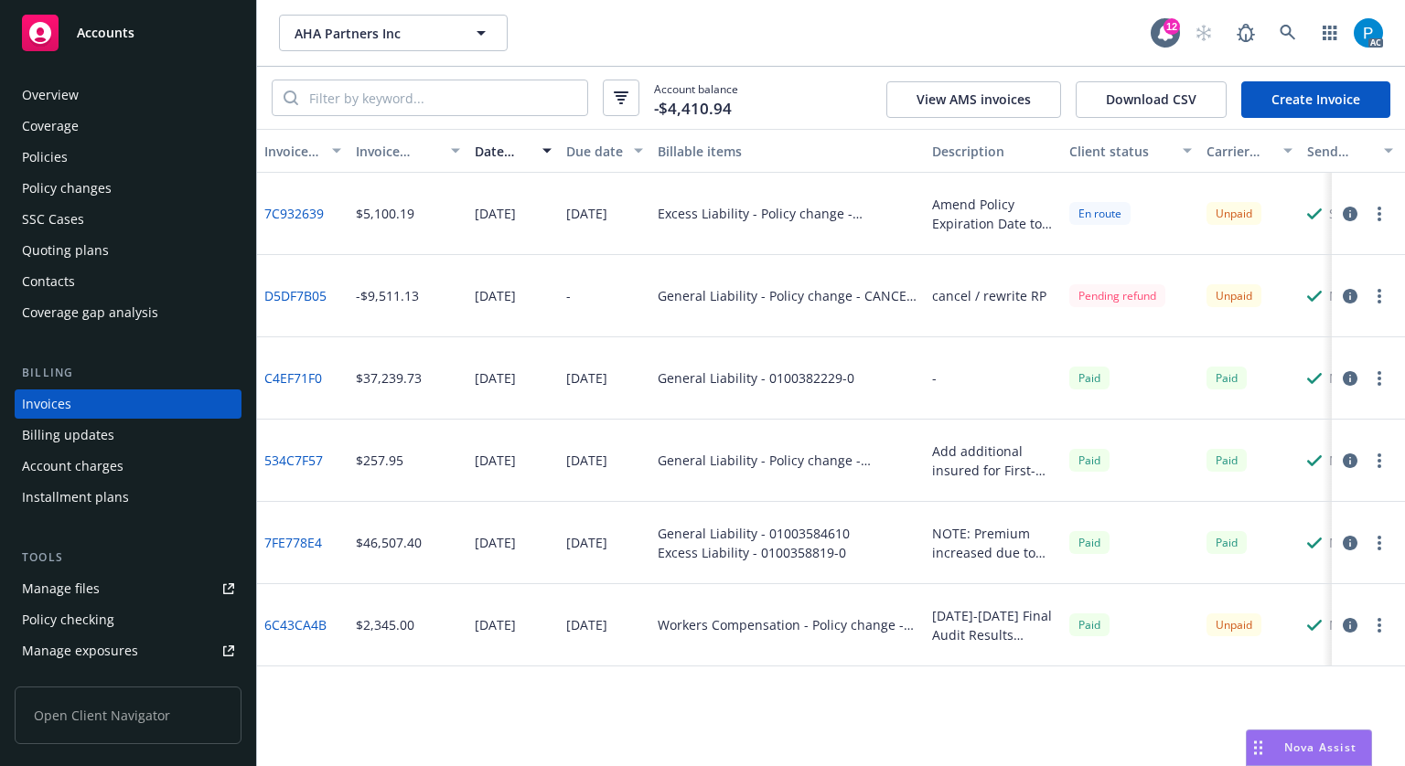
click at [1342, 216] on icon "button" at bounding box center [1349, 214] width 15 height 15
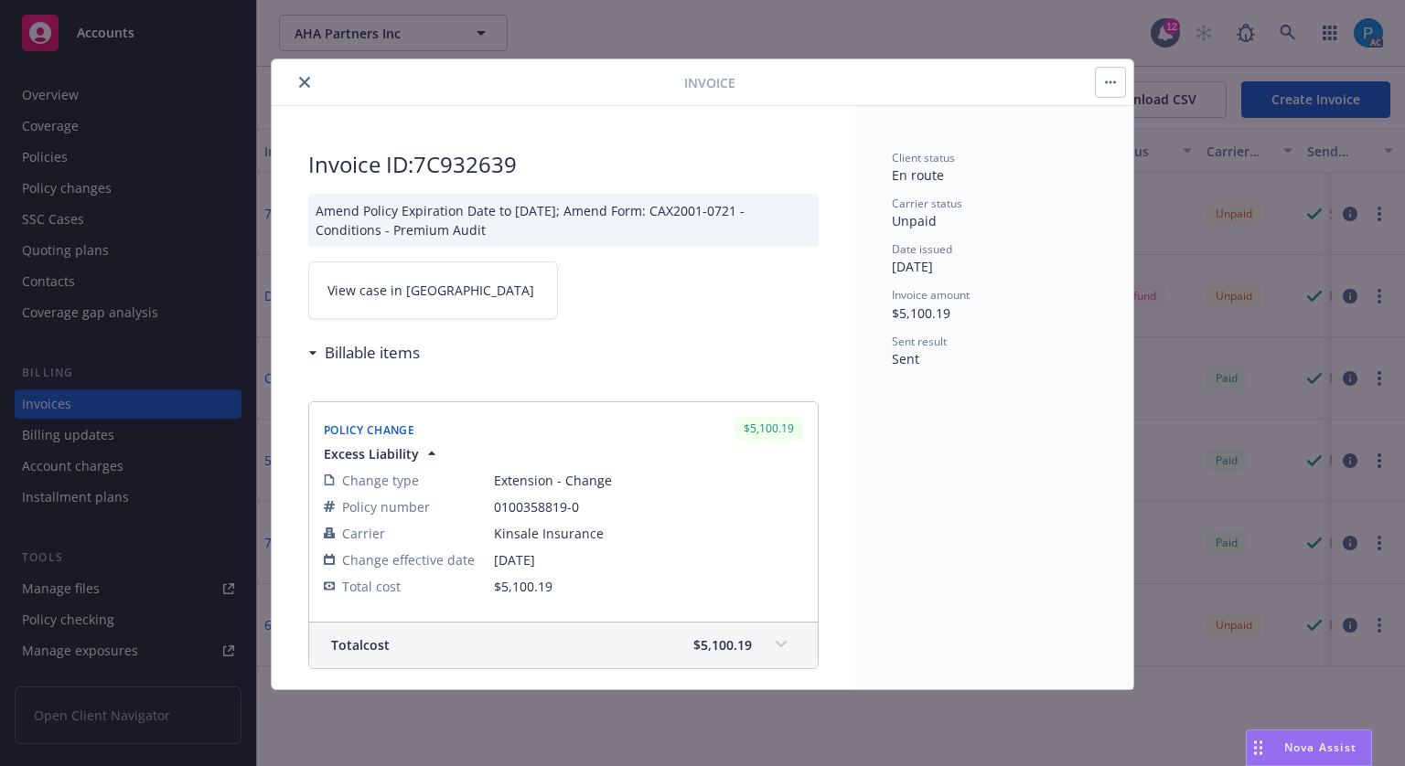
click at [299, 75] on button "close" at bounding box center [305, 82] width 22 height 22
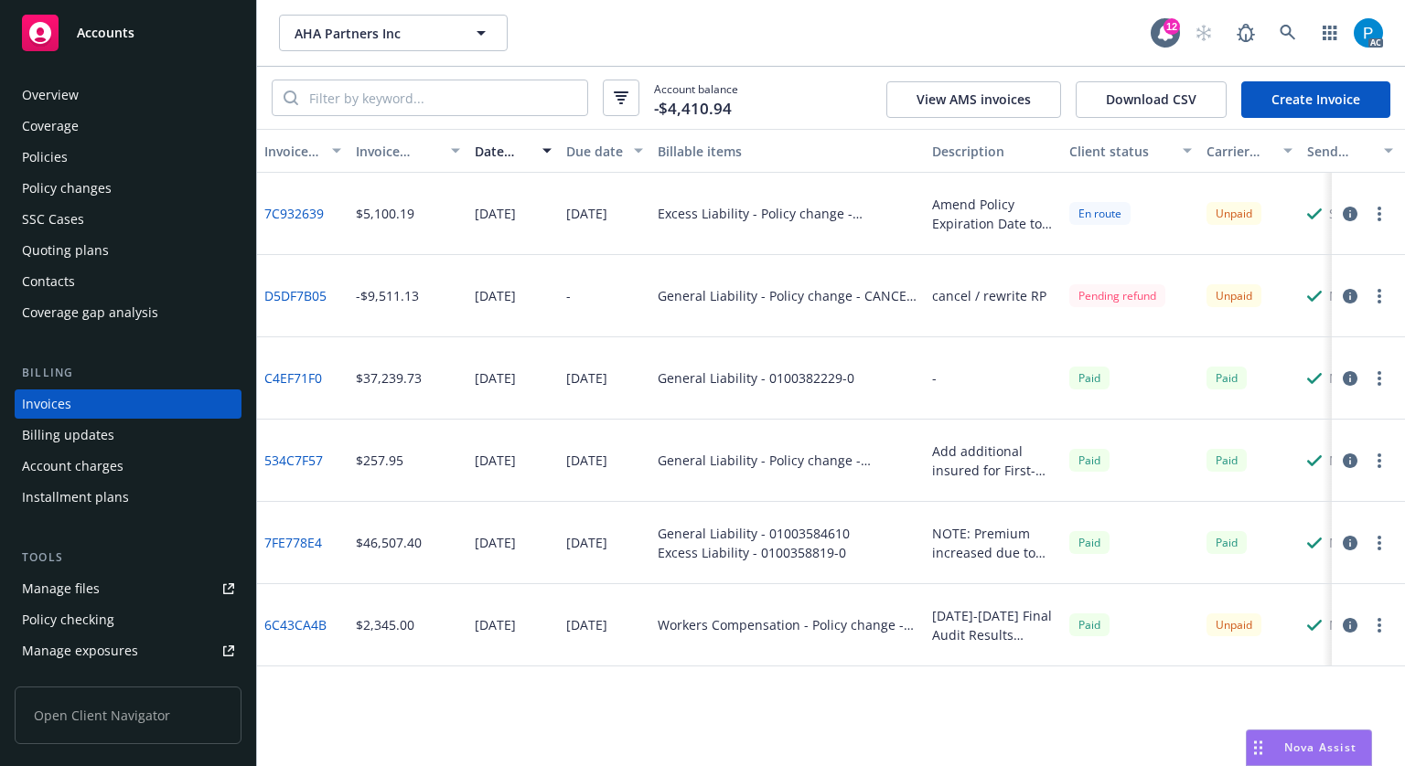
click at [1344, 215] on icon "button" at bounding box center [1349, 214] width 15 height 15
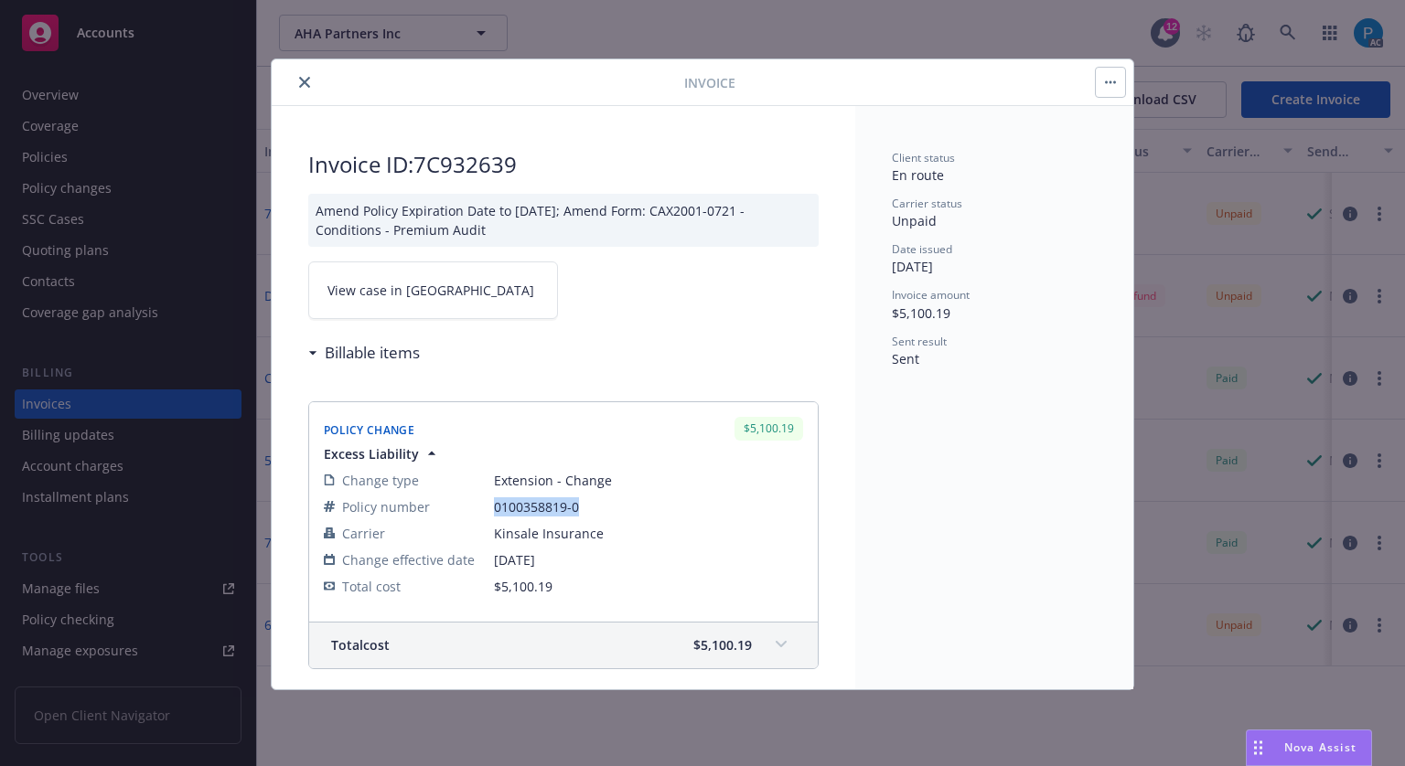
drag, startPoint x: 578, startPoint y: 509, endPoint x: 465, endPoint y: 515, distance: 113.5
click at [465, 515] on tr "Policy number 0100358819-0" at bounding box center [563, 507] width 479 height 27
copy tr "0100358819-0"
click at [408, 284] on span "View case in [GEOGRAPHIC_DATA]" at bounding box center [430, 290] width 207 height 19
click at [296, 88] on button "close" at bounding box center [305, 82] width 22 height 22
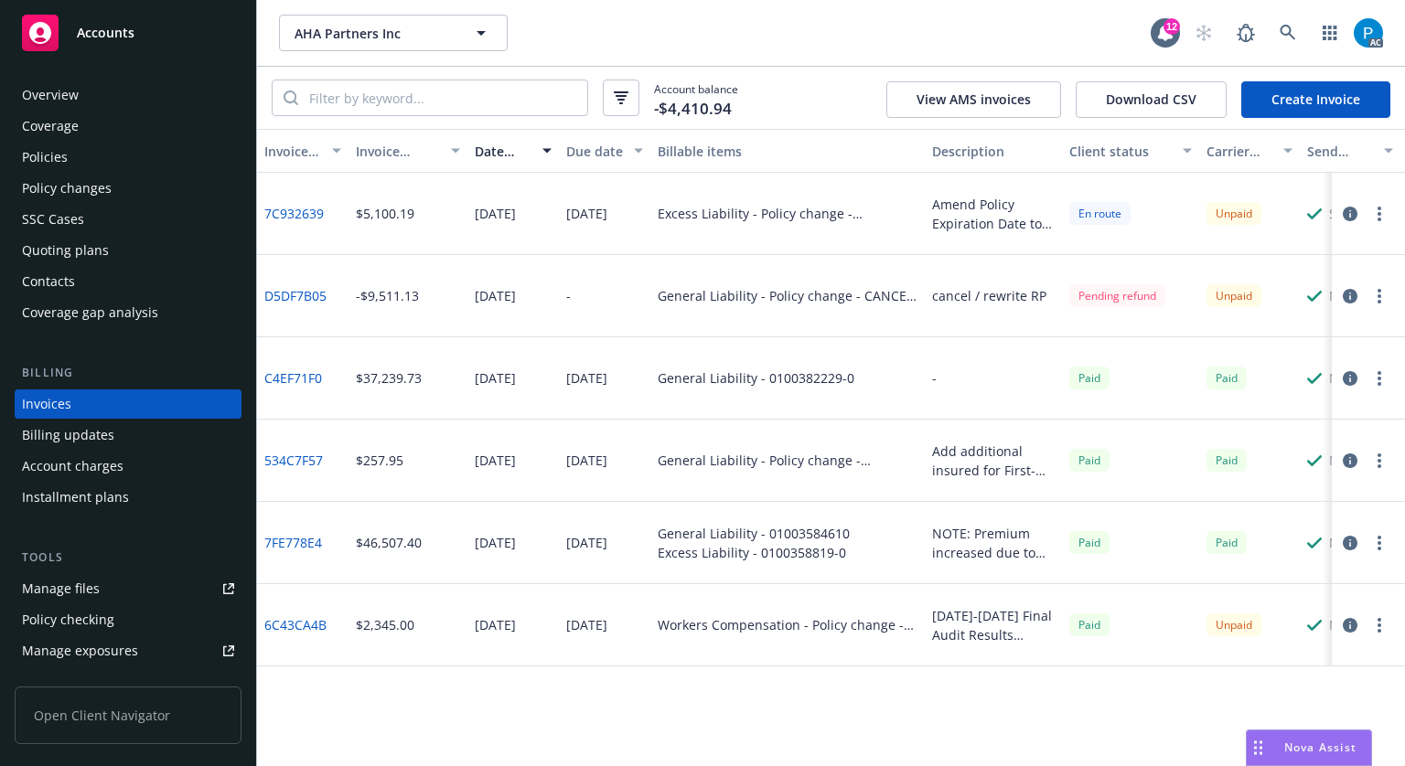
drag, startPoint x: 154, startPoint y: 40, endPoint x: 190, endPoint y: 39, distance: 36.6
click at [154, 40] on div "Accounts" at bounding box center [128, 33] width 212 height 37
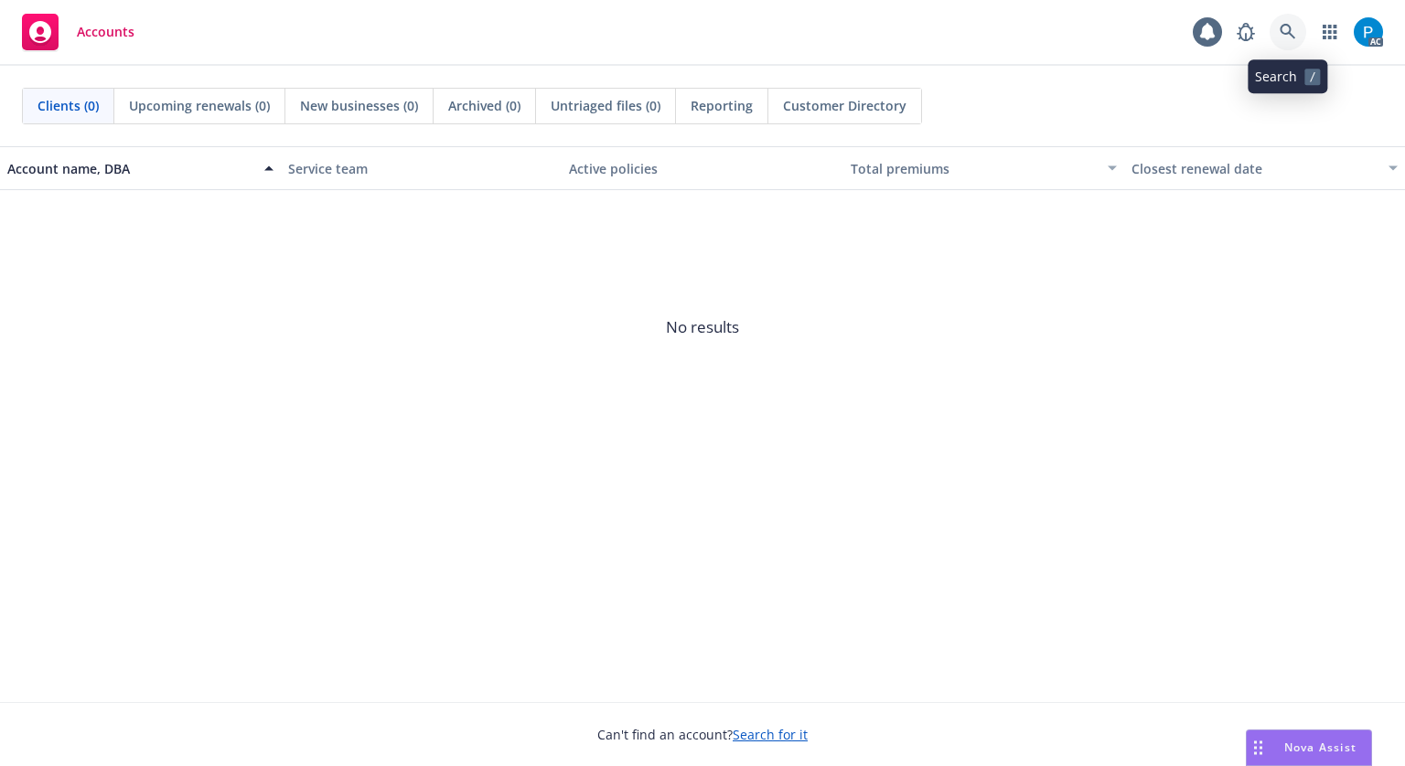
click at [1288, 27] on icon at bounding box center [1287, 32] width 16 height 16
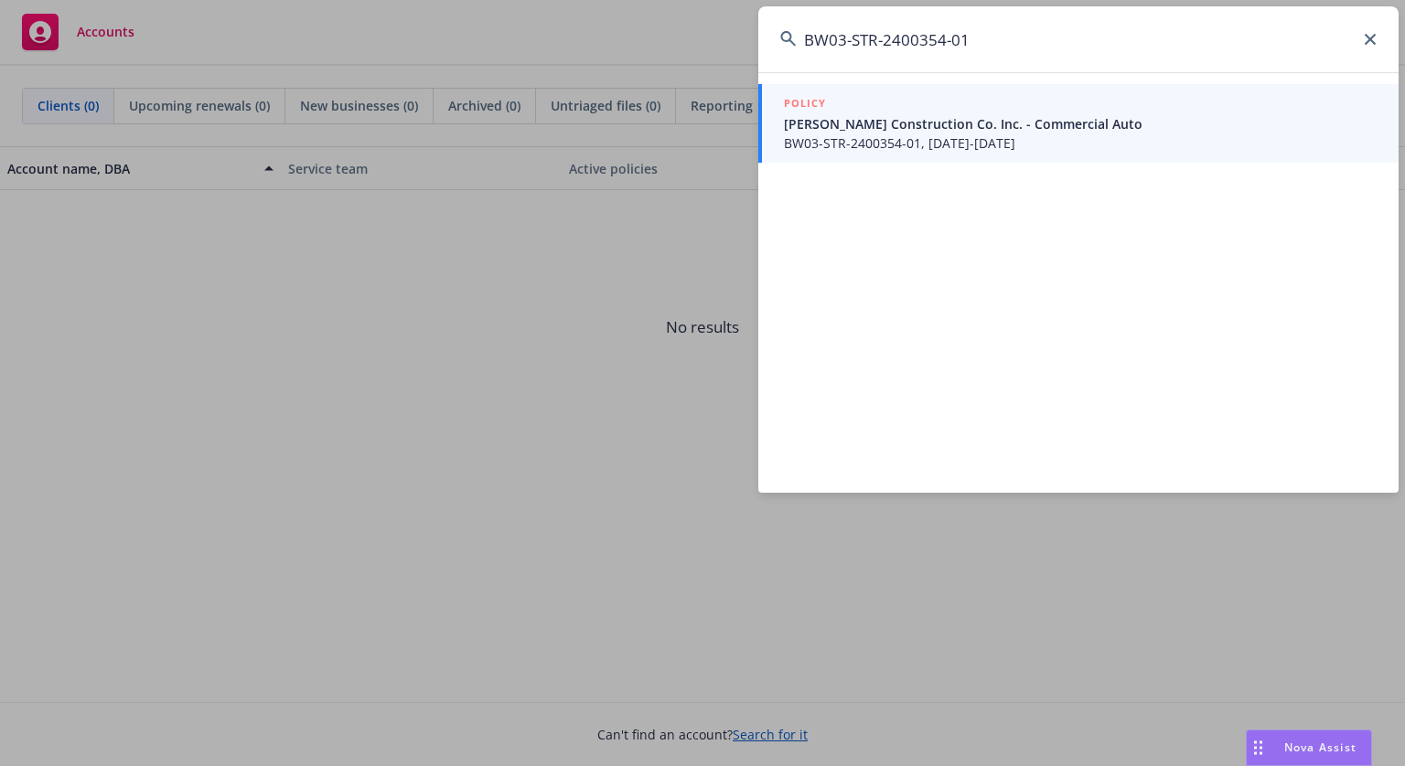
type input "BW03-STR-2400354-01"
click at [934, 127] on span "[PERSON_NAME] Construction Co. Inc. - Commercial Auto" at bounding box center [1080, 123] width 593 height 19
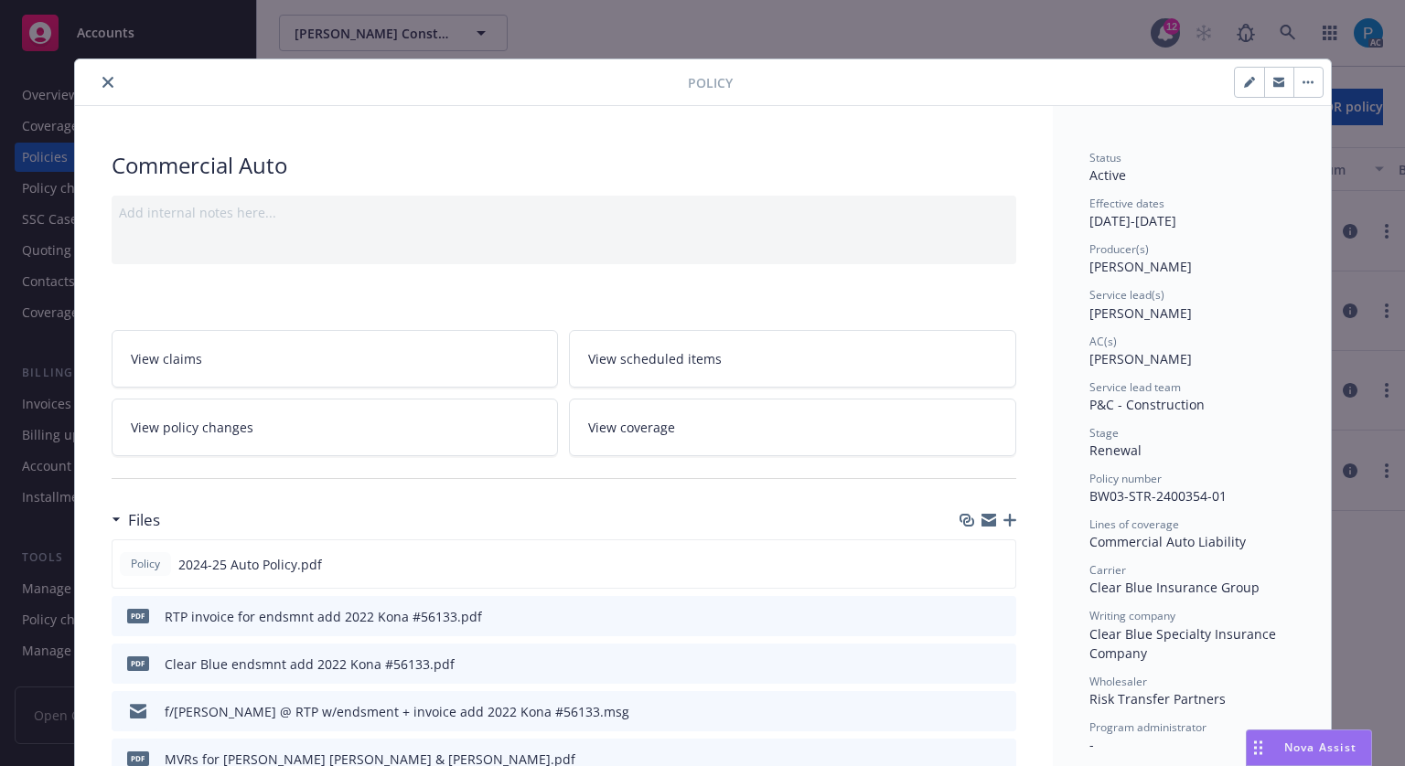
scroll to position [274, 0]
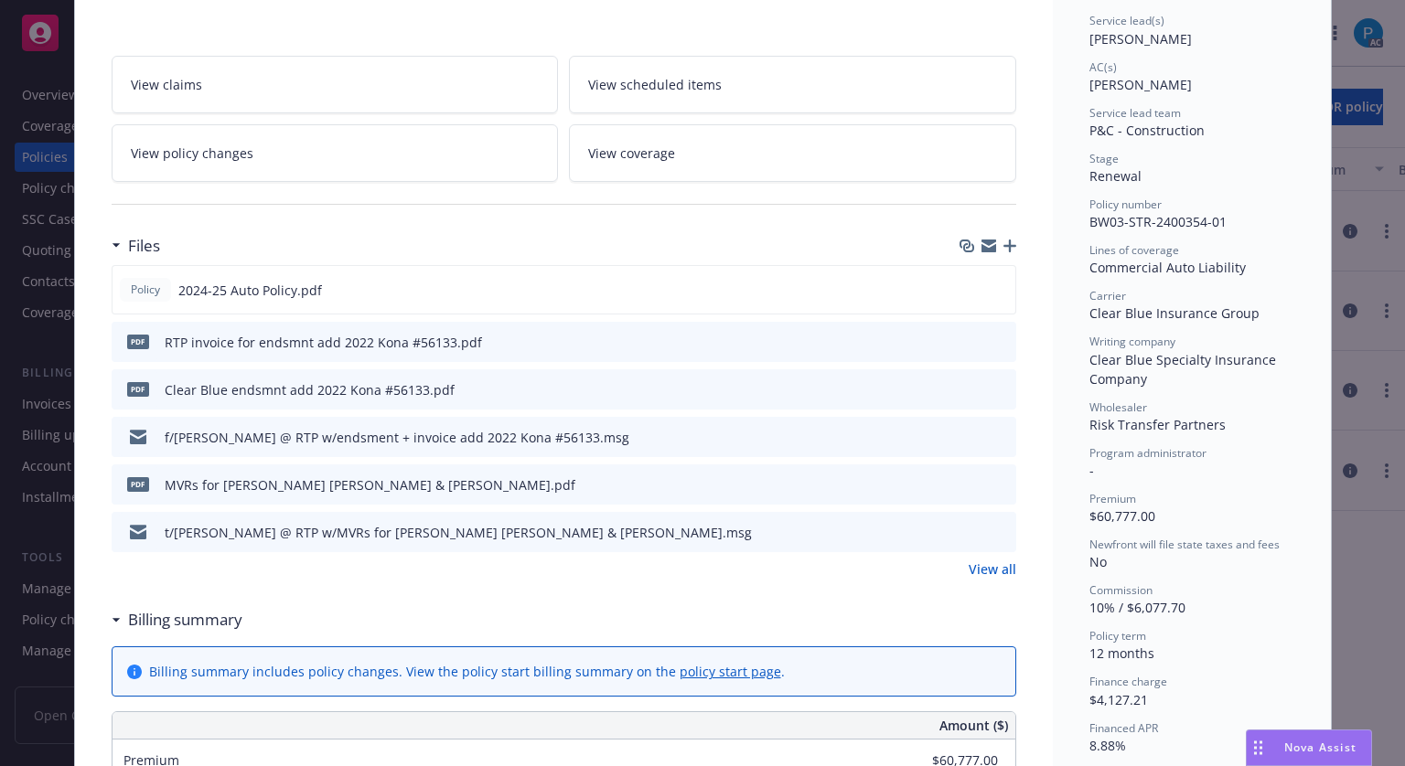
click at [966, 336] on icon "download file" at bounding box center [968, 341] width 15 height 15
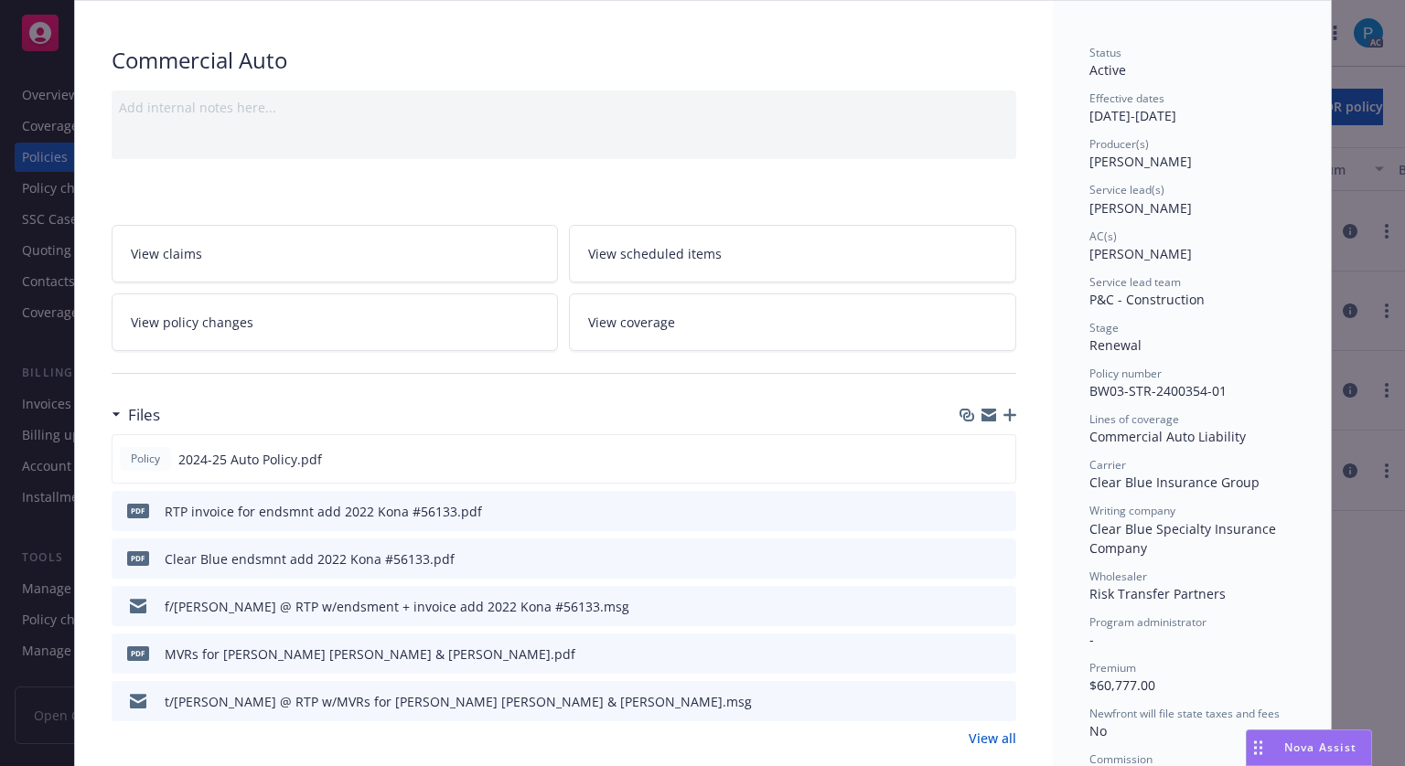
scroll to position [0, 0]
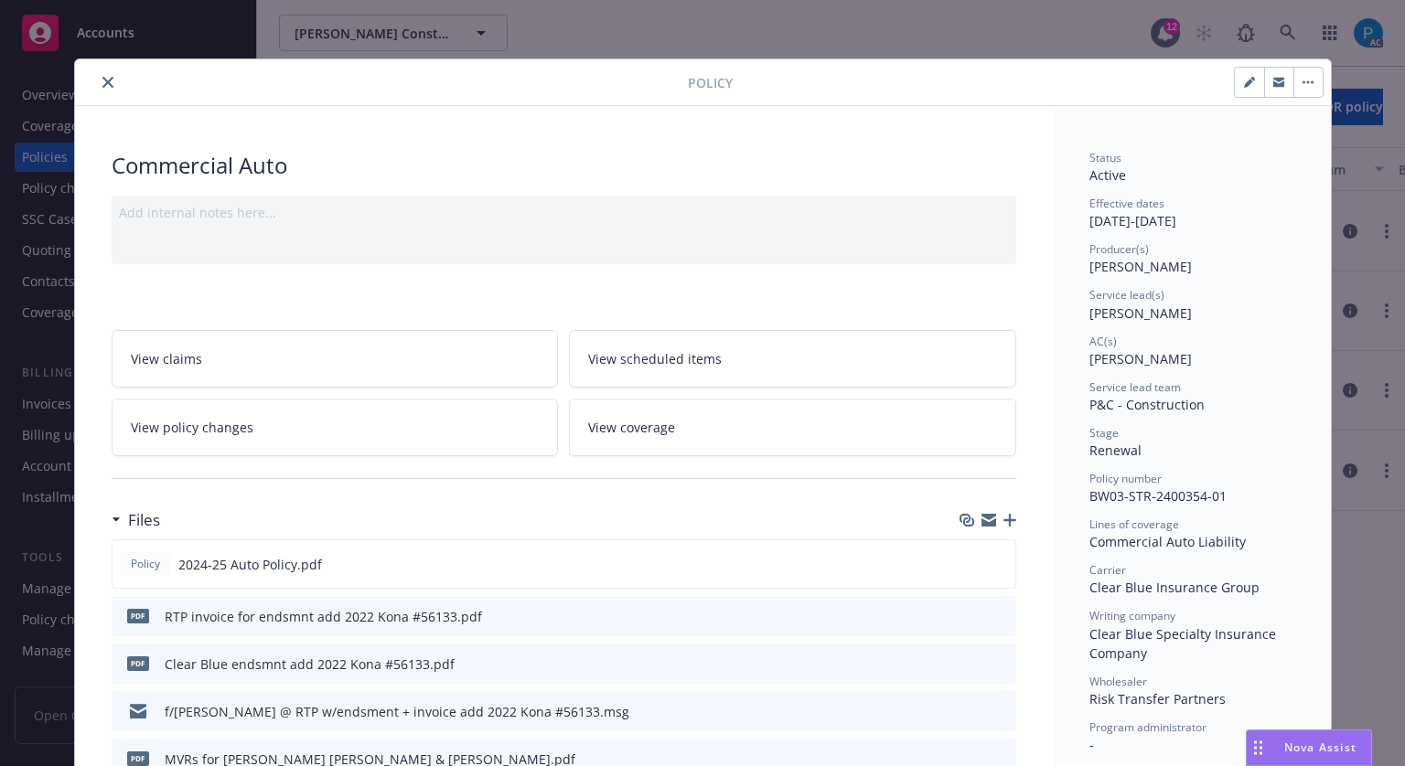
drag, startPoint x: 99, startPoint y: 84, endPoint x: 99, endPoint y: 111, distance: 26.5
click at [102, 84] on icon "close" at bounding box center [107, 82] width 11 height 11
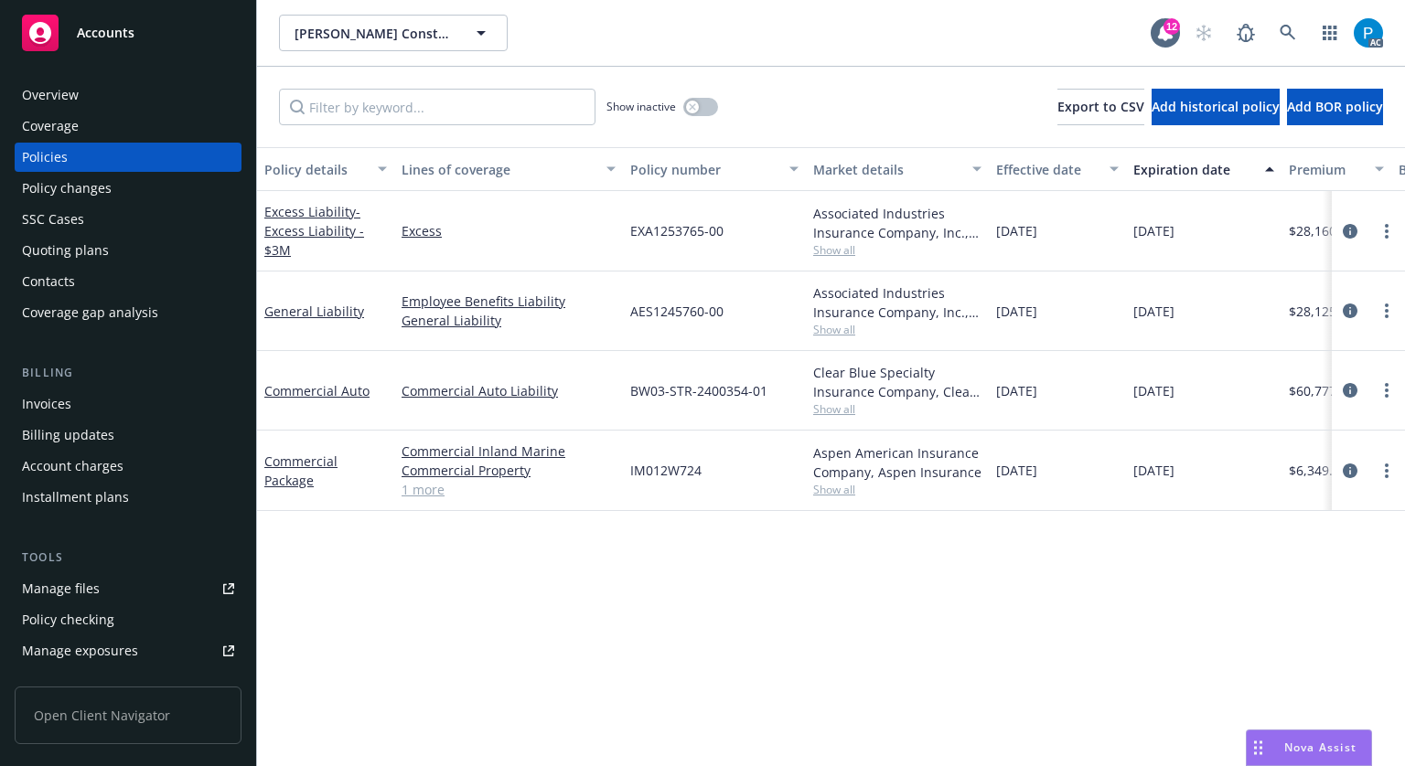
click at [57, 398] on div "Invoices" at bounding box center [46, 404] width 49 height 29
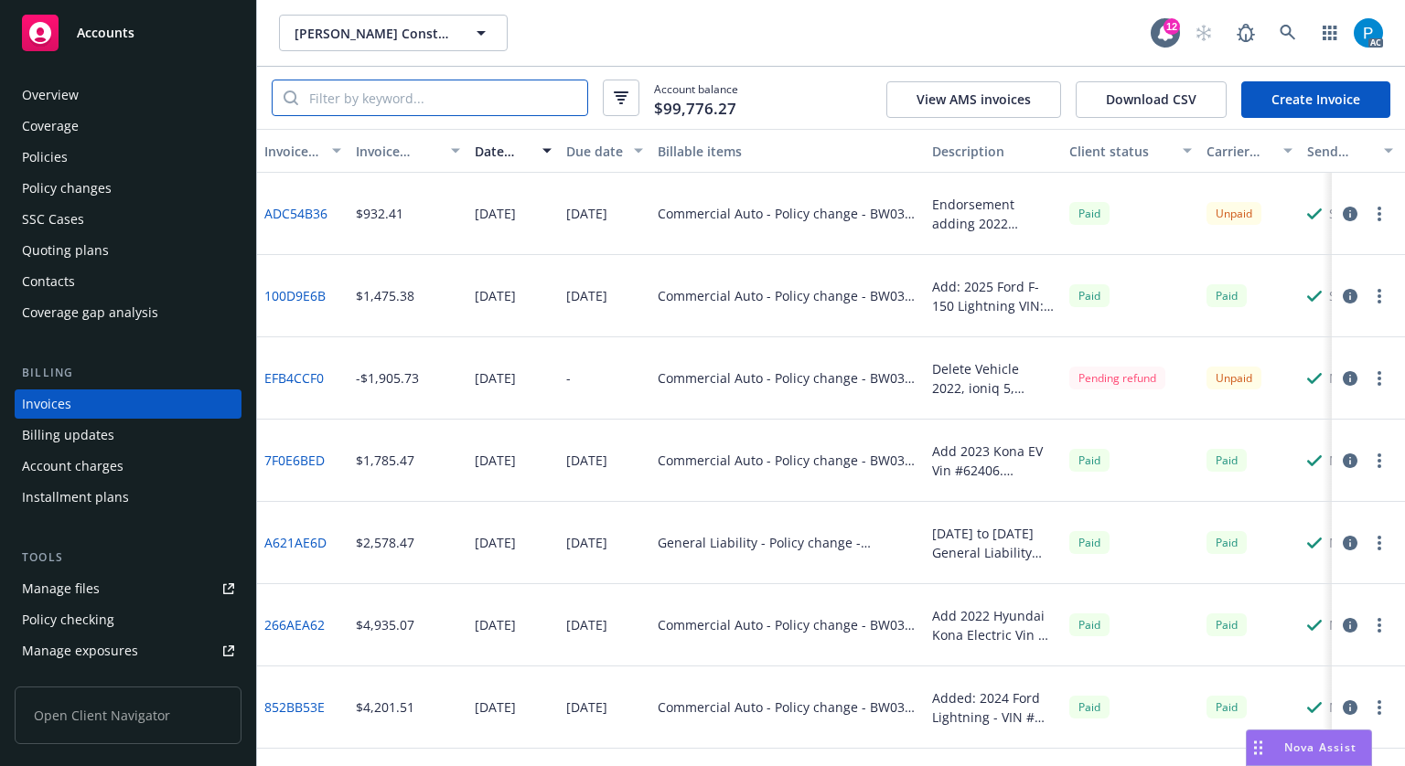
click at [422, 100] on input "search" at bounding box center [442, 97] width 289 height 35
paste input "BW03-STR-2400354-01"
type input "BW03-STR-2400354-01"
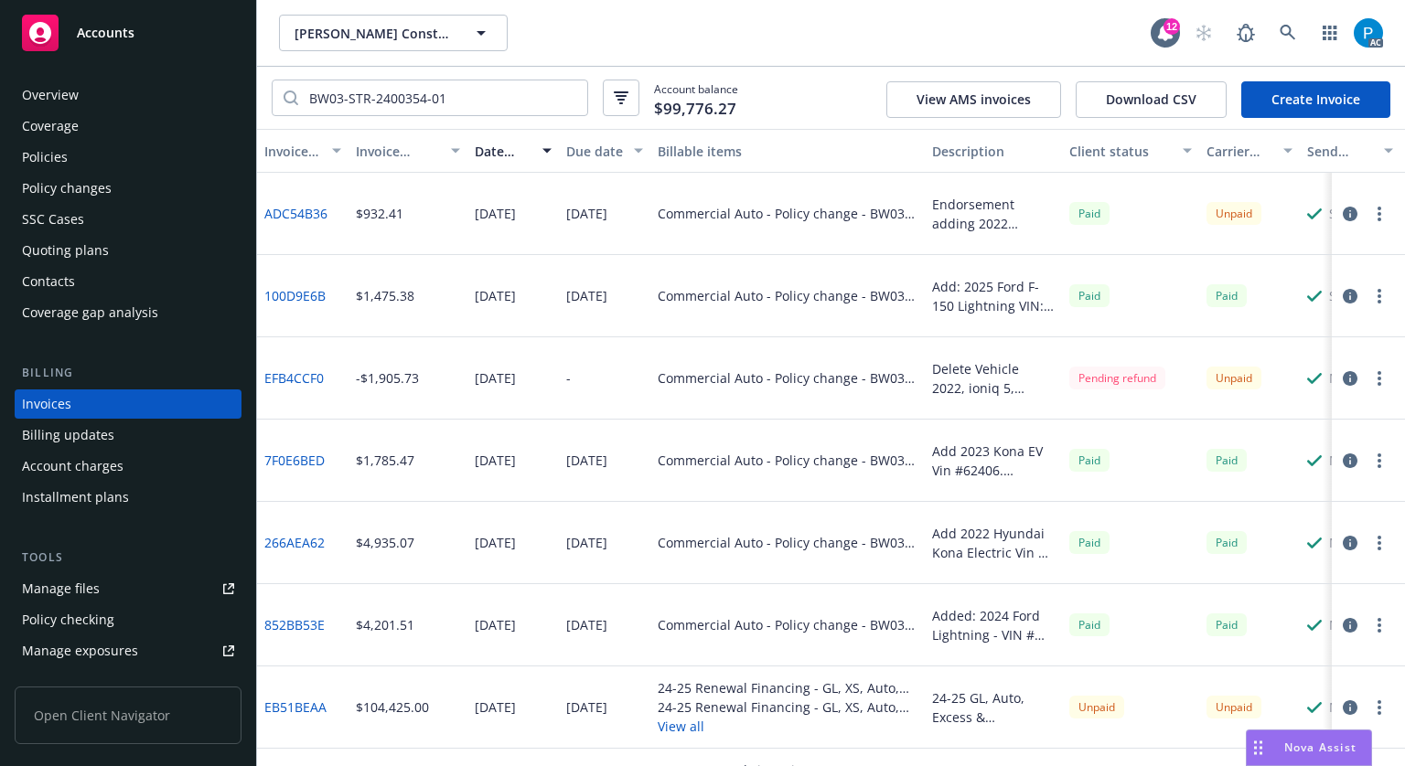
click at [1339, 221] on button "button" at bounding box center [1350, 214] width 22 height 22
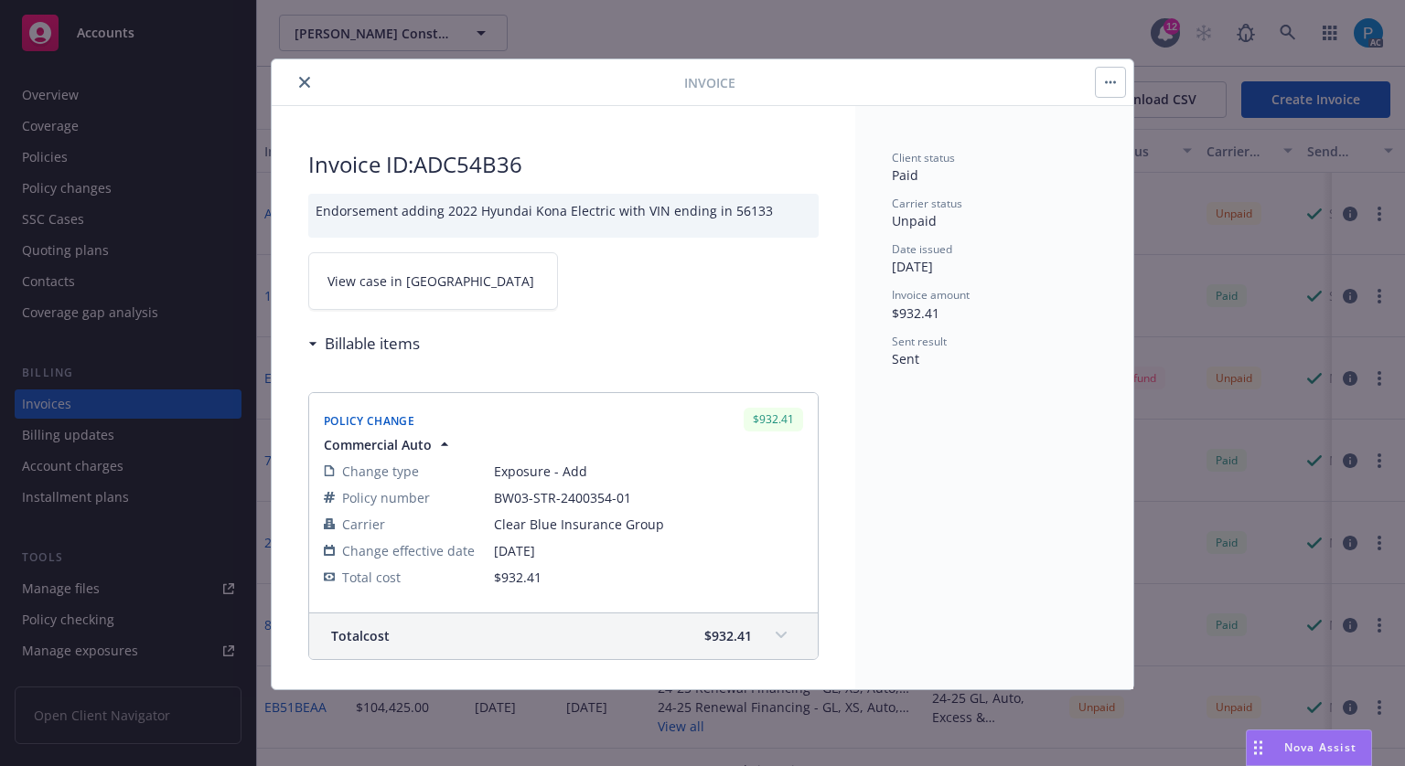
click at [398, 284] on span "View case in [GEOGRAPHIC_DATA]" at bounding box center [430, 281] width 207 height 19
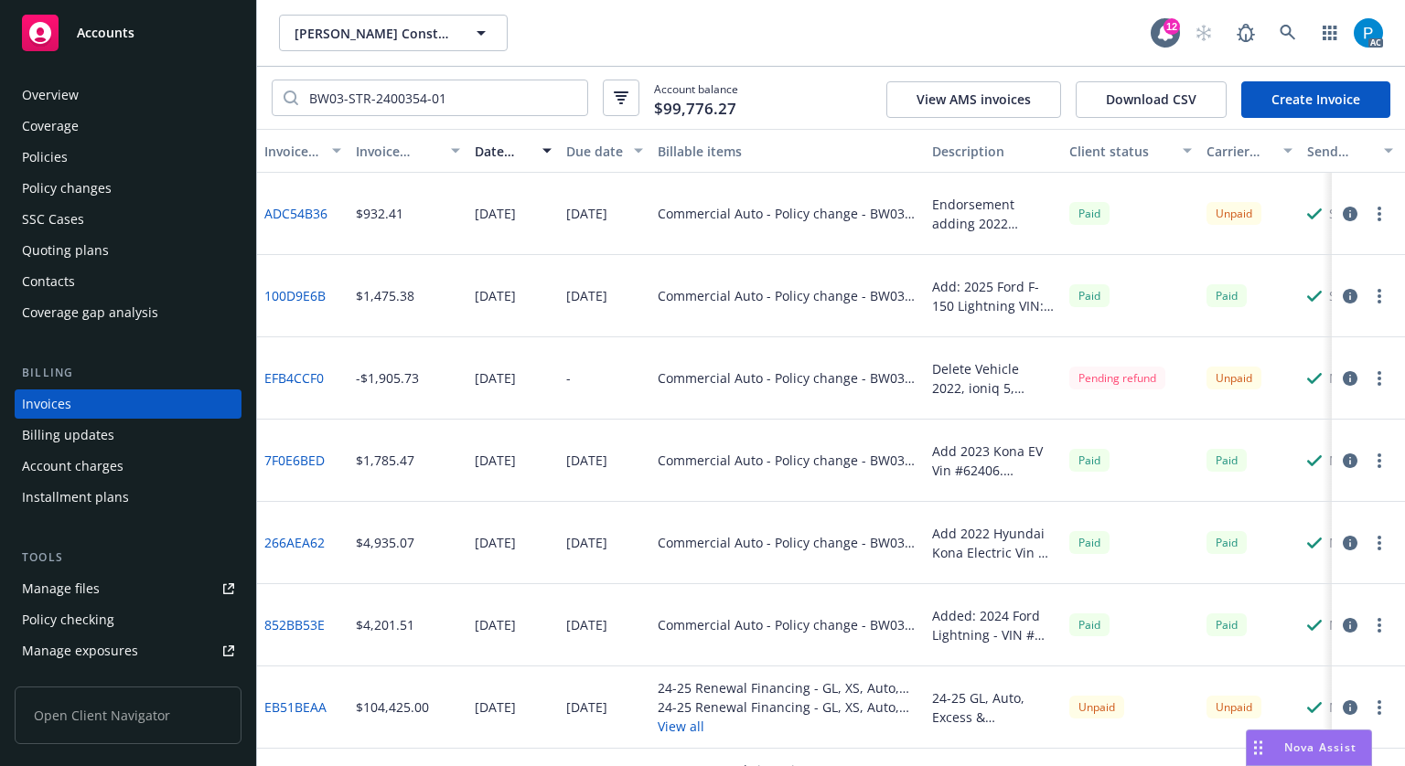
click at [161, 37] on div "Accounts" at bounding box center [128, 33] width 212 height 37
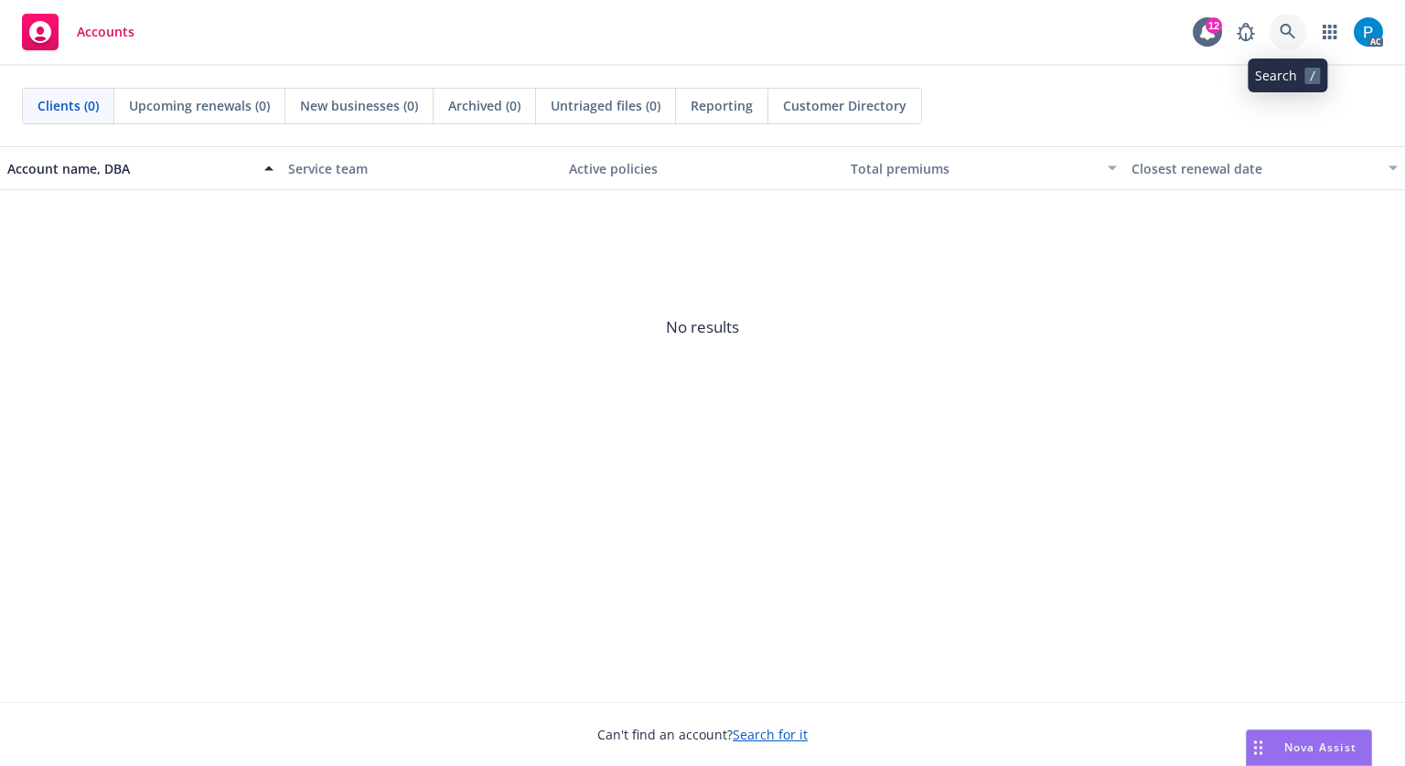
click at [1277, 36] on link at bounding box center [1287, 32] width 37 height 37
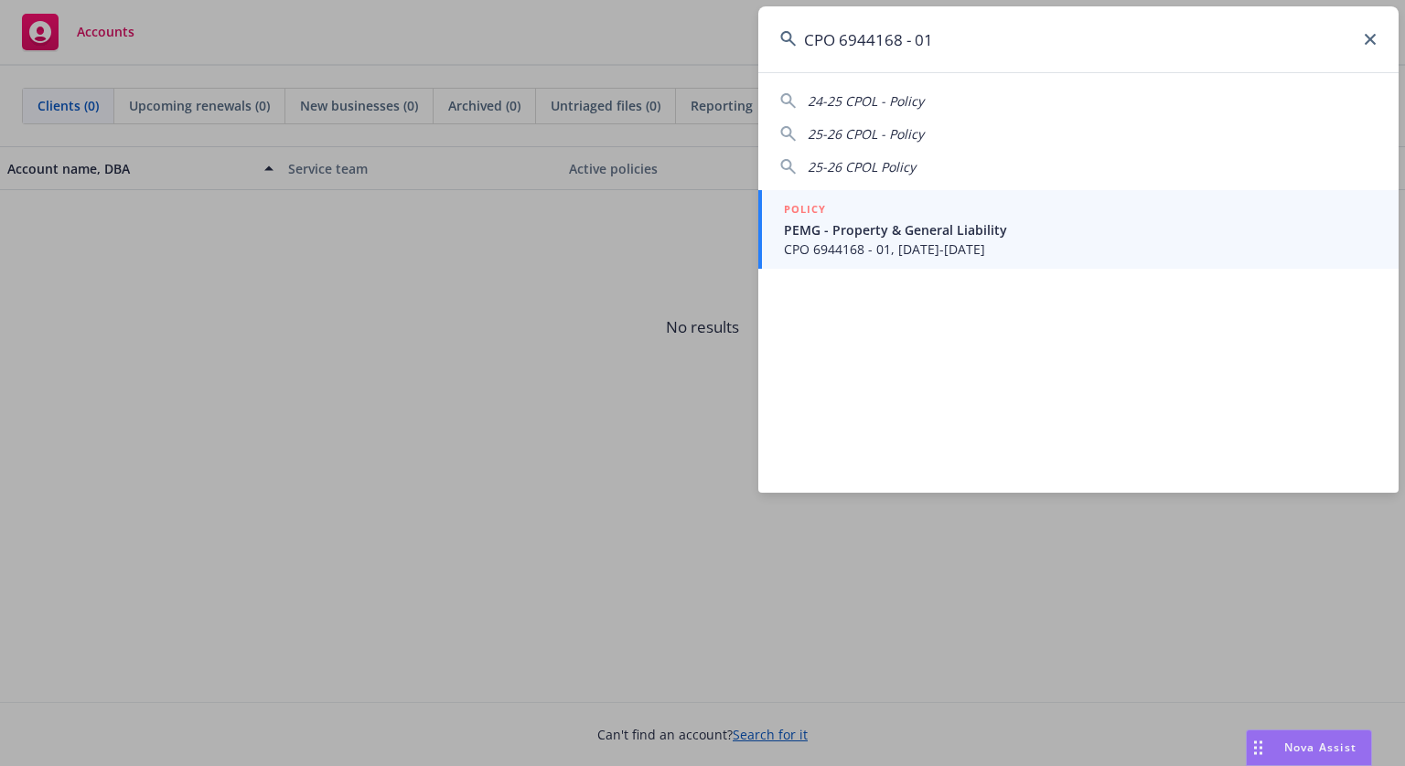
type input "CPO 6944168 - 01"
click at [863, 216] on div "POLICY" at bounding box center [1080, 210] width 593 height 20
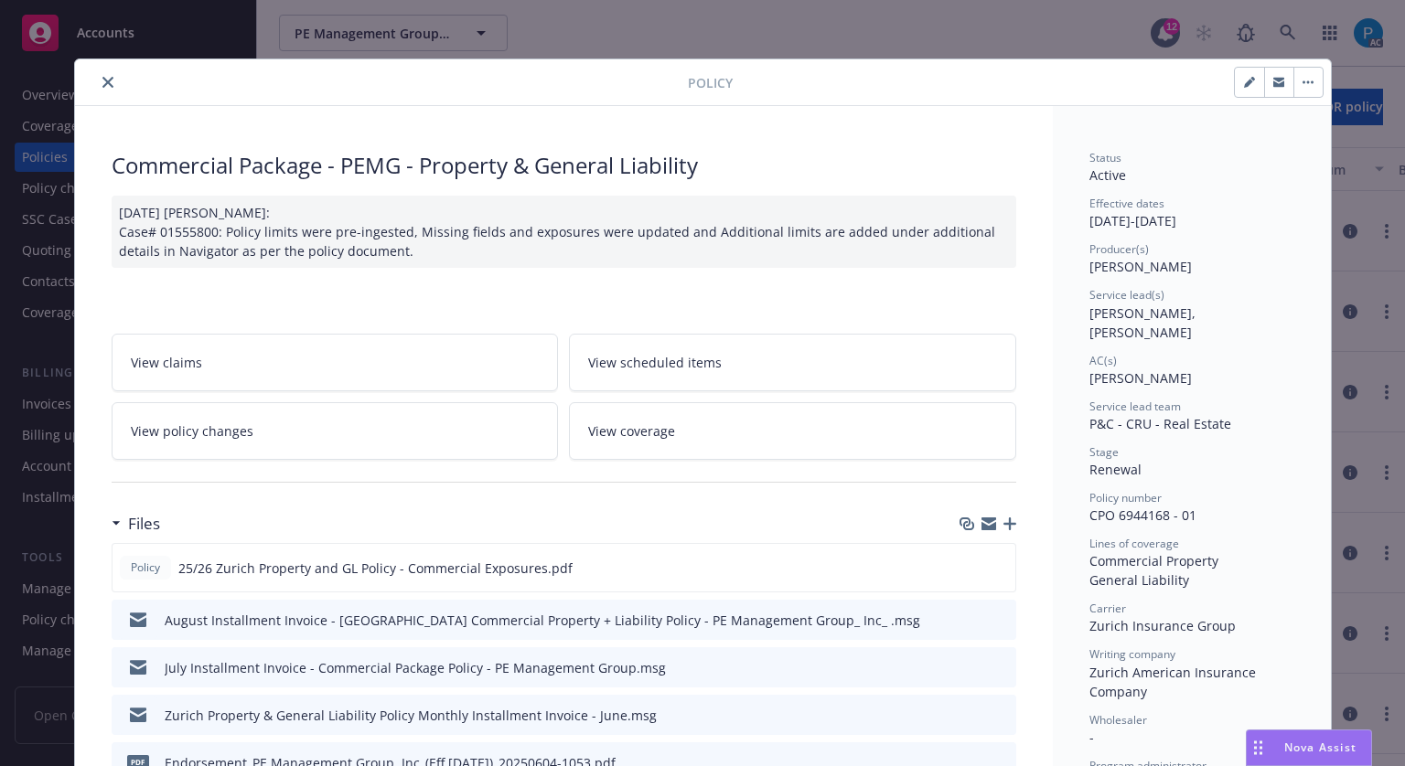
click at [102, 87] on icon "close" at bounding box center [107, 82] width 11 height 11
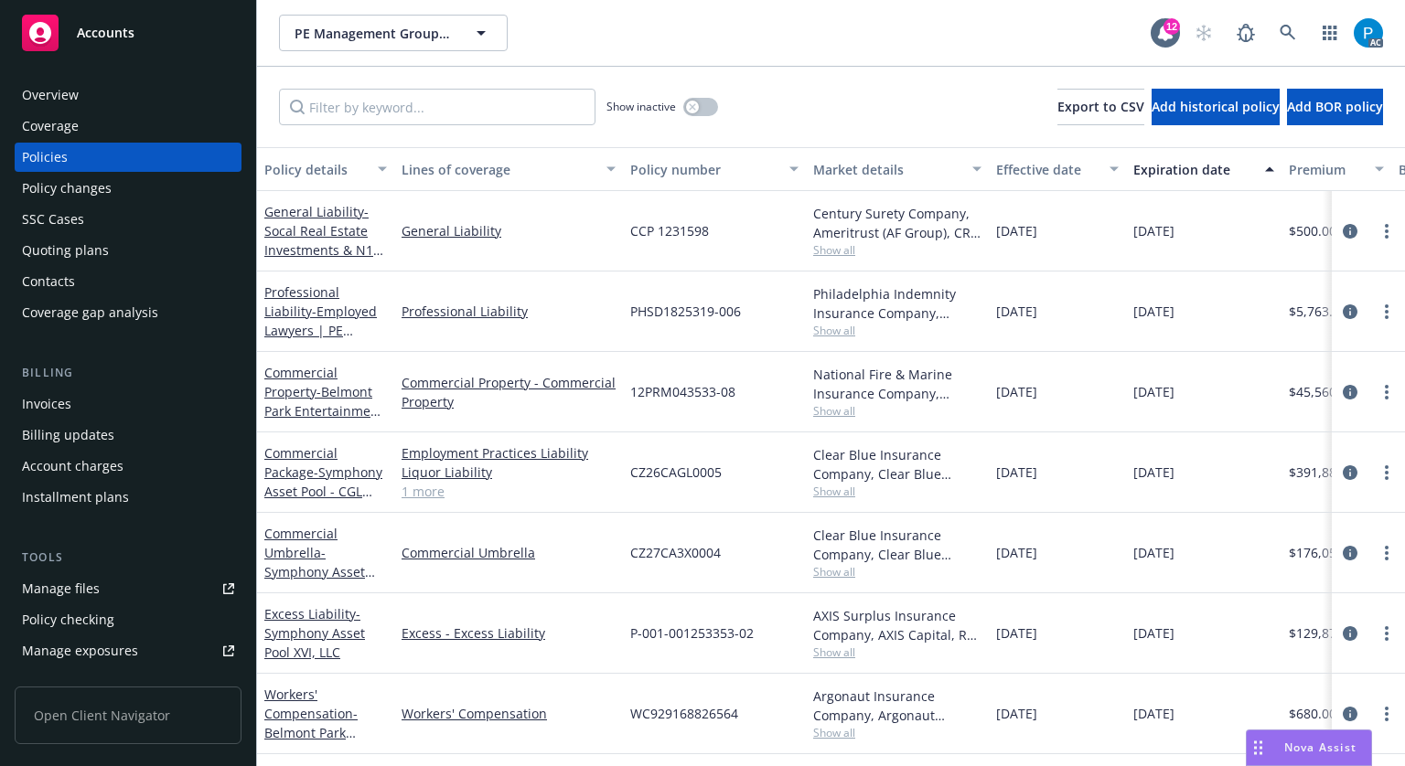
click at [56, 412] on div "Invoices" at bounding box center [46, 404] width 49 height 29
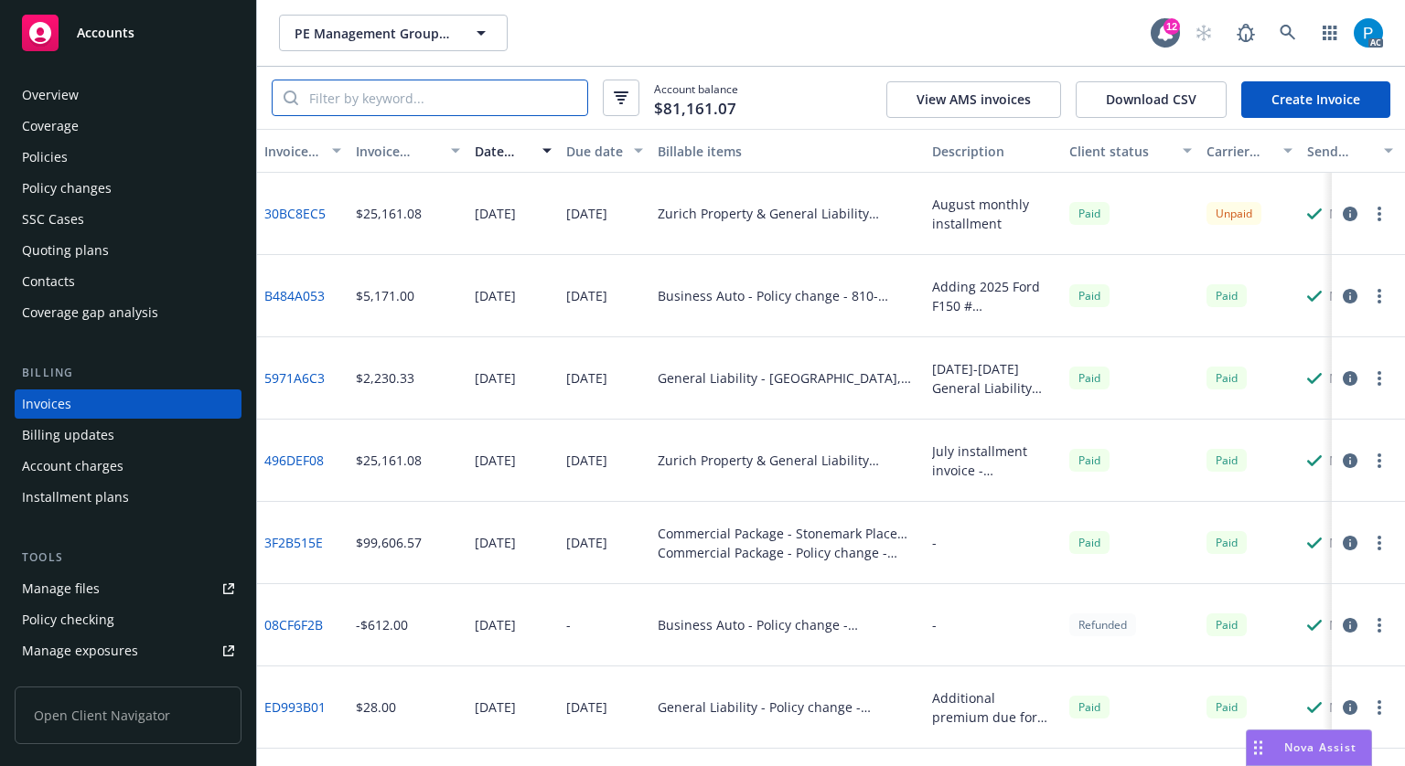
click at [419, 98] on input "search" at bounding box center [442, 97] width 289 height 35
paste input "CPO 6944168 - 01"
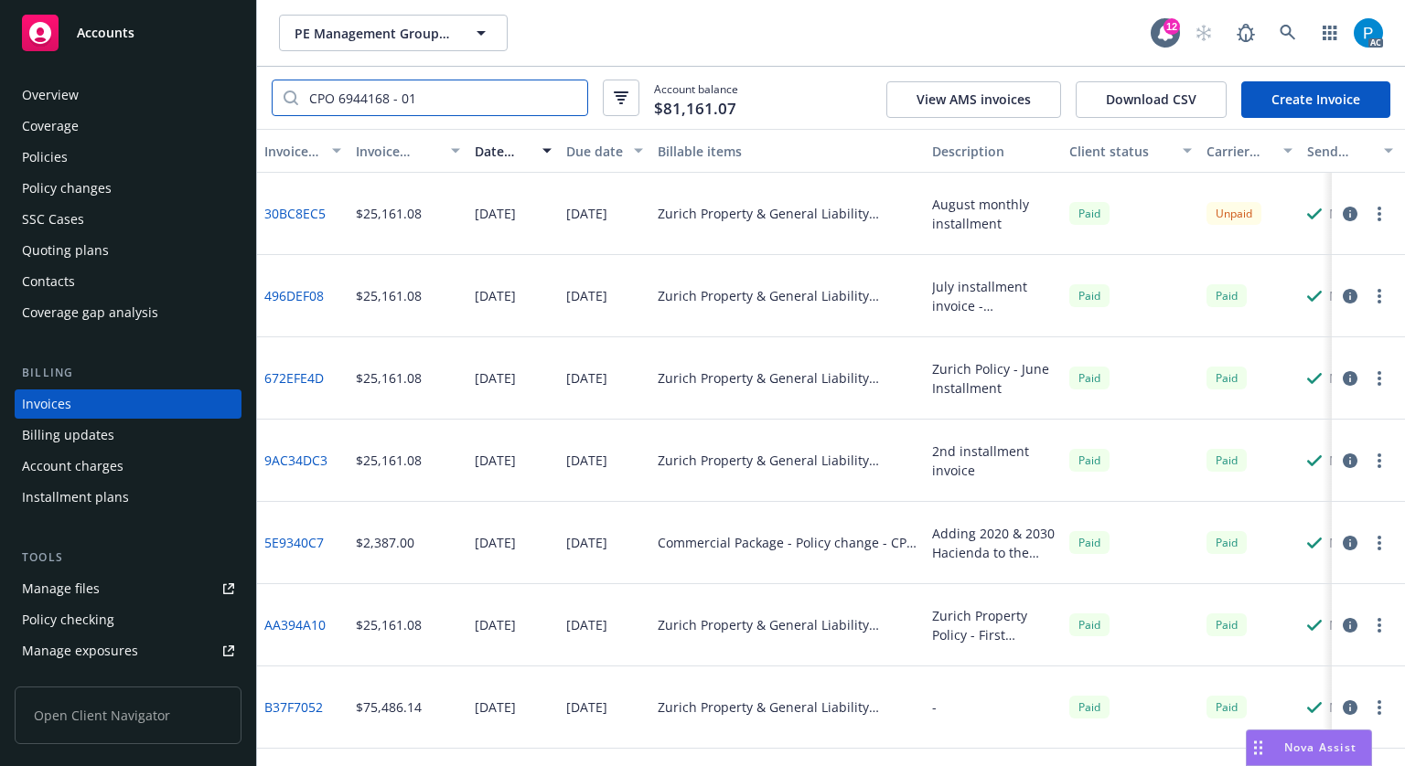
type input "CPO 6944168 - 01"
click at [1352, 207] on icon "button" at bounding box center [1349, 214] width 15 height 15
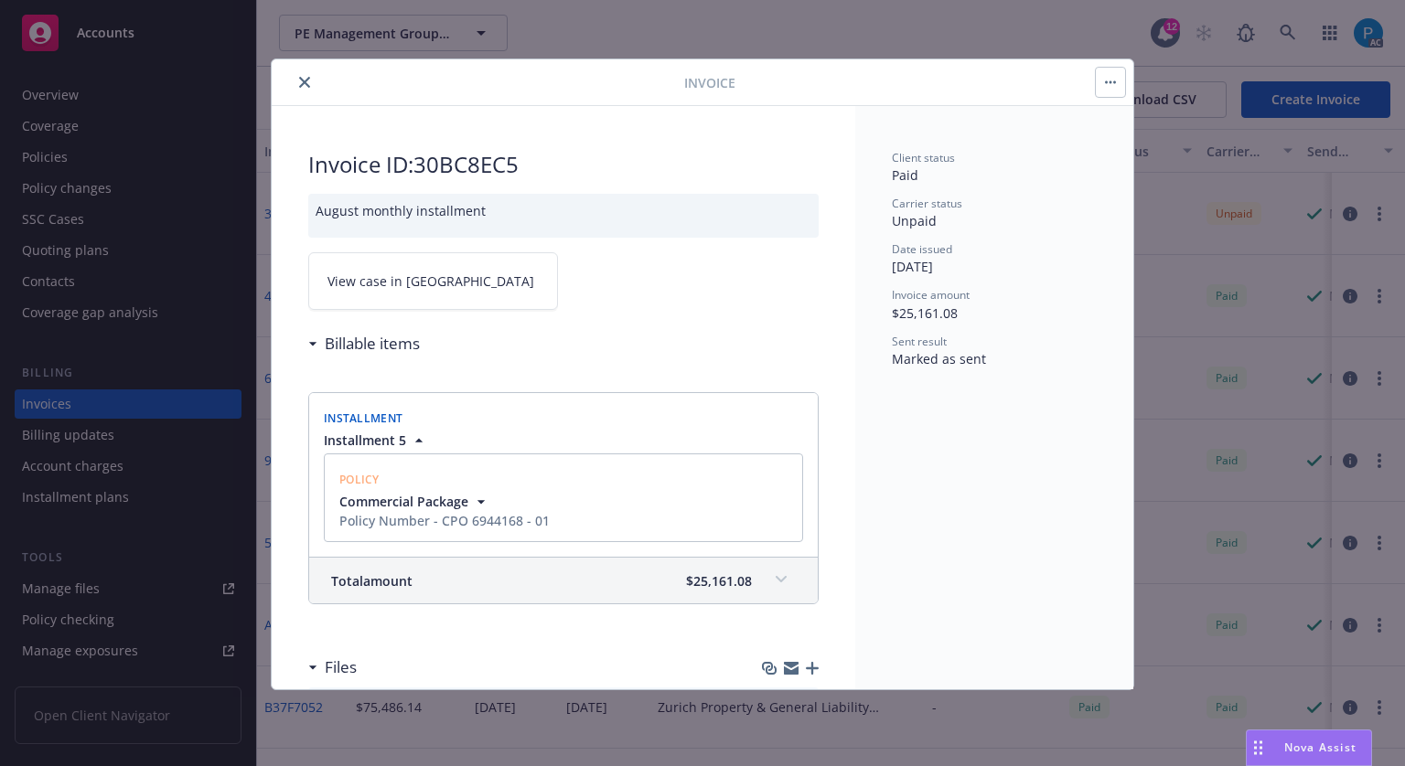
click at [435, 294] on link "View case in [GEOGRAPHIC_DATA]" at bounding box center [433, 281] width 250 height 58
